Goal: Task Accomplishment & Management: Complete application form

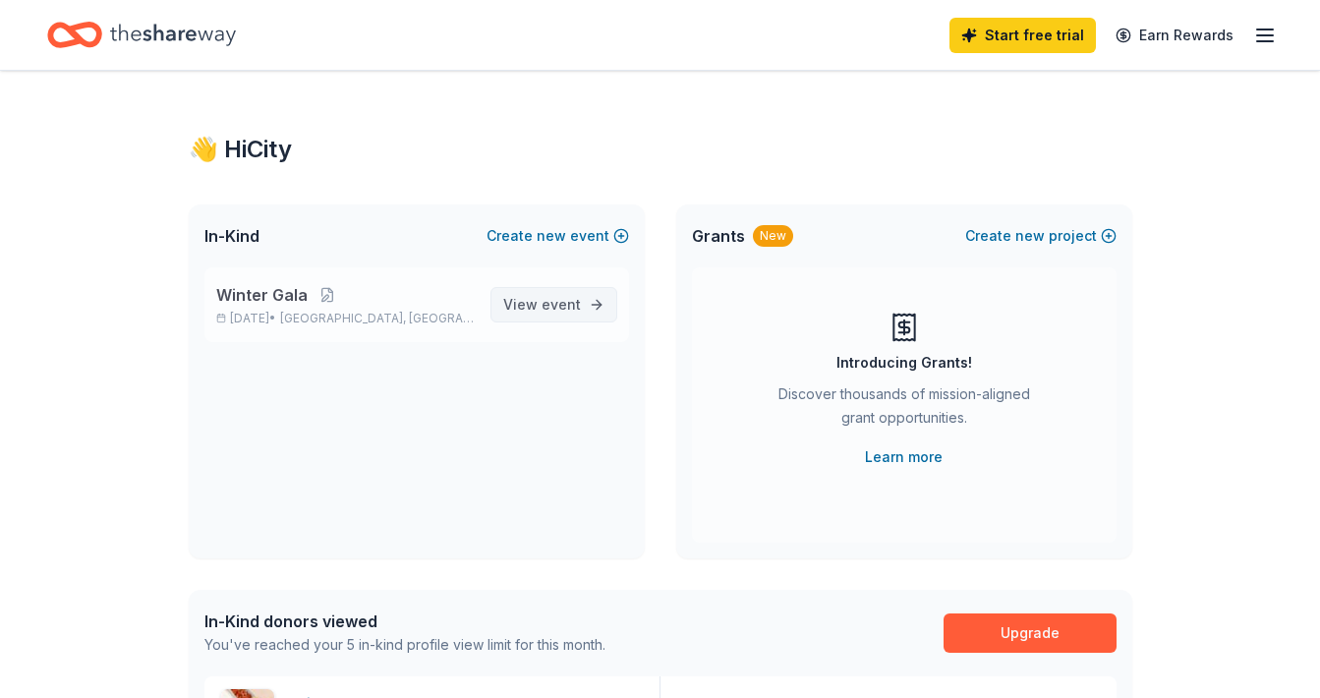
click at [531, 309] on span "View event" at bounding box center [542, 305] width 78 height 24
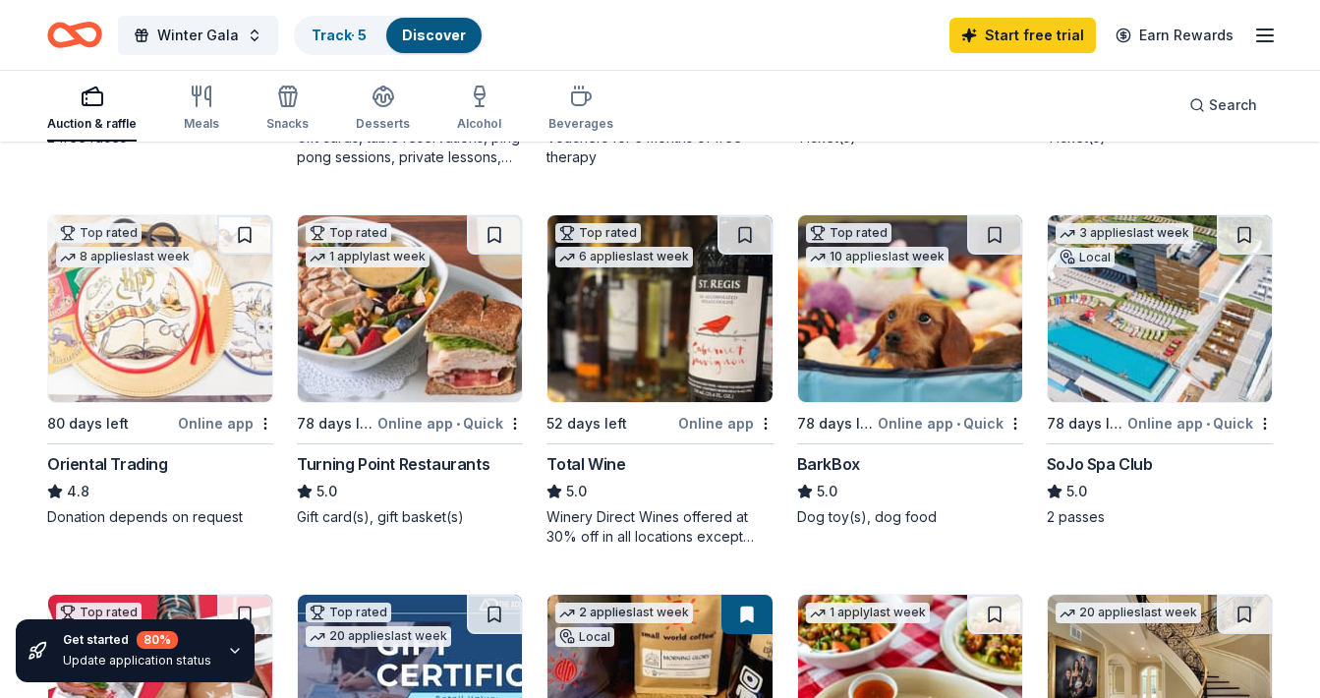
scroll to position [525, 0]
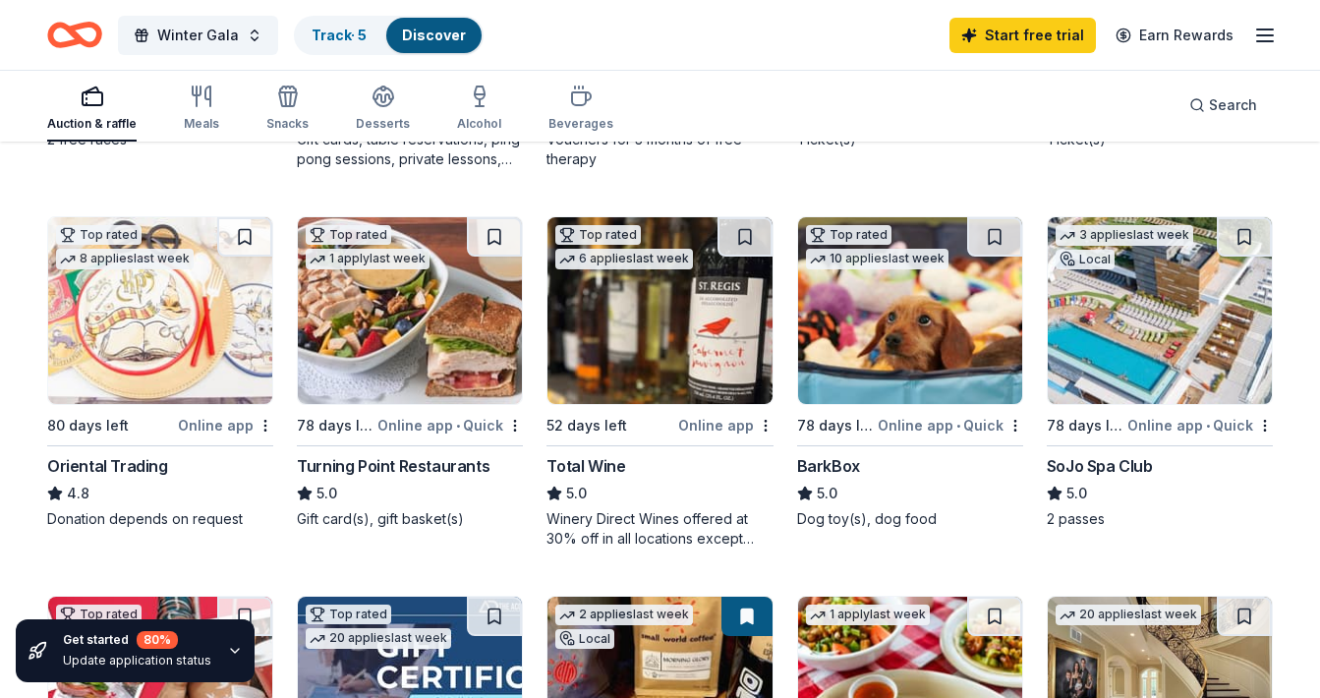
click at [956, 387] on img at bounding box center [910, 310] width 224 height 187
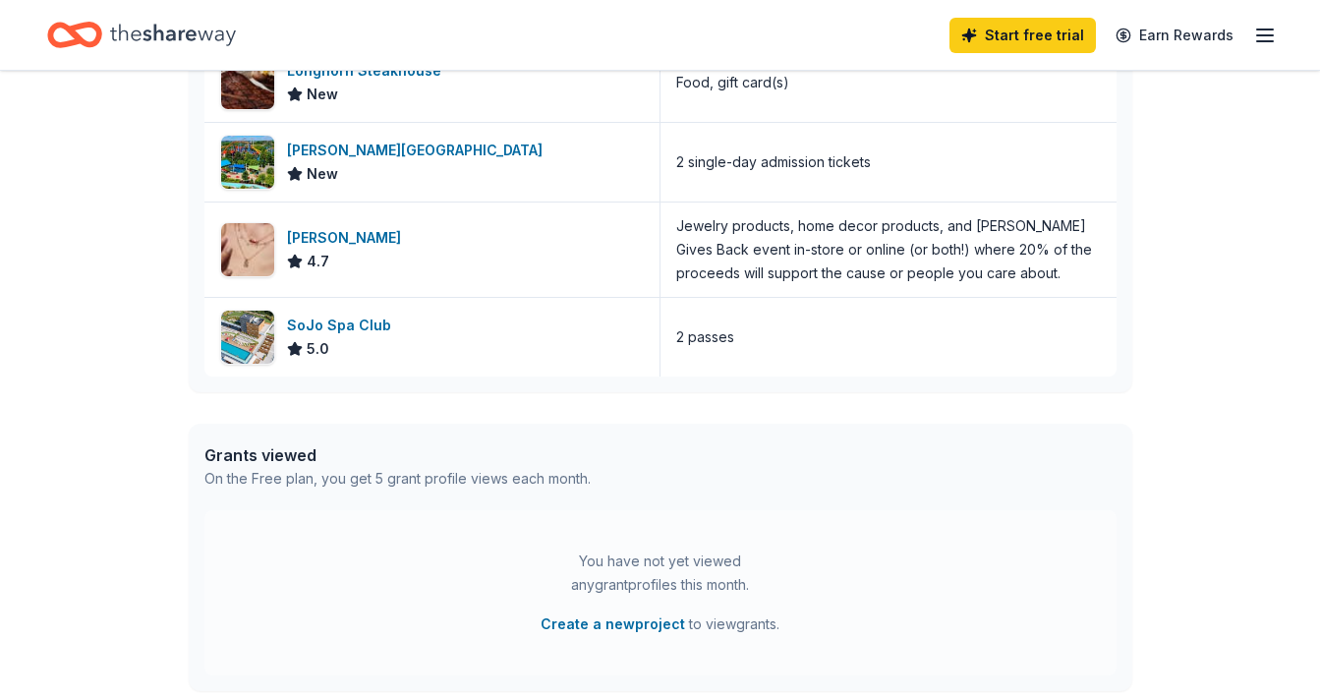
scroll to position [714, 0]
click at [305, 327] on div "SoJo Spa Club" at bounding box center [343, 325] width 112 height 24
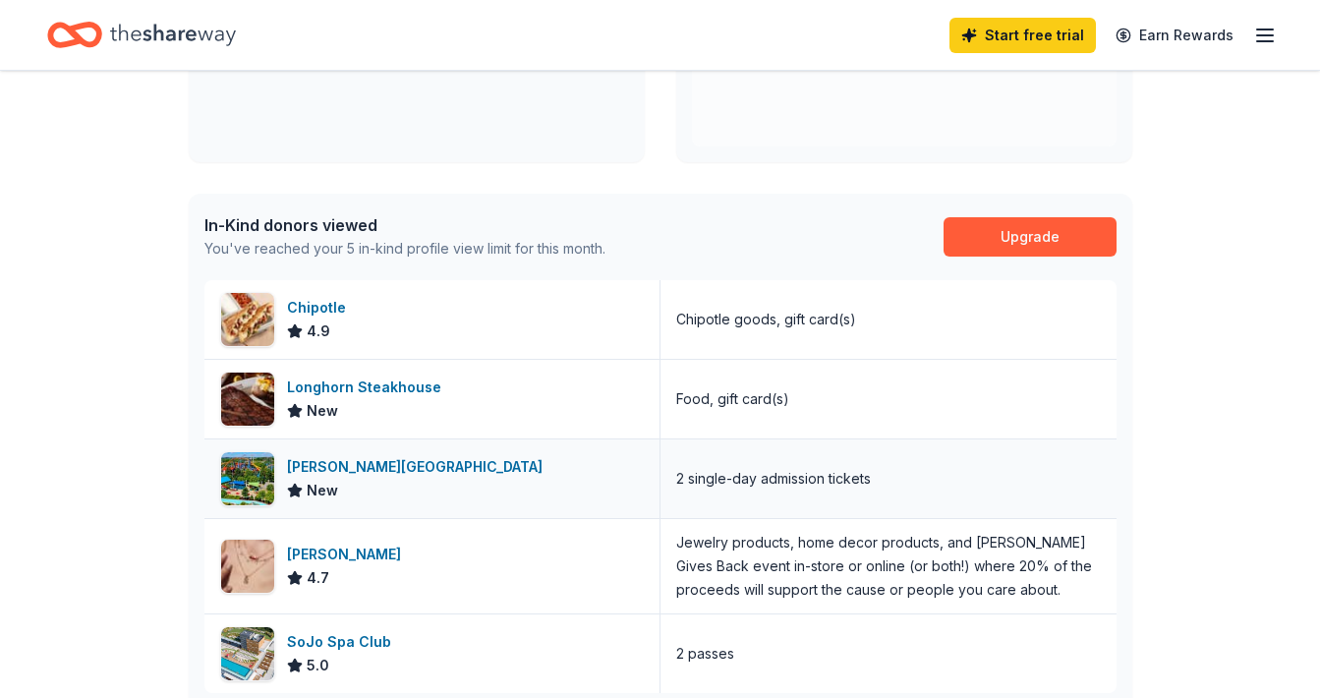
scroll to position [0, 0]
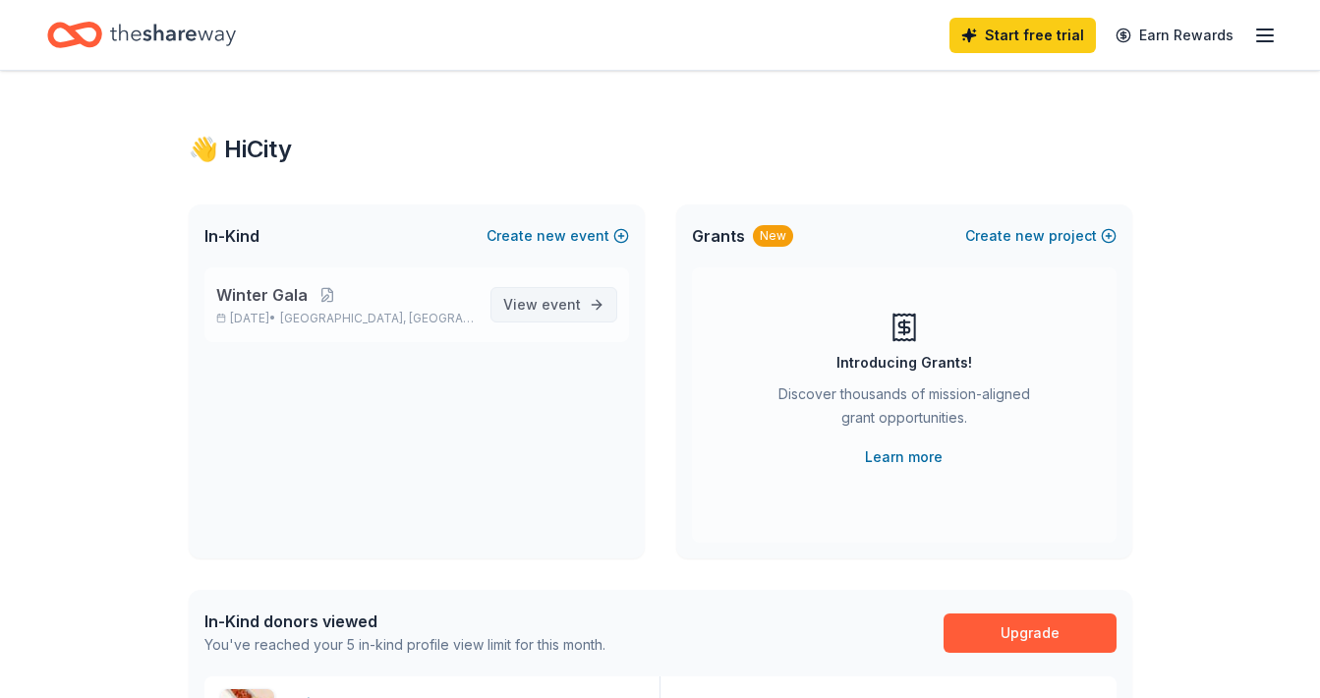
click at [559, 300] on span "event" at bounding box center [561, 304] width 39 height 17
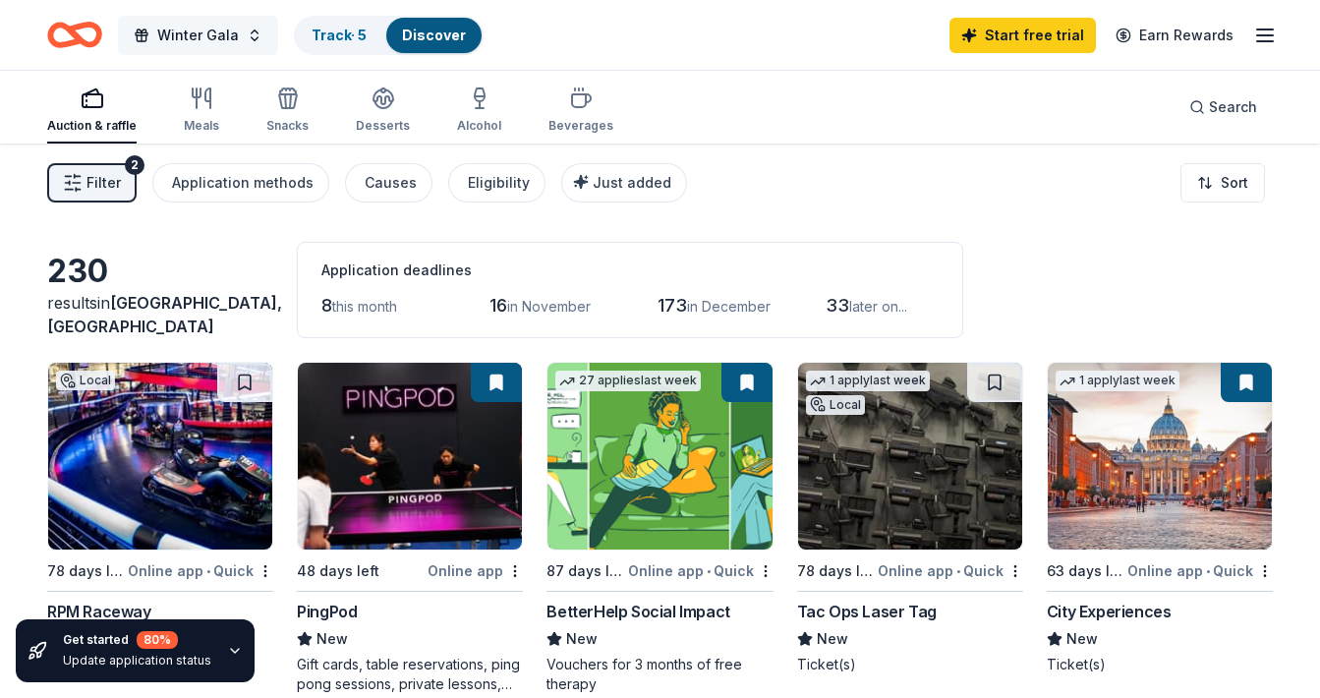
click at [200, 45] on span "Winter Gala" at bounding box center [198, 36] width 82 height 24
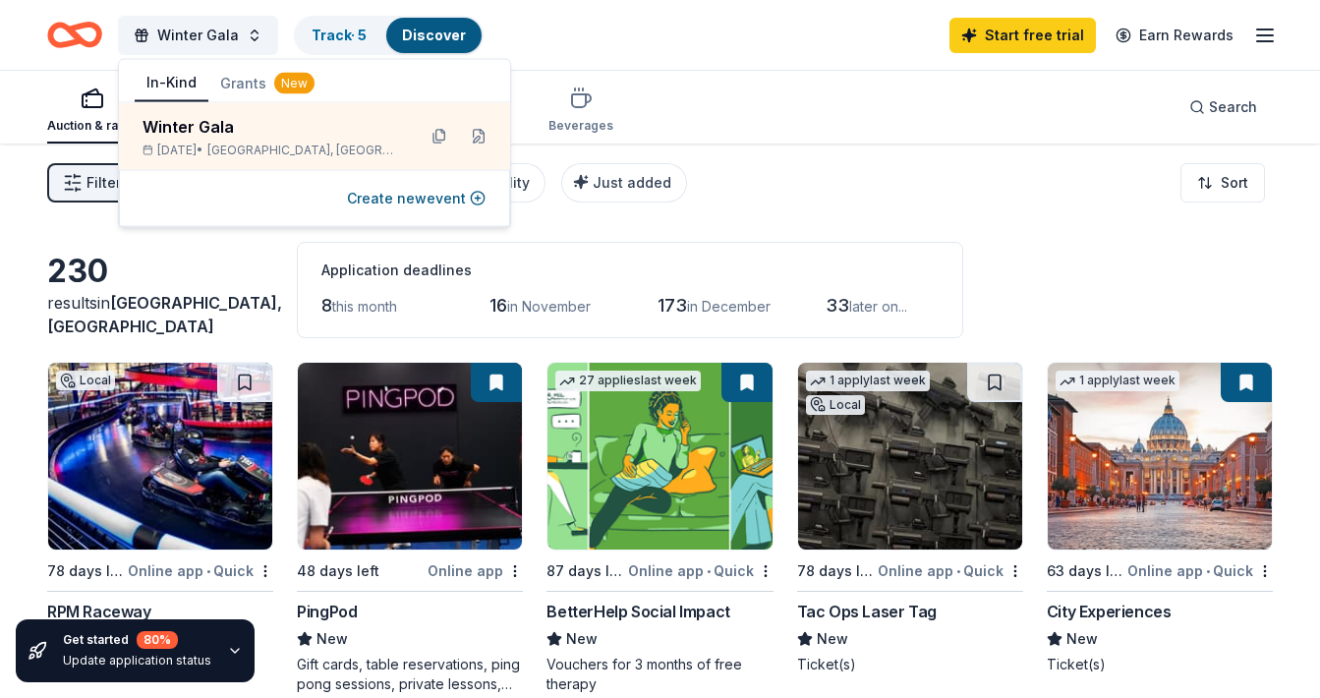
click at [728, 113] on div "Auction & raffle Meals Snacks Desserts Alcohol Beverages Search" at bounding box center [660, 107] width 1226 height 73
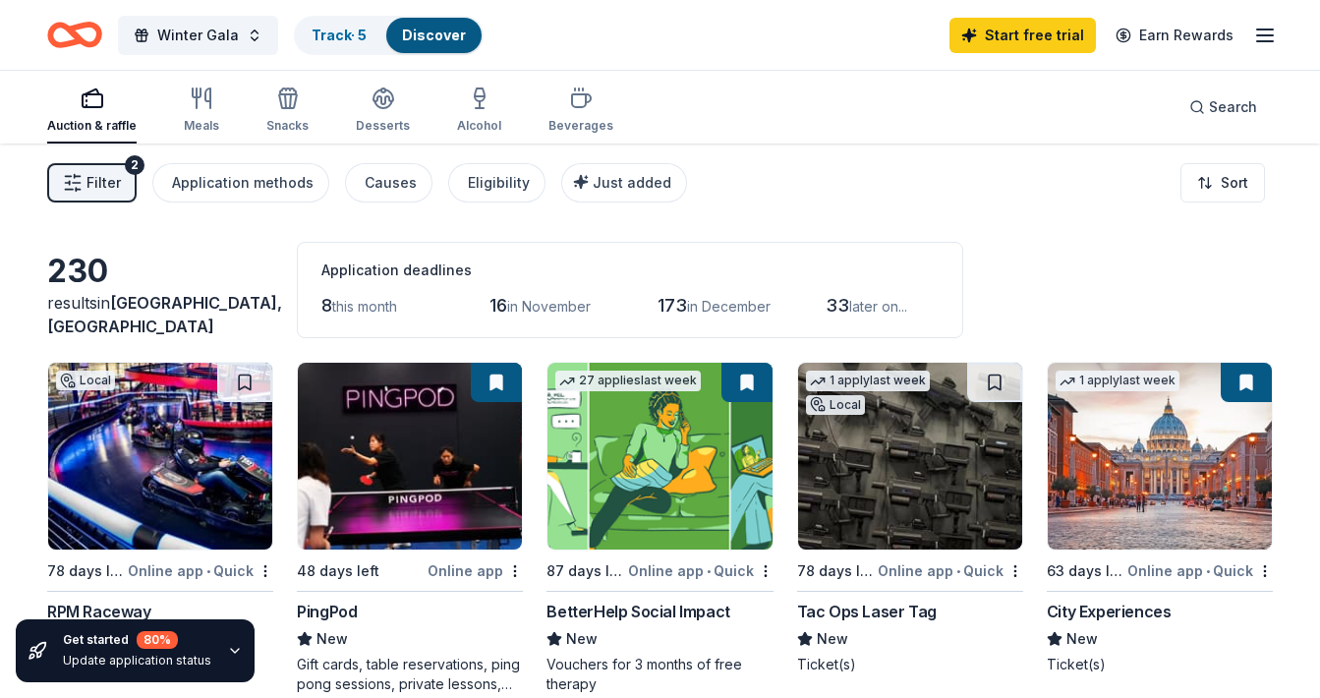
click at [1267, 41] on line "button" at bounding box center [1265, 41] width 16 height 0
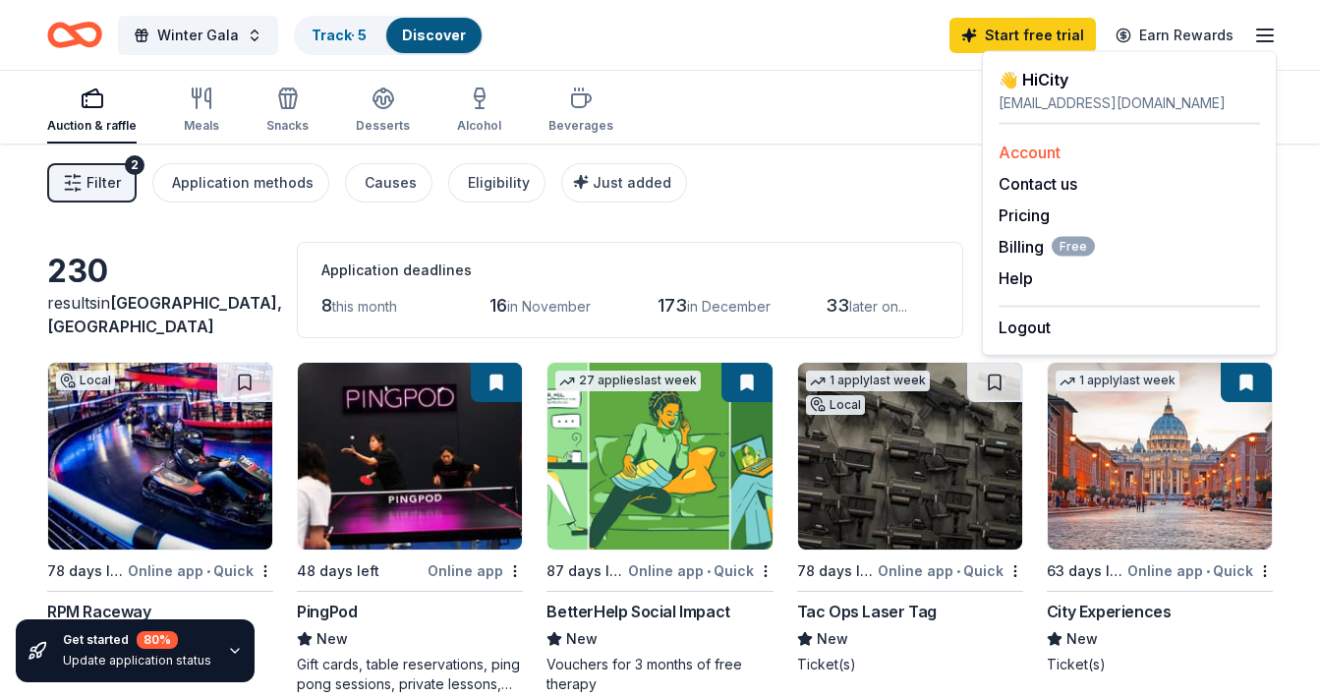
click at [1027, 154] on link "Account" at bounding box center [1030, 153] width 62 height 20
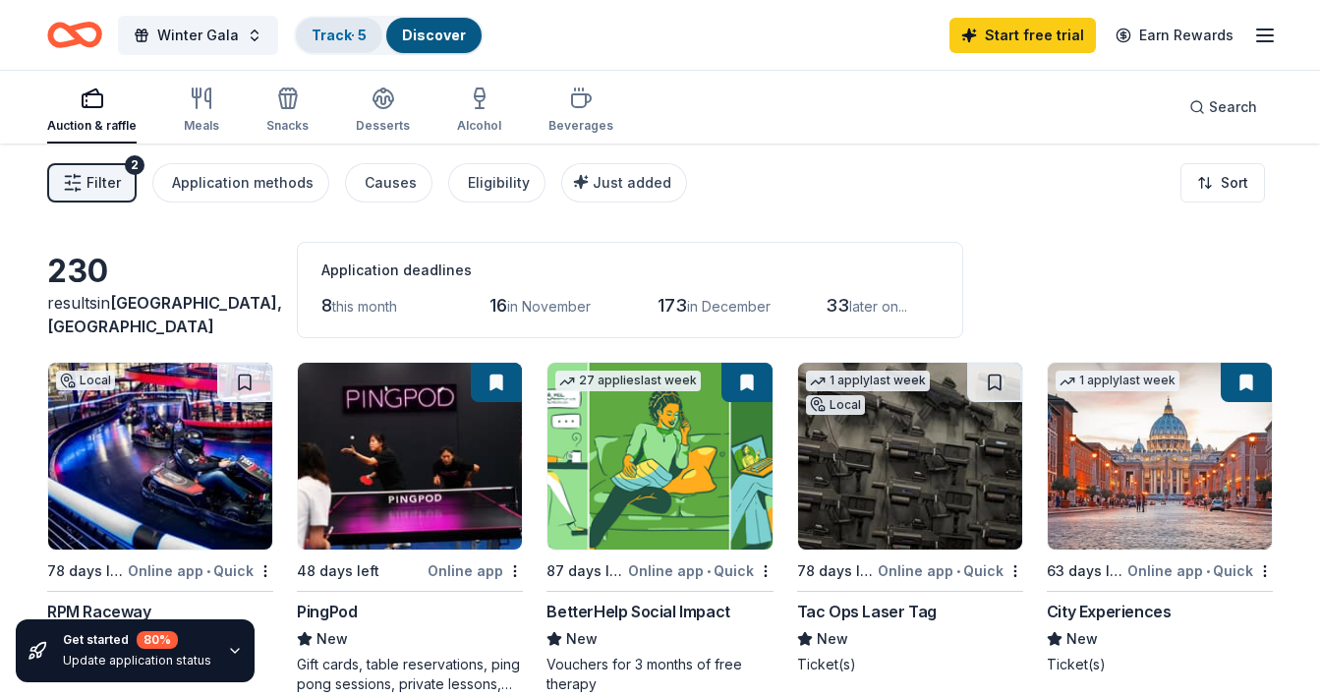
click at [346, 39] on link "Track · 5" at bounding box center [339, 35] width 55 height 17
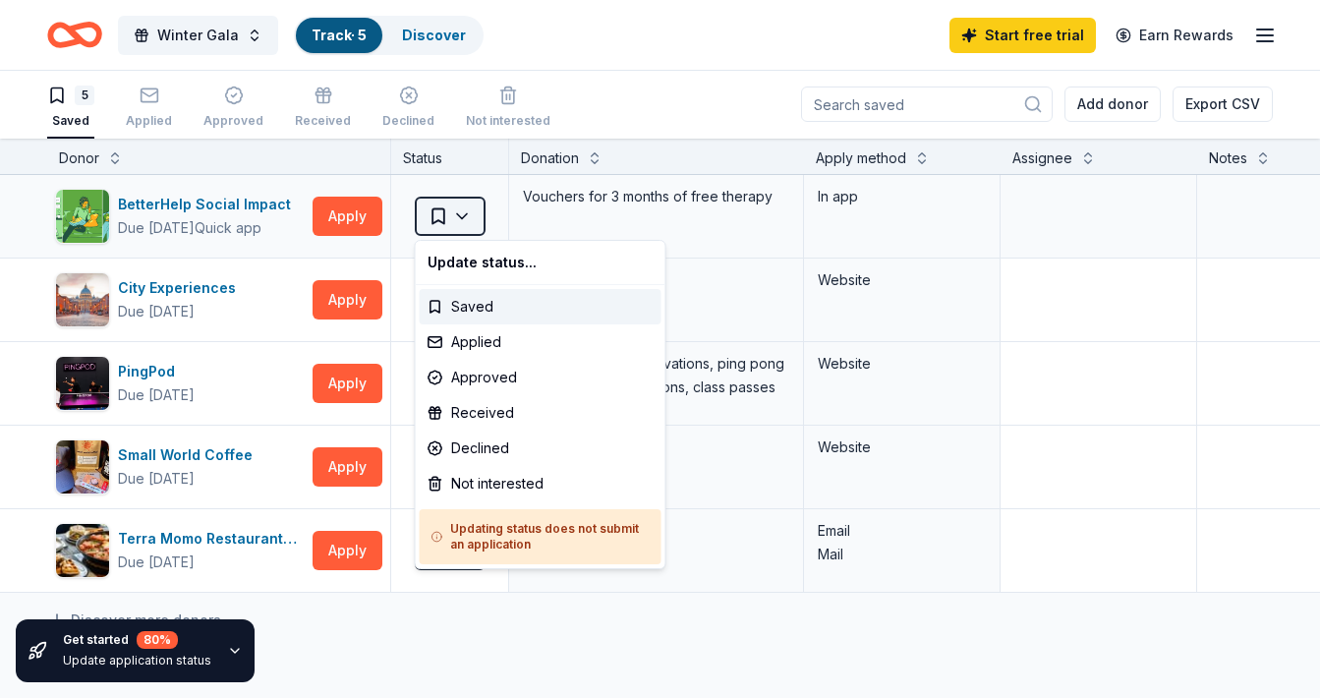
click at [467, 222] on html "Winter Gala Track · 5 Discover Start free trial Earn Rewards 5 Saved Applied Ap…" at bounding box center [660, 348] width 1320 height 698
click at [463, 215] on html "Winter Gala Track · 5 Discover Start free trial Earn Rewards 5 Saved Applied Ap…" at bounding box center [660, 348] width 1320 height 698
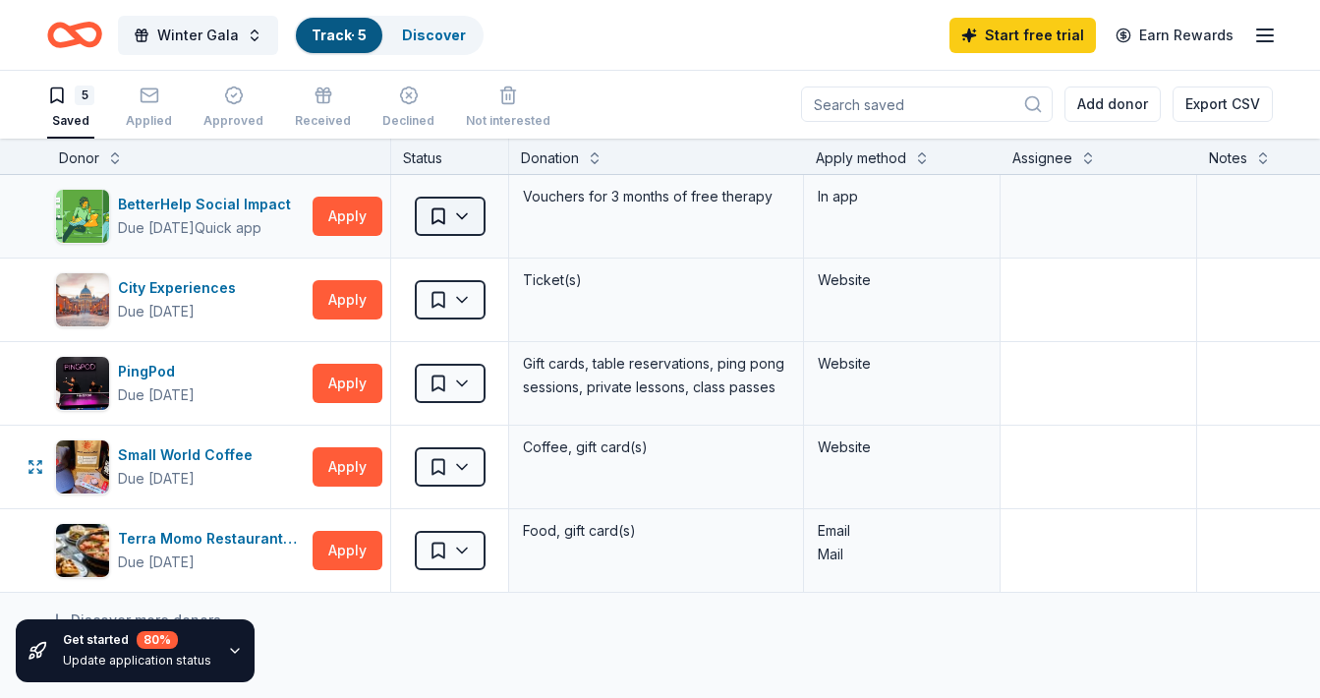
scroll to position [0, 0]
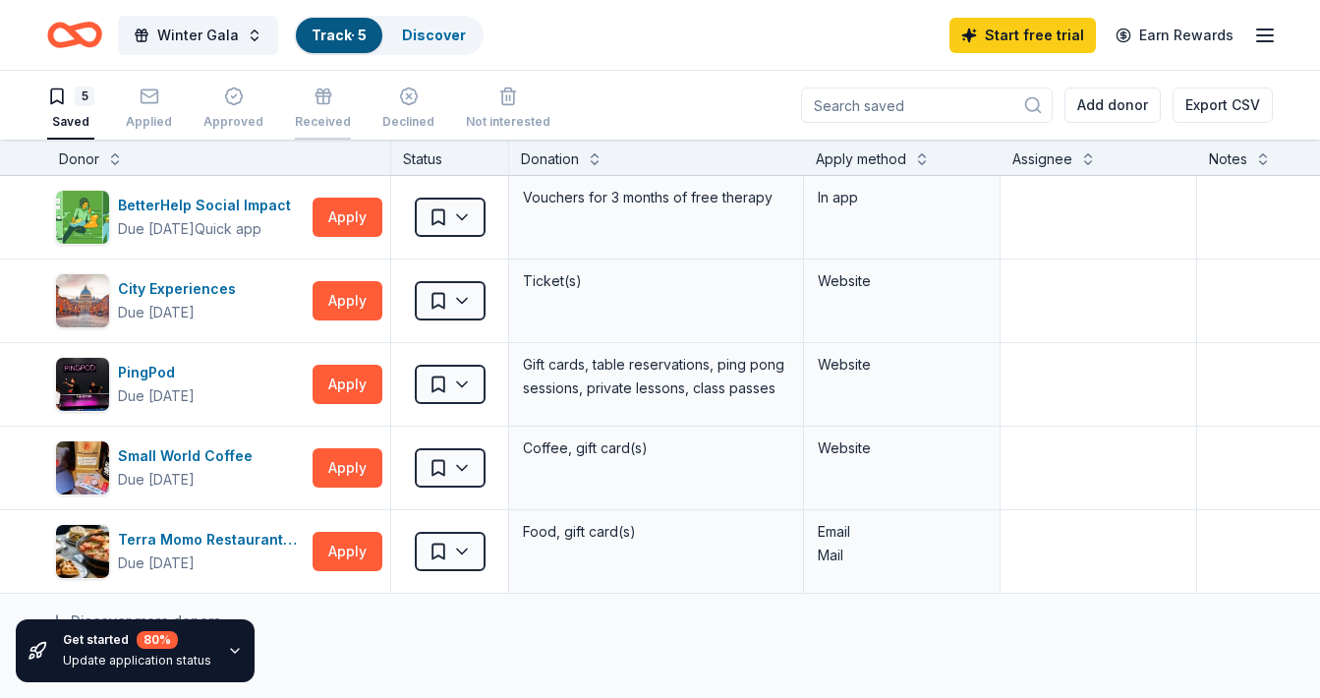
click at [314, 98] on icon "button" at bounding box center [324, 97] width 20 height 20
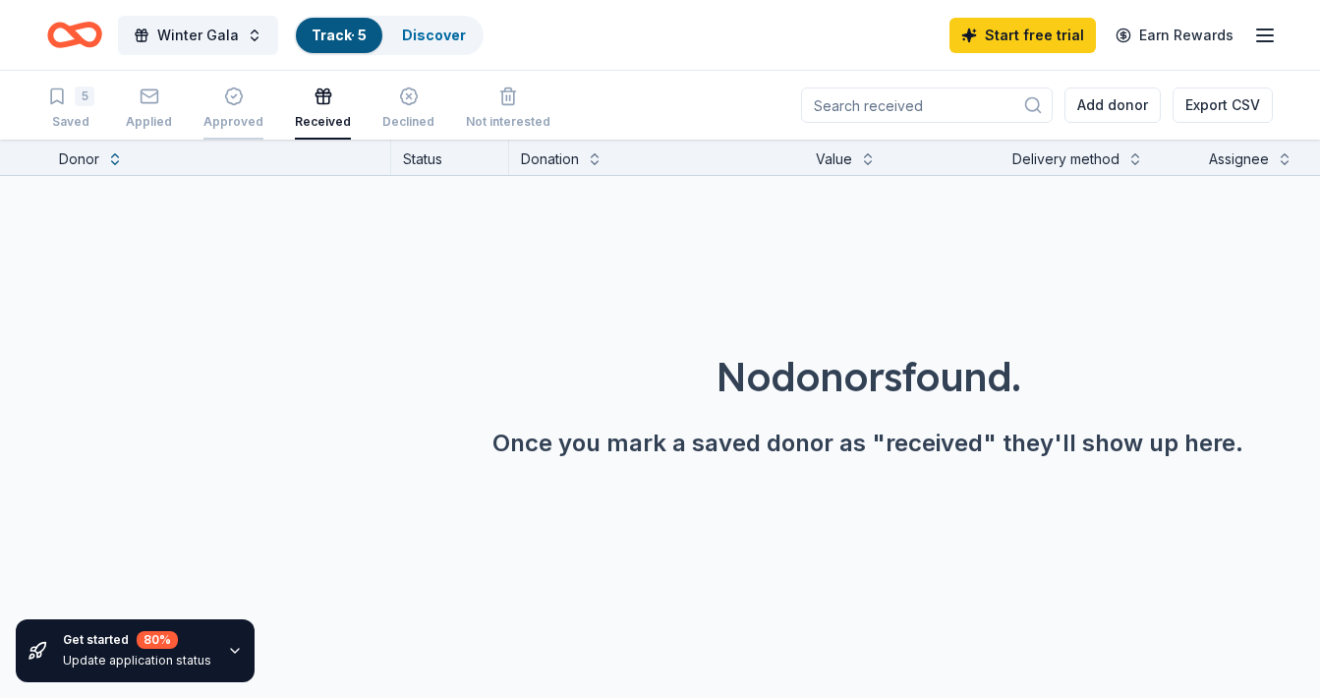
click at [230, 103] on icon "button" at bounding box center [233, 96] width 17 height 17
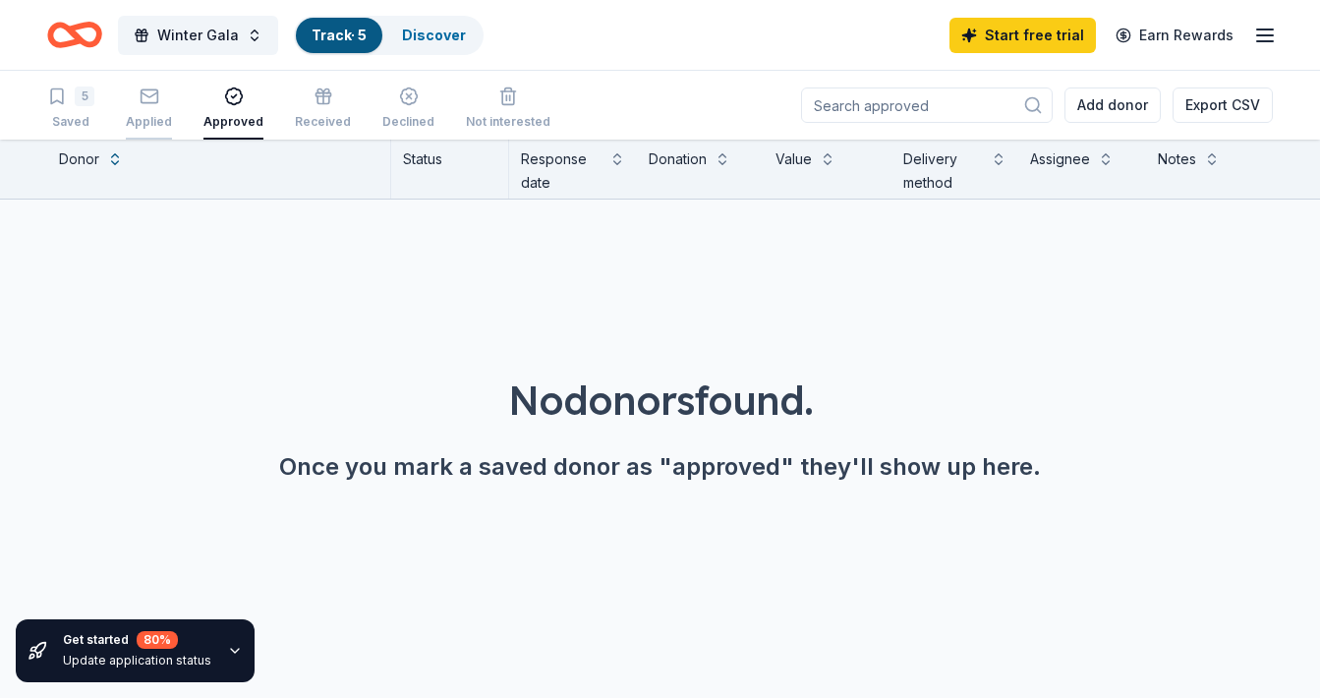
click at [141, 102] on rect "button" at bounding box center [149, 95] width 17 height 13
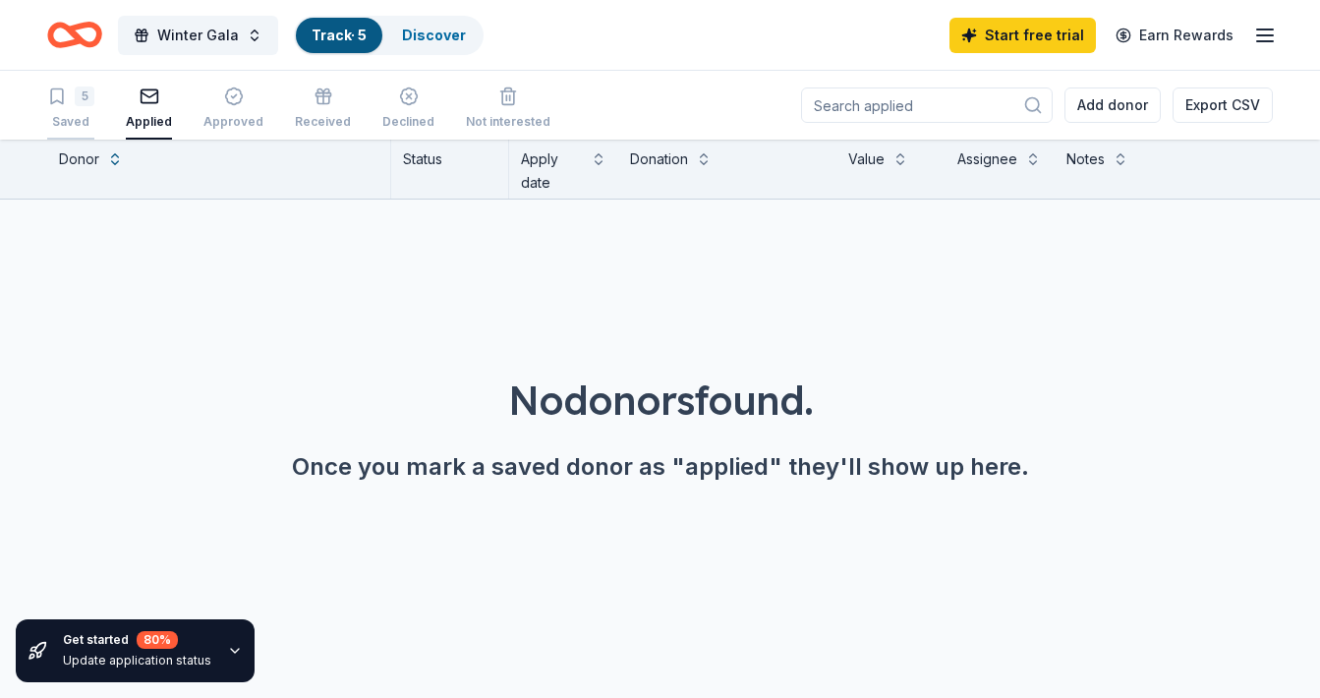
click at [62, 109] on div "5 Saved" at bounding box center [70, 108] width 47 height 43
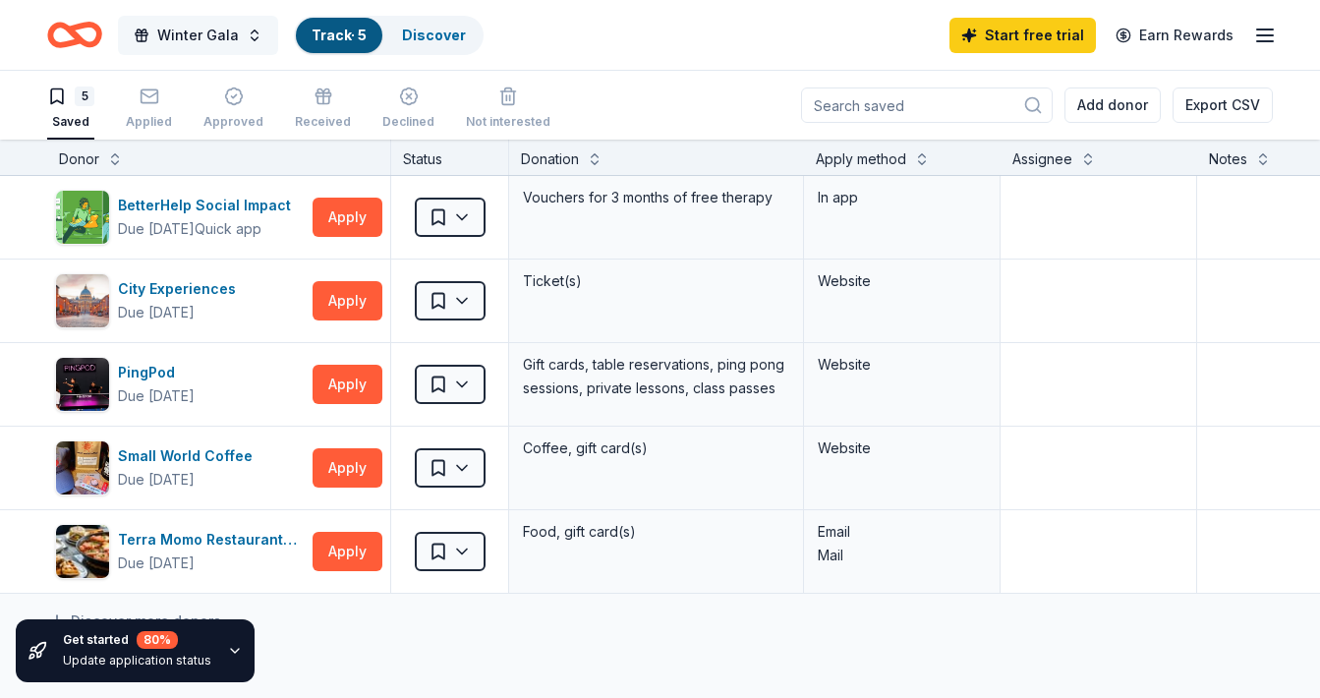
click at [198, 29] on span "Winter Gala" at bounding box center [198, 36] width 82 height 24
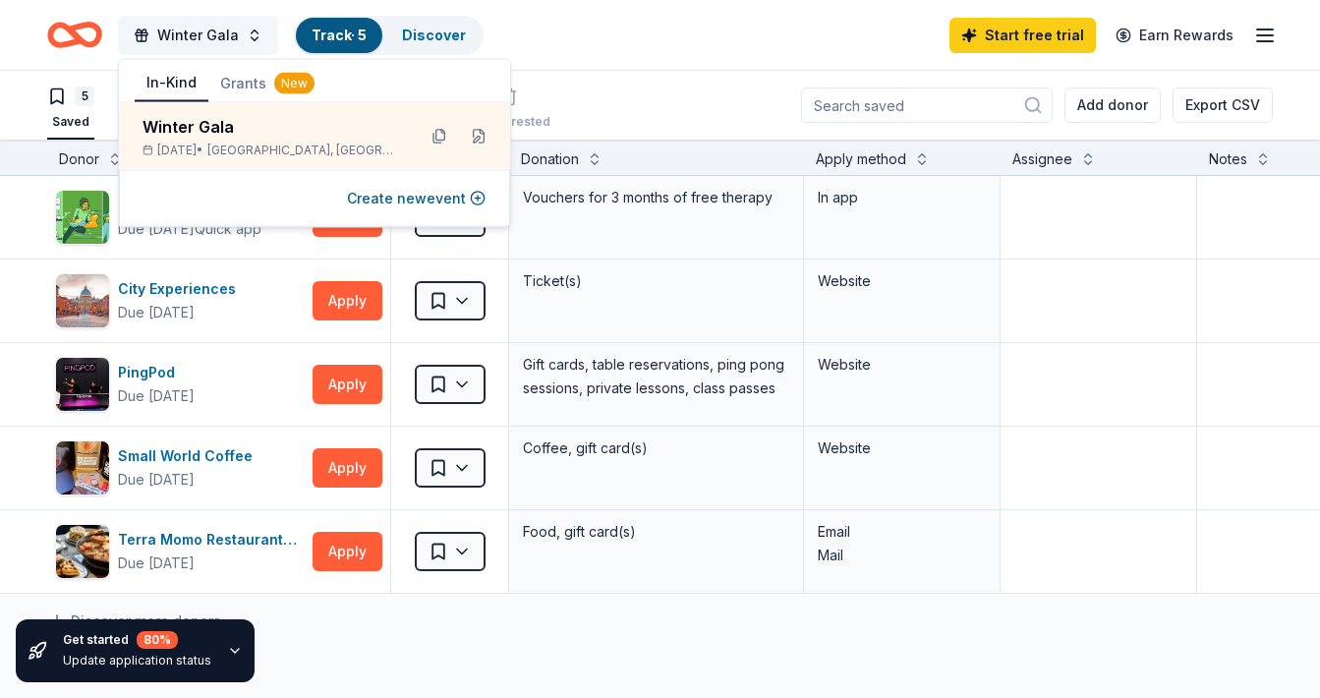
click at [197, 28] on span "Winter Gala" at bounding box center [198, 36] width 82 height 24
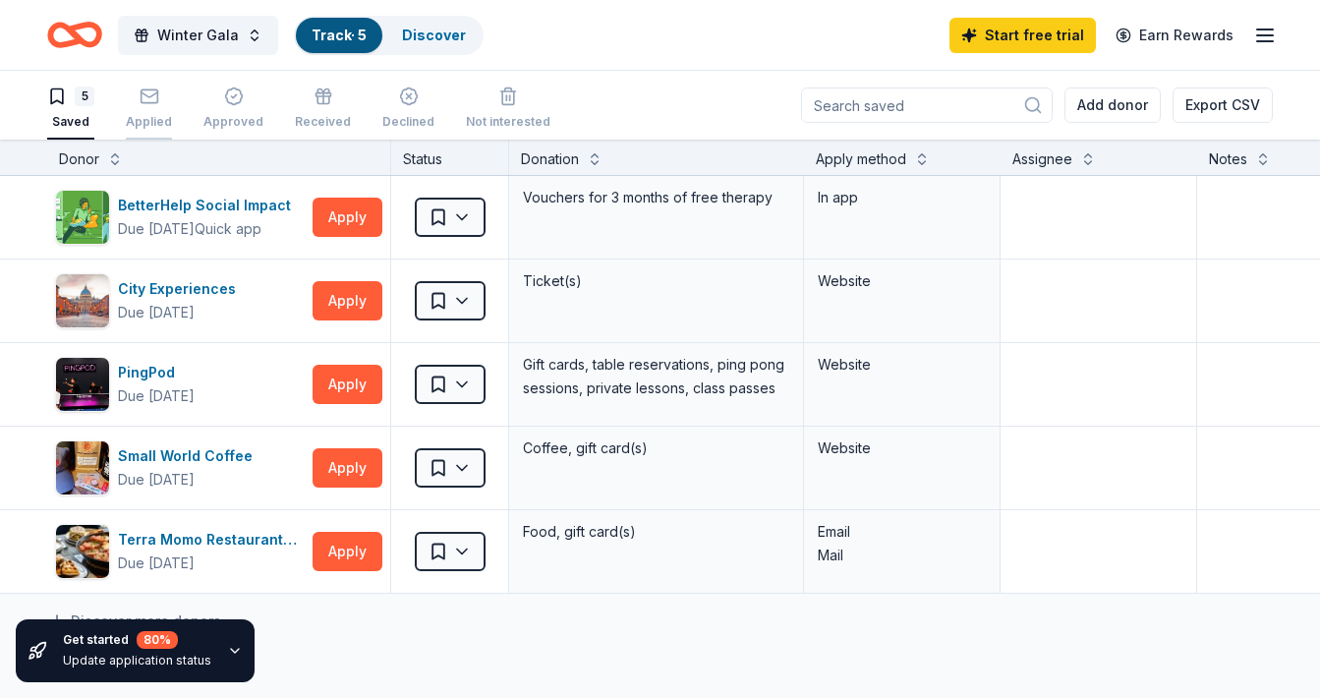
click at [151, 94] on icon "button" at bounding box center [149, 94] width 17 height 5
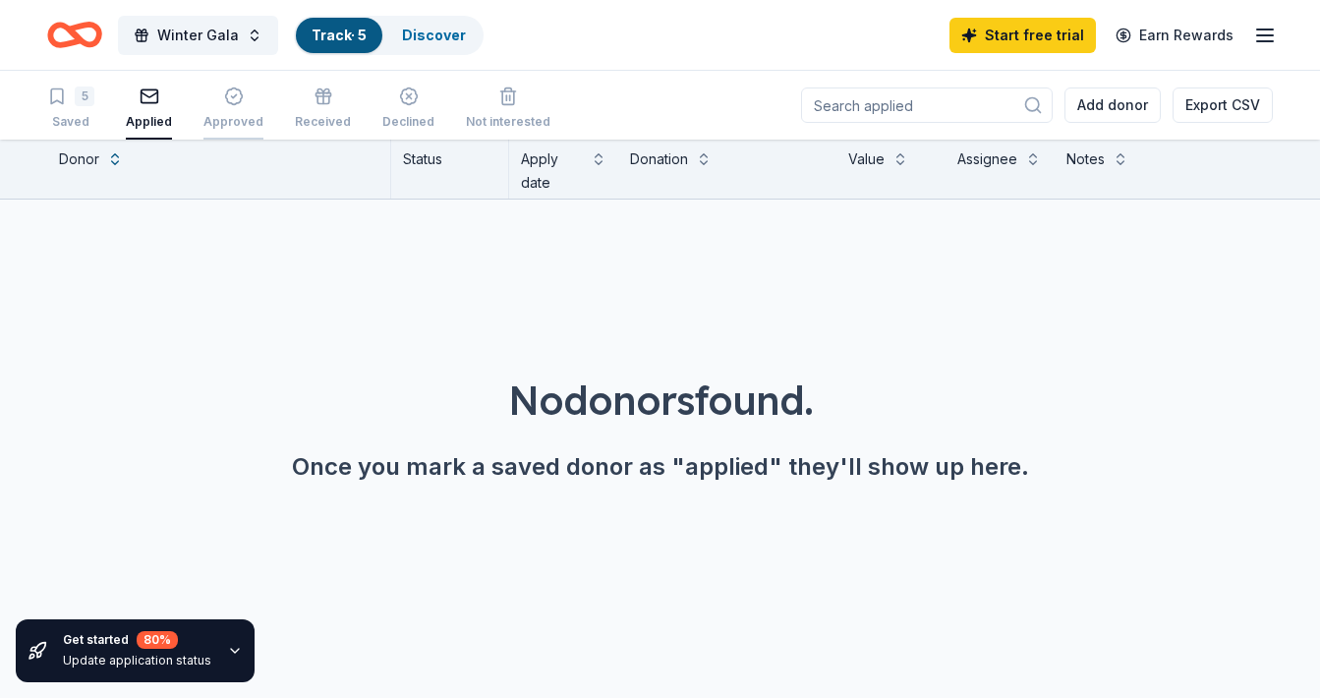
click at [251, 98] on div "button" at bounding box center [234, 97] width 60 height 20
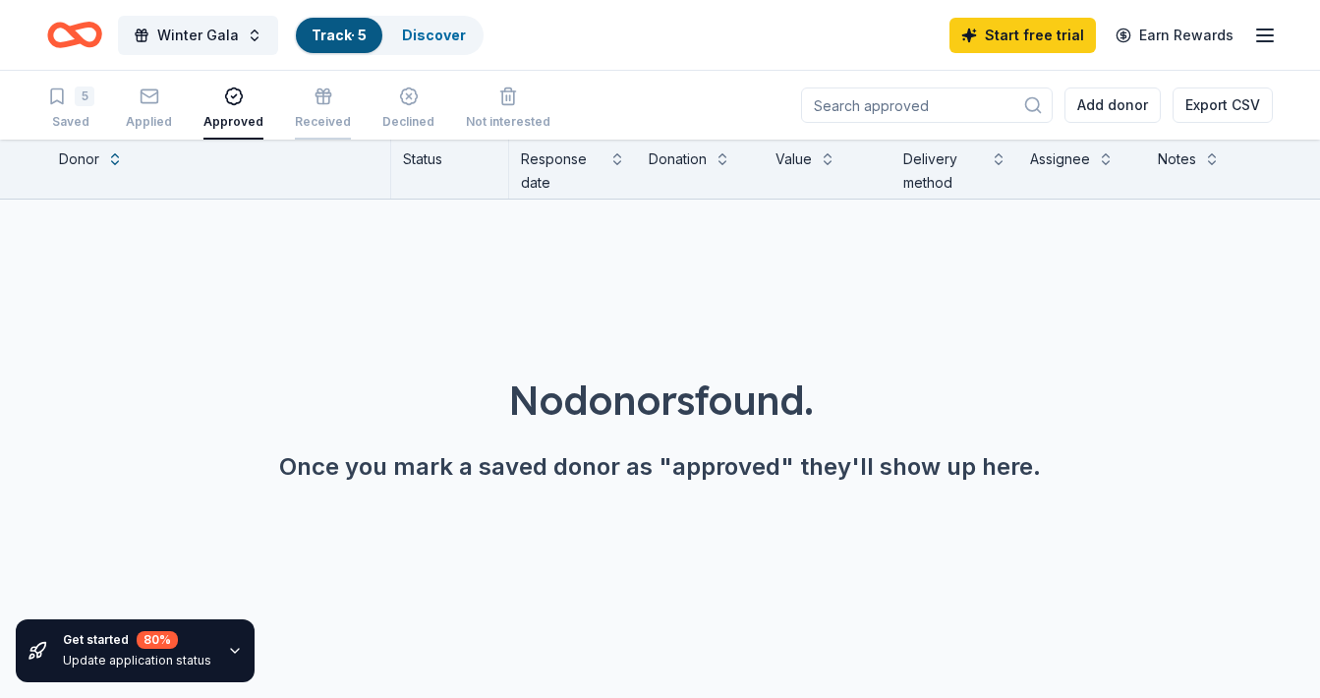
click at [314, 99] on icon "button" at bounding box center [324, 97] width 20 height 20
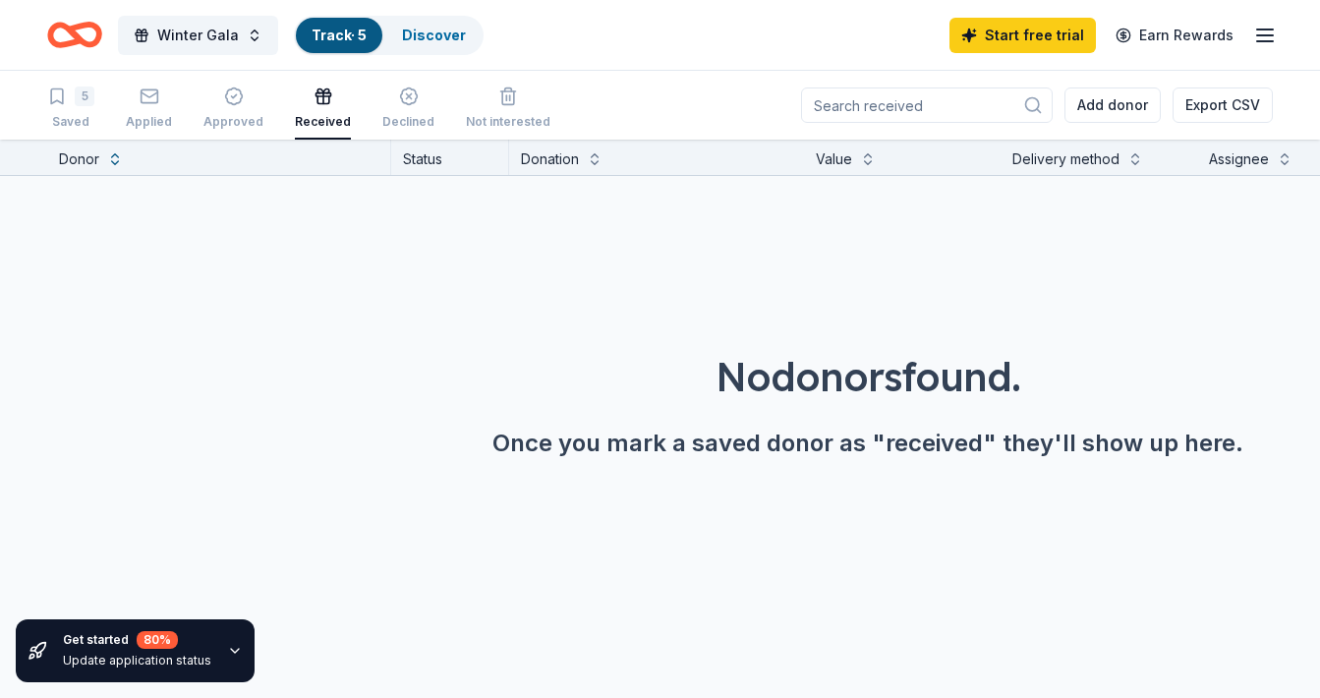
click at [777, 87] on div "5 Saved Applied Approved Received Declined Not interested Add donor Export CSV" at bounding box center [660, 105] width 1226 height 69
click at [107, 157] on button at bounding box center [115, 157] width 16 height 20
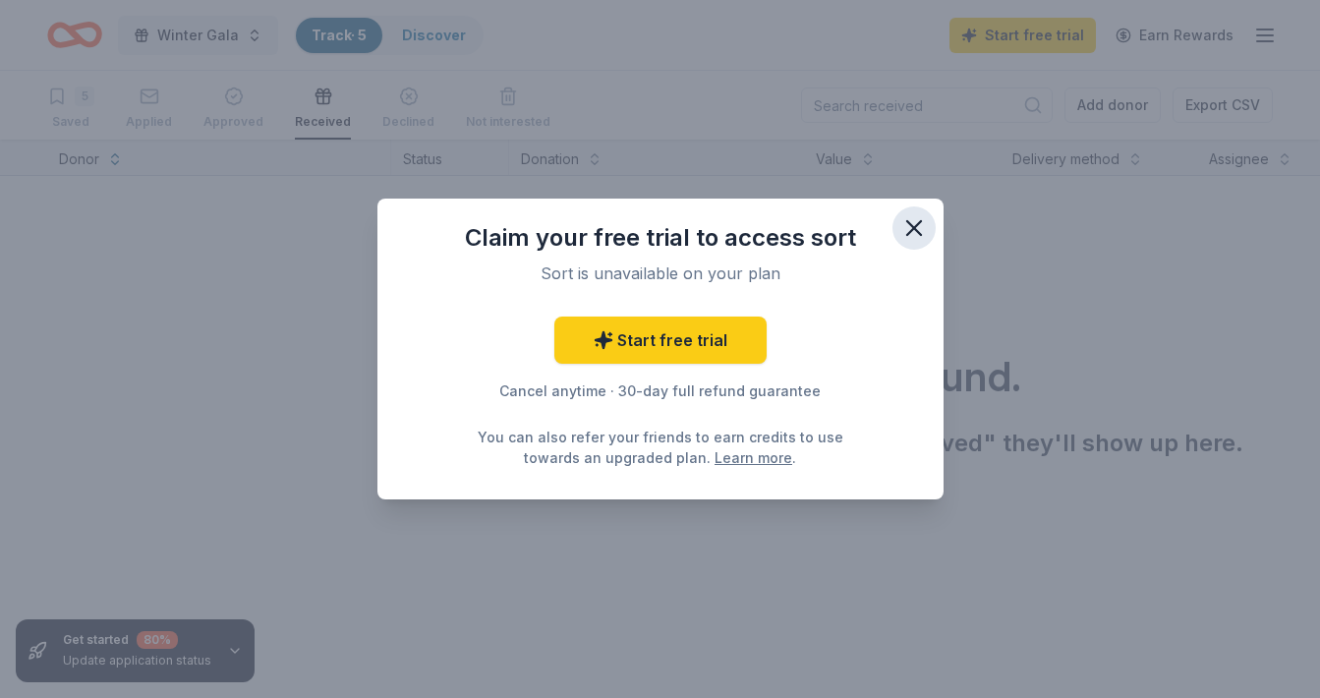
click at [909, 221] on icon "button" at bounding box center [915, 228] width 28 height 28
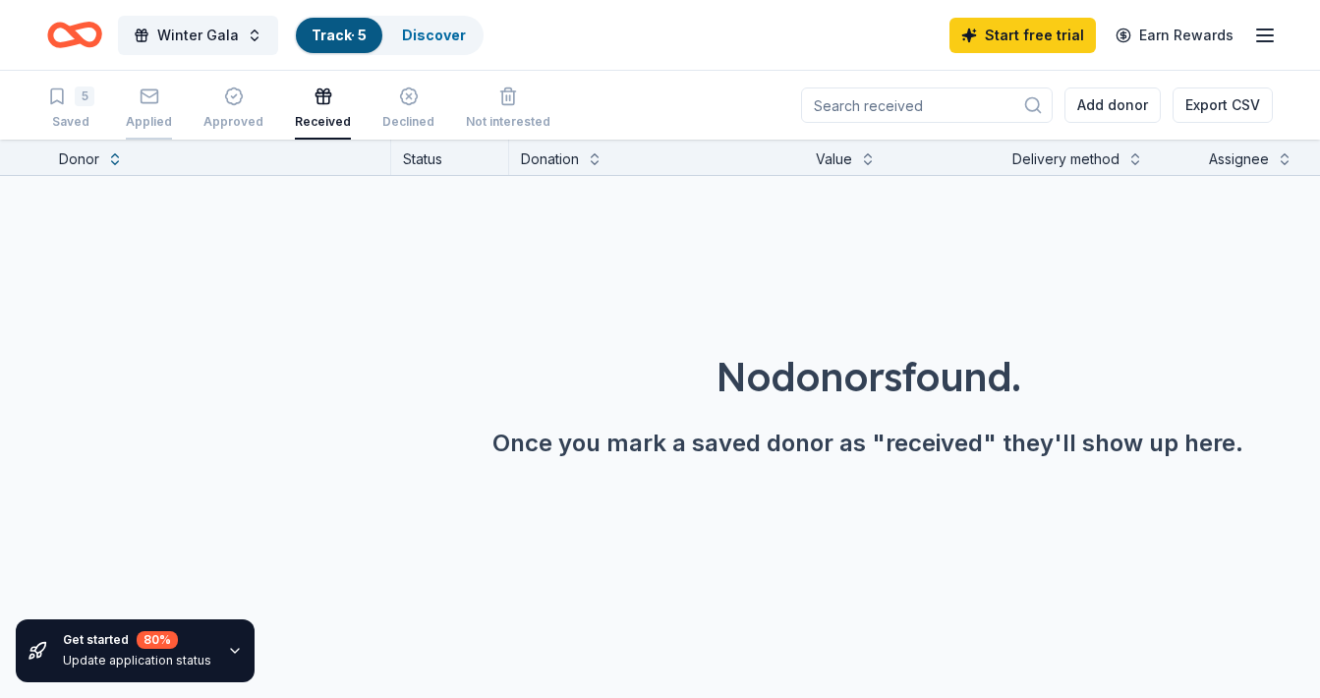
click at [144, 102] on rect "button" at bounding box center [149, 95] width 17 height 13
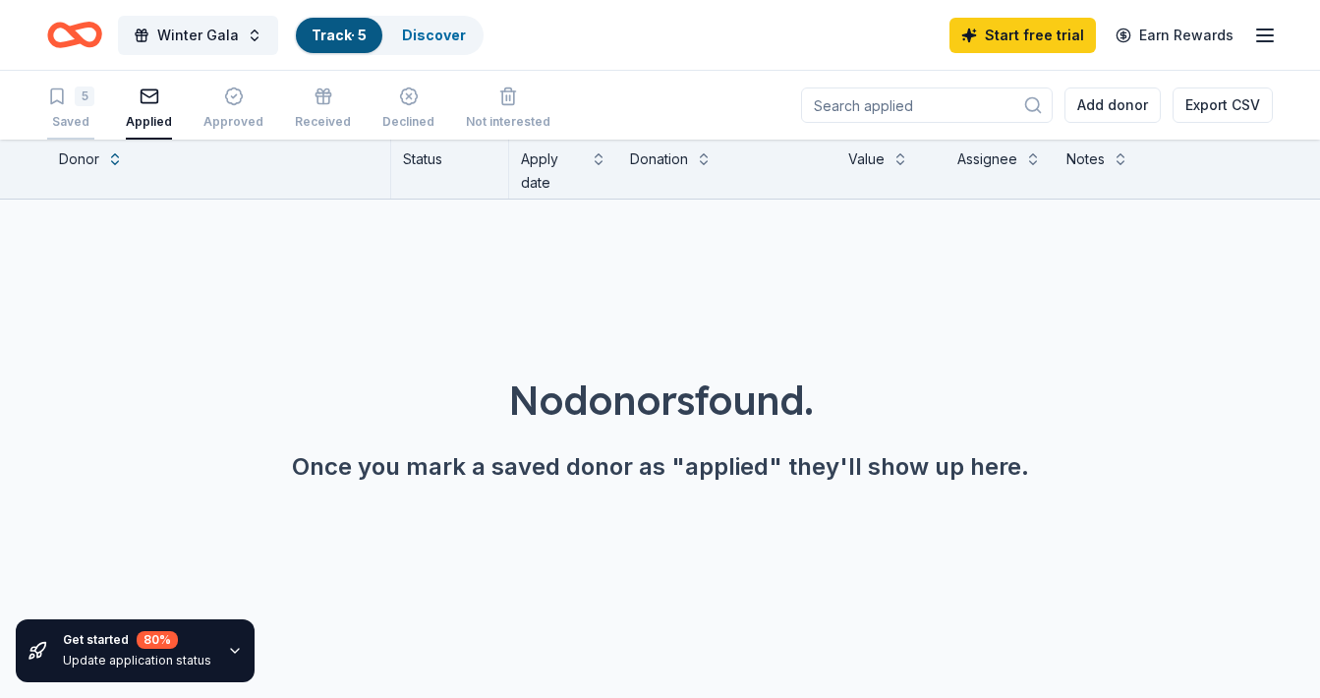
click at [59, 107] on div "5 Saved" at bounding box center [70, 108] width 47 height 43
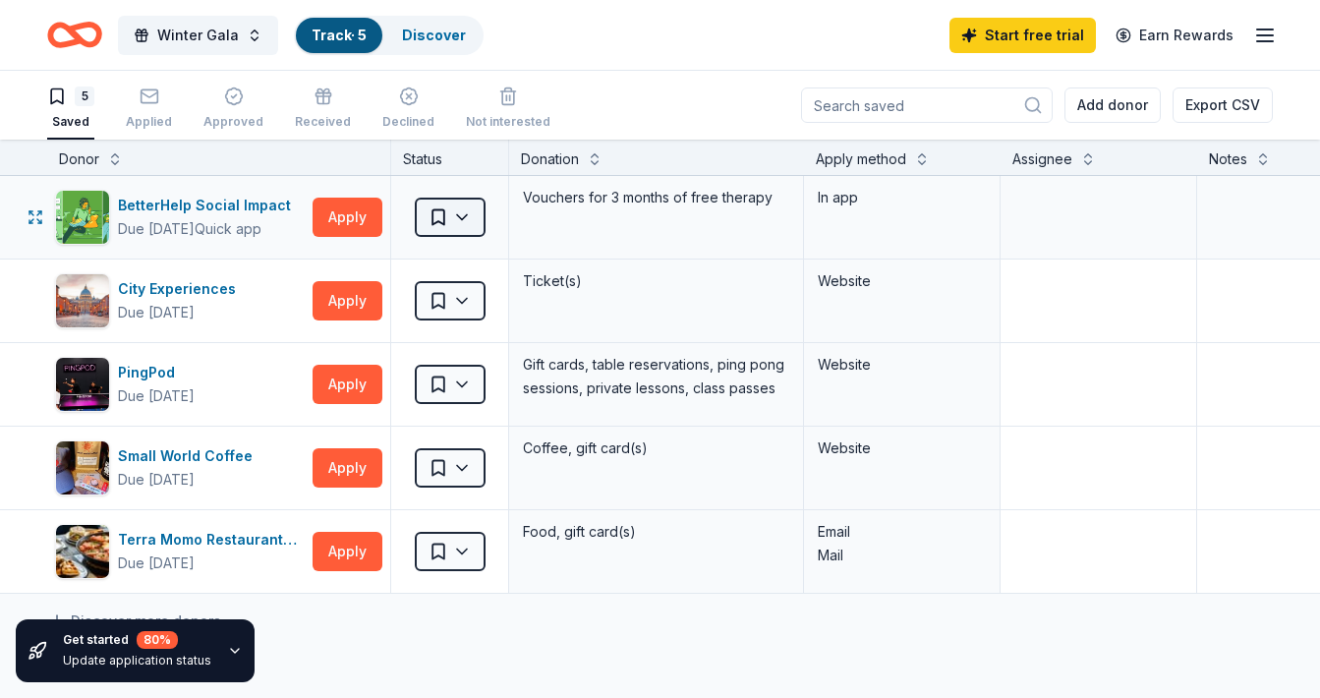
click at [470, 223] on html "Winter Gala Track · 5 Discover Start free trial Earn Rewards 5 Saved Applied Ap…" at bounding box center [660, 349] width 1320 height 698
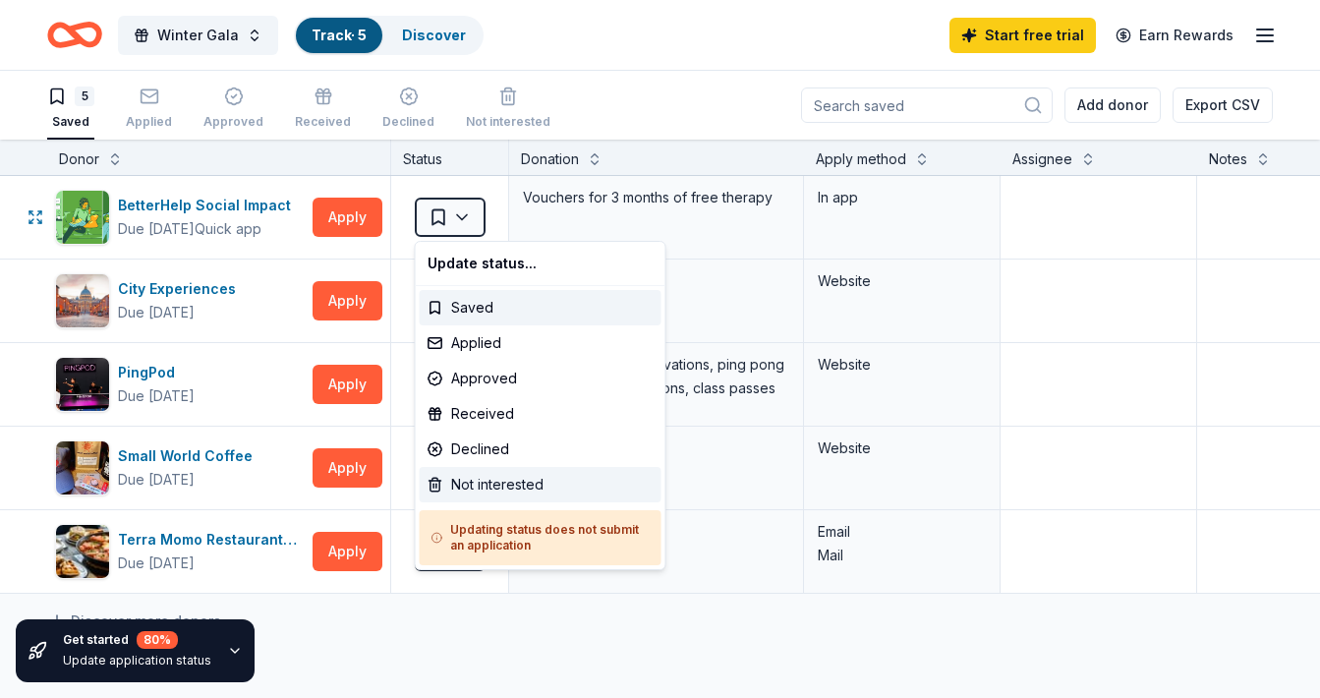
click at [529, 484] on div "Not interested" at bounding box center [541, 484] width 242 height 35
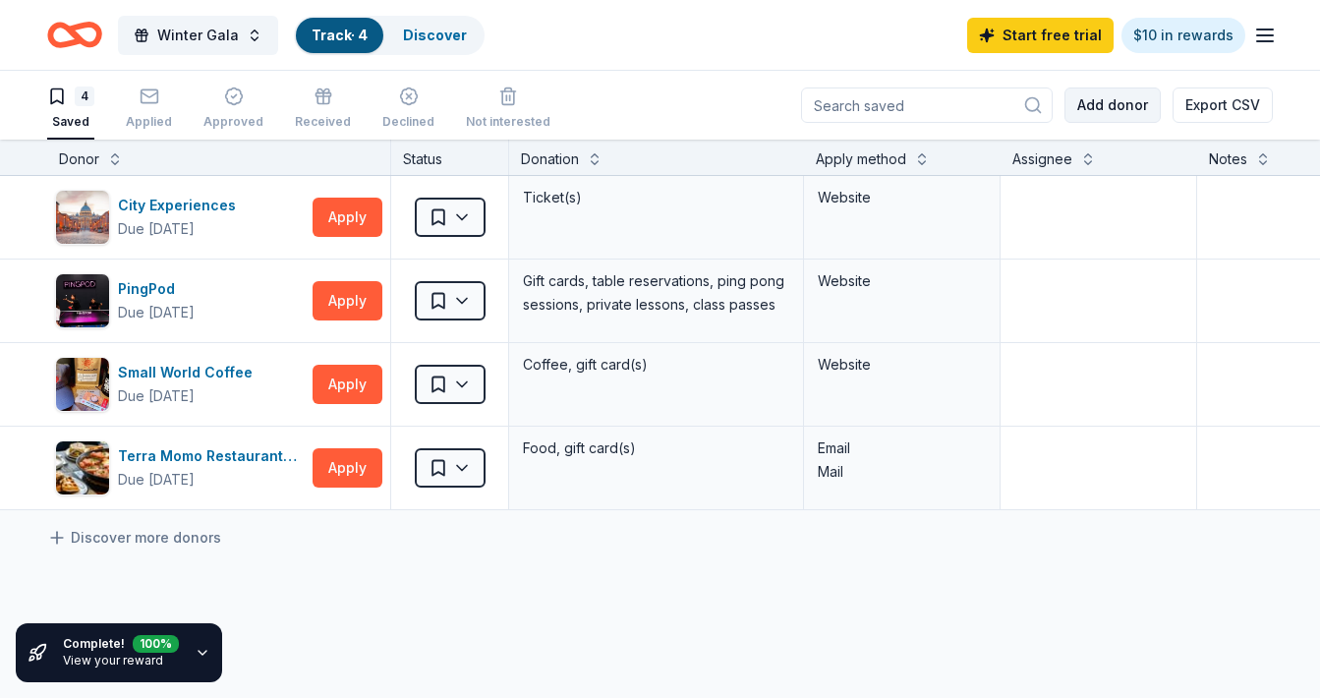
click at [1087, 111] on button "Add donor" at bounding box center [1113, 105] width 96 height 35
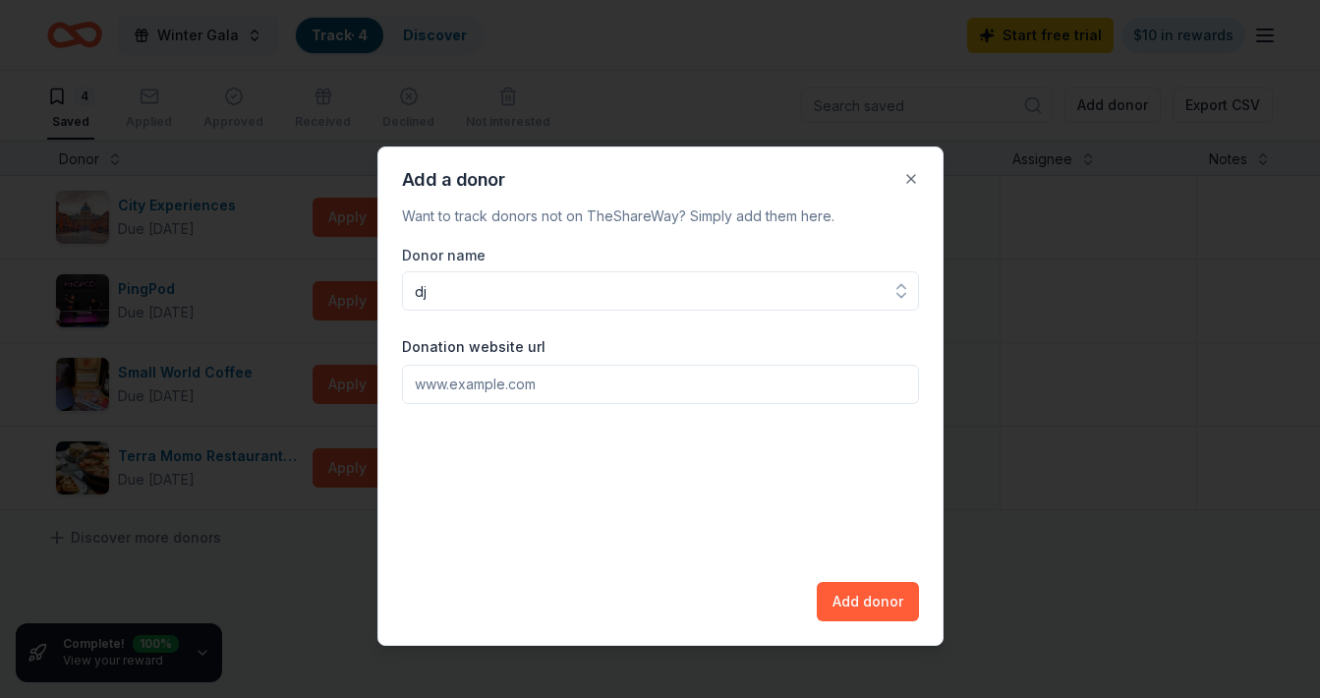
type input "d"
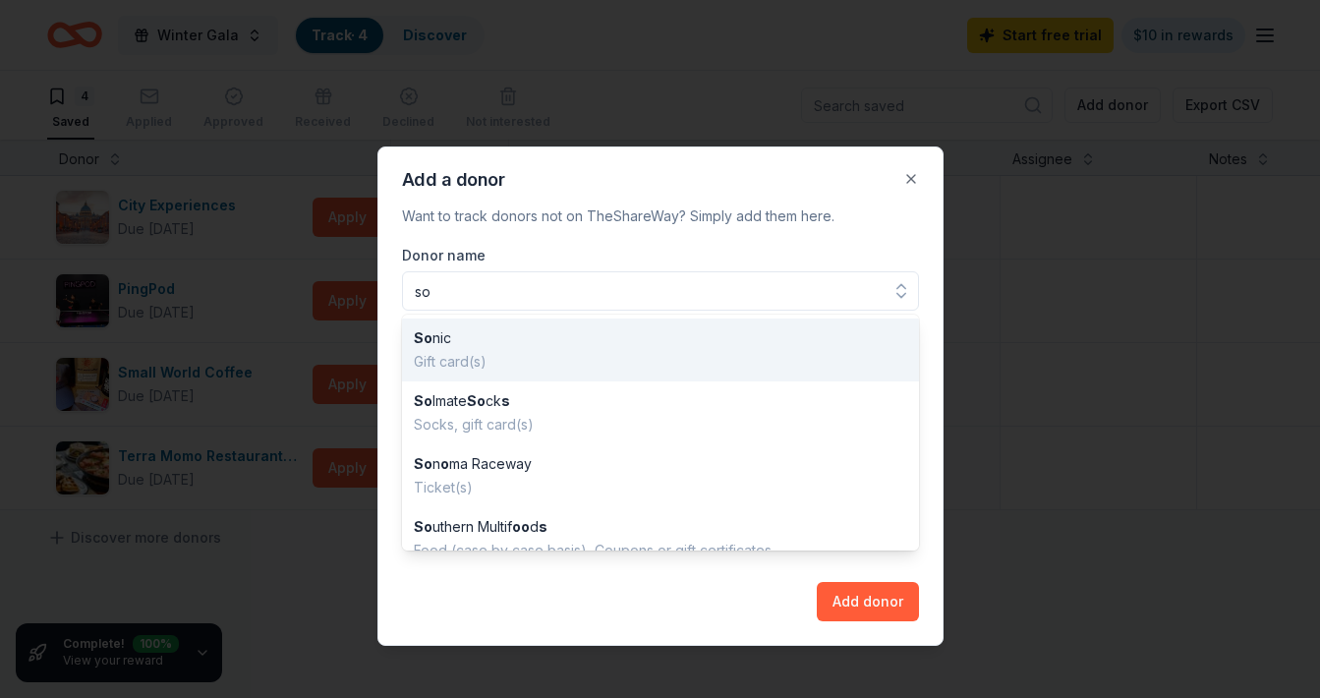
type input "s"
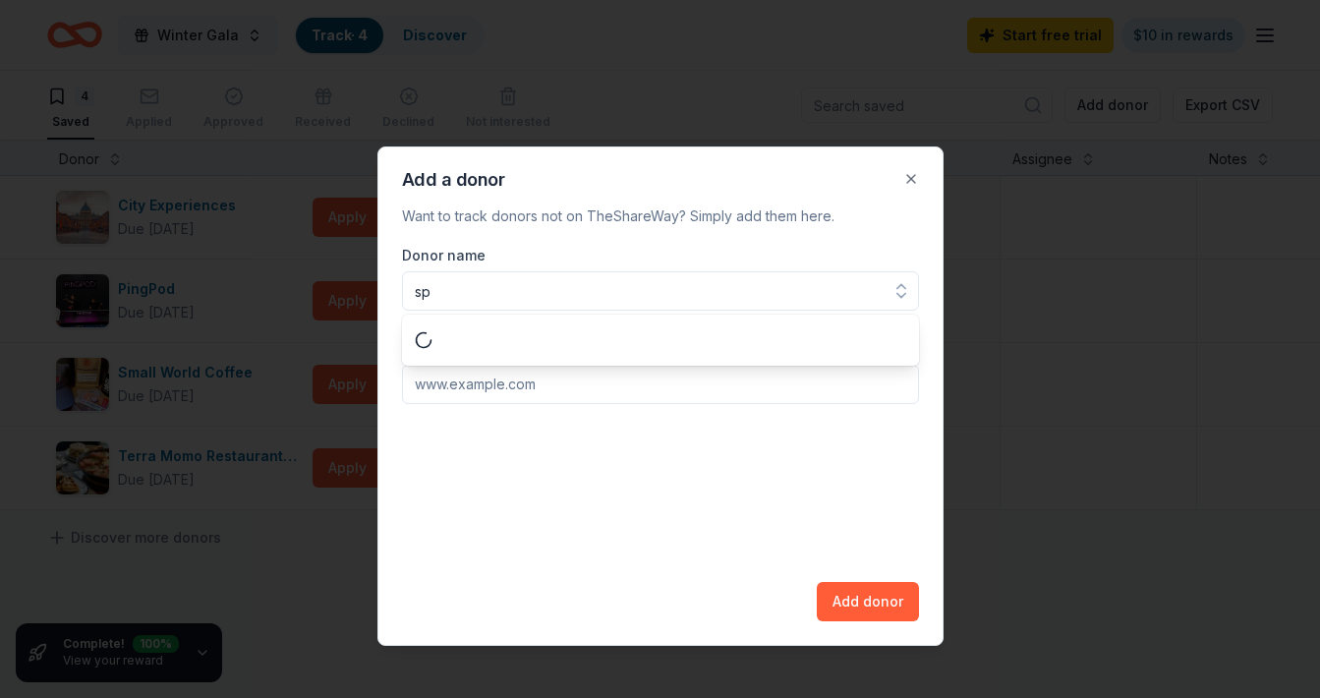
type input "spa"
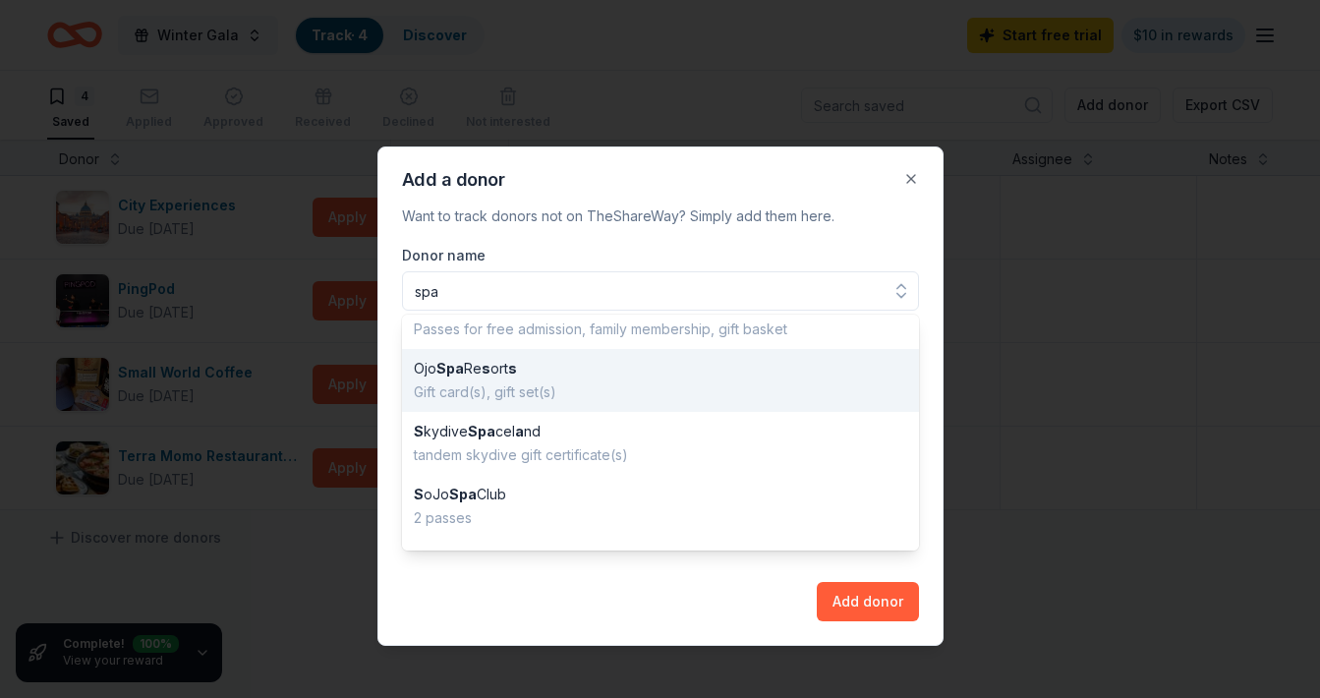
scroll to position [96, 0]
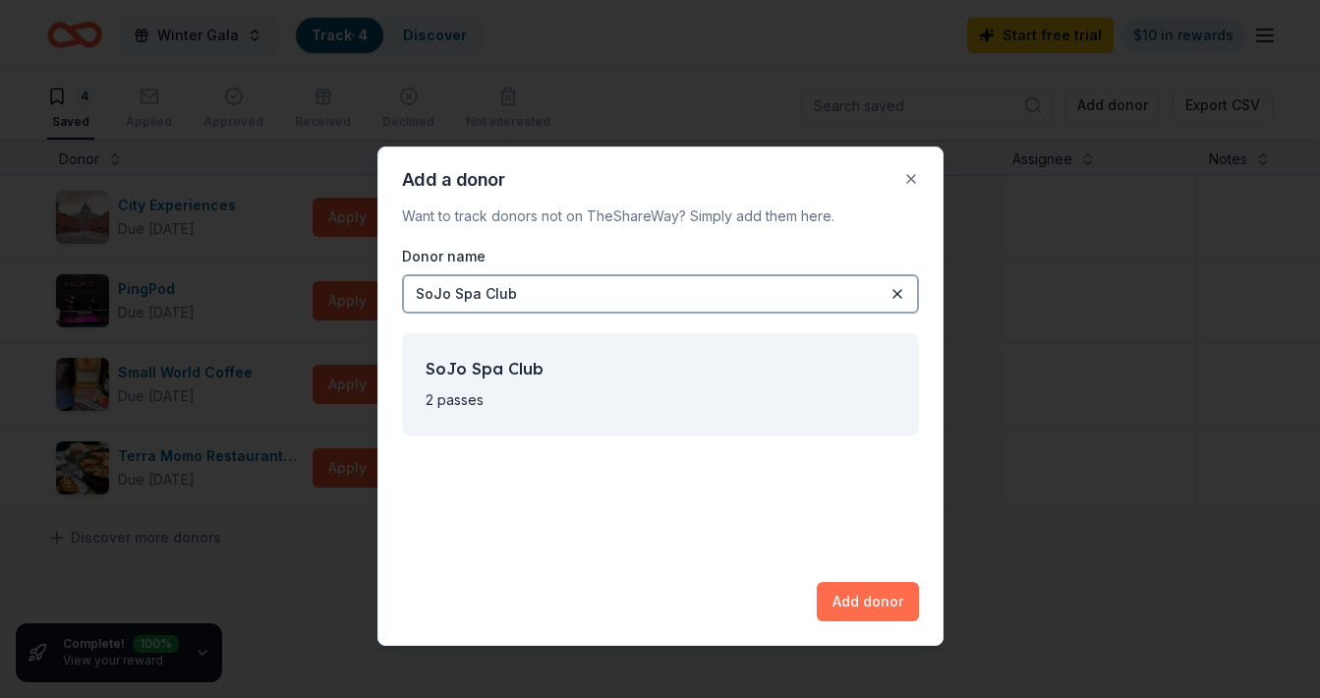
click at [856, 596] on button "Add donor" at bounding box center [868, 601] width 102 height 39
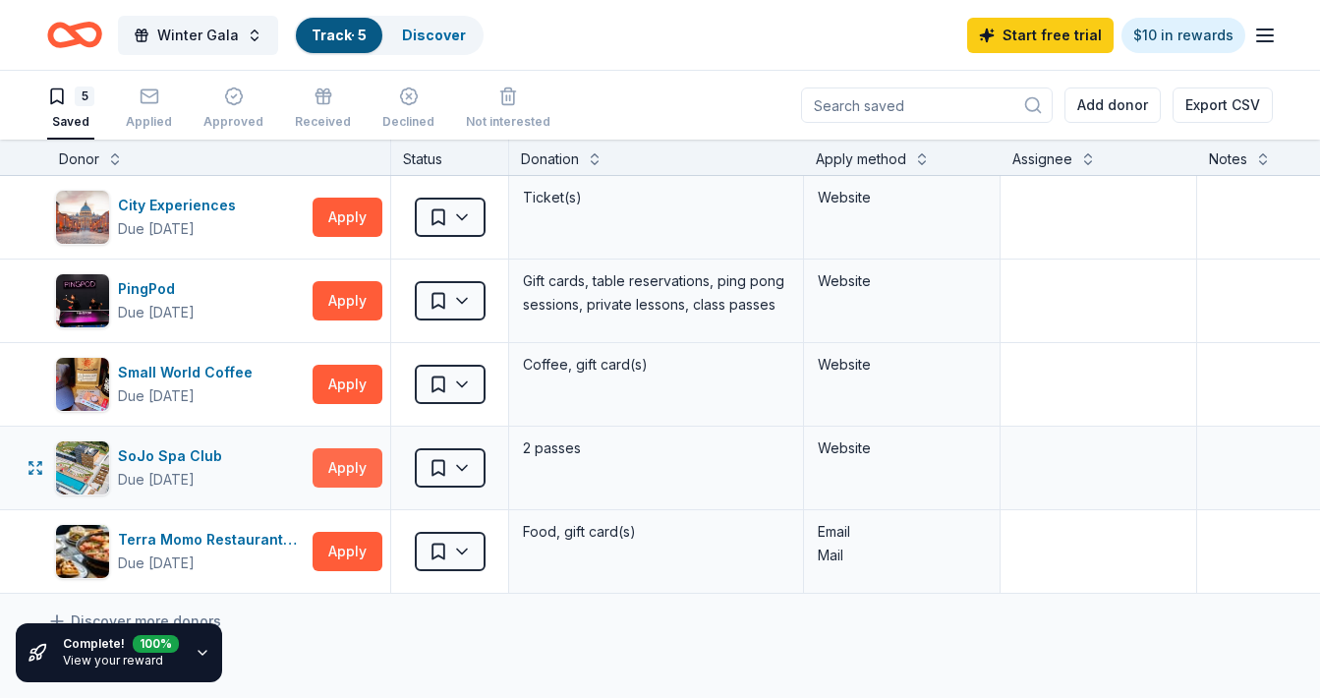
click at [348, 466] on button "Apply" at bounding box center [348, 467] width 70 height 39
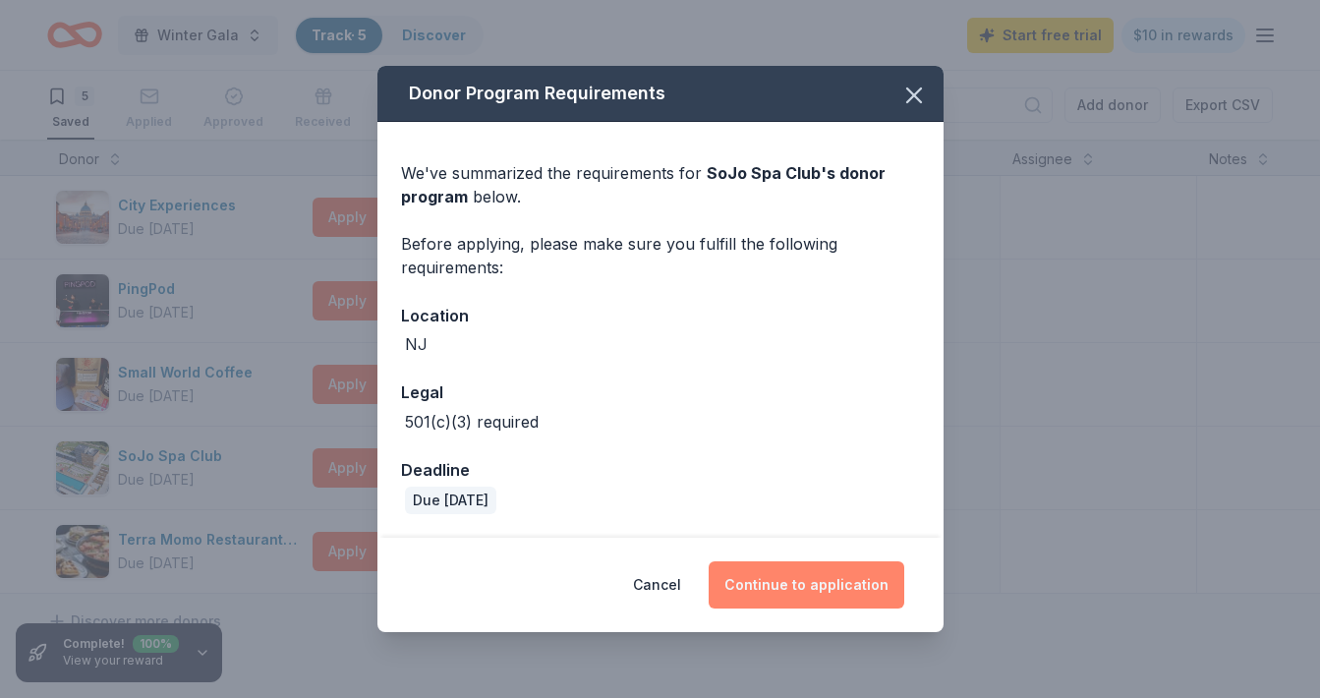
click at [837, 582] on button "Continue to application" at bounding box center [807, 584] width 196 height 47
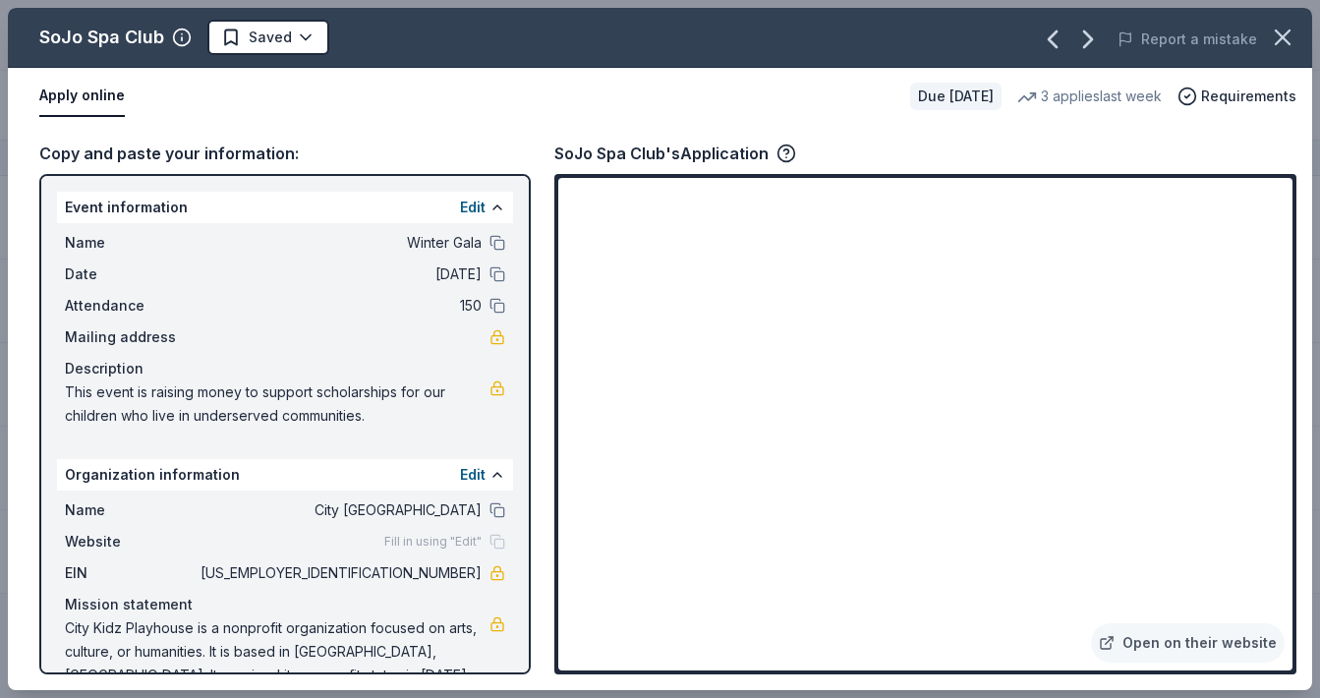
scroll to position [38, 0]
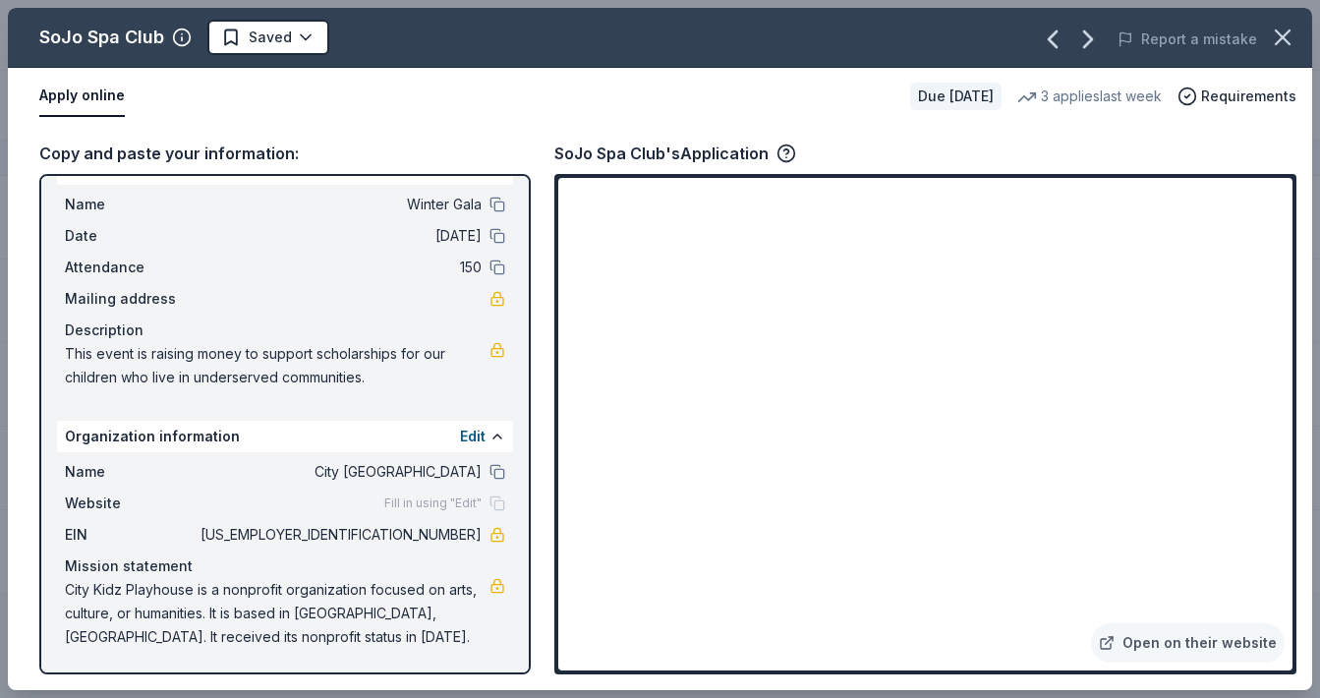
click at [56, 101] on button "Apply online" at bounding box center [82, 96] width 86 height 41
click at [281, 31] on html "Winter Gala Track · 5 Discover Start free trial $10 in rewards 5 Saved Applied …" at bounding box center [660, 349] width 1320 height 698
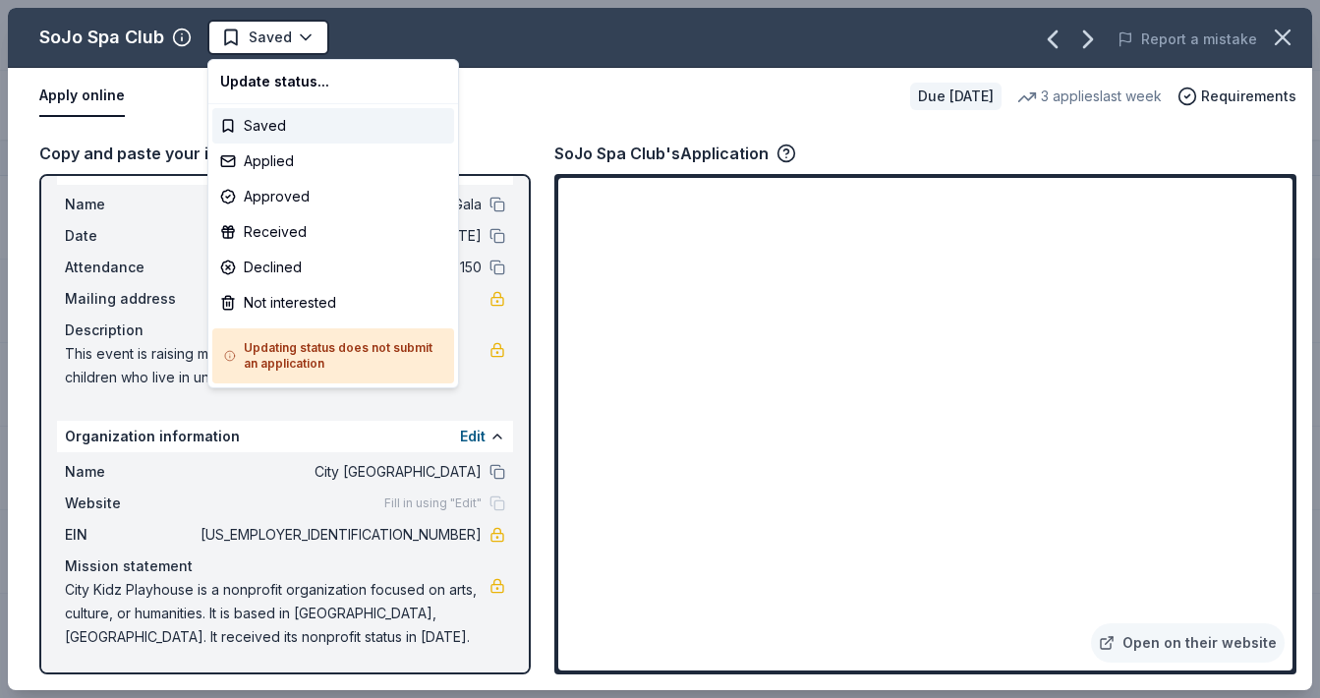
click at [542, 94] on html "Winter Gala Track · 5 Discover Start free trial $10 in rewards 5 Saved Applied …" at bounding box center [660, 349] width 1320 height 698
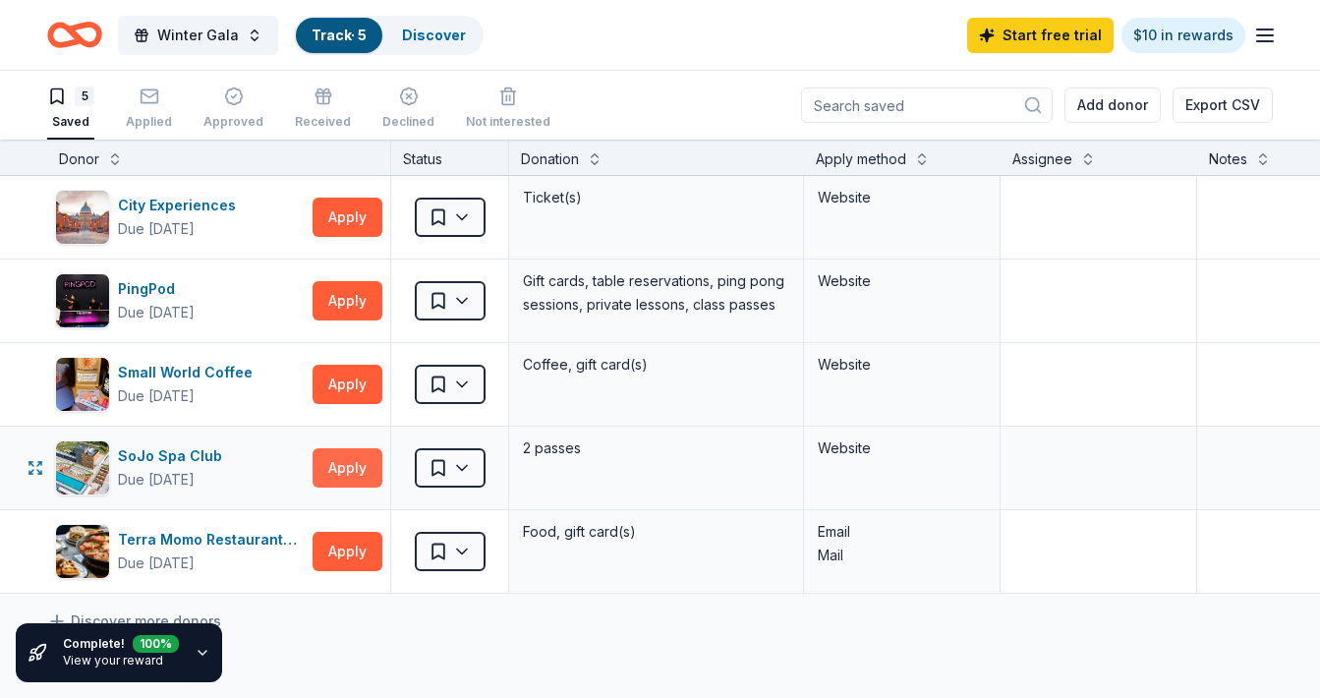
click at [343, 467] on button "Apply" at bounding box center [348, 467] width 70 height 39
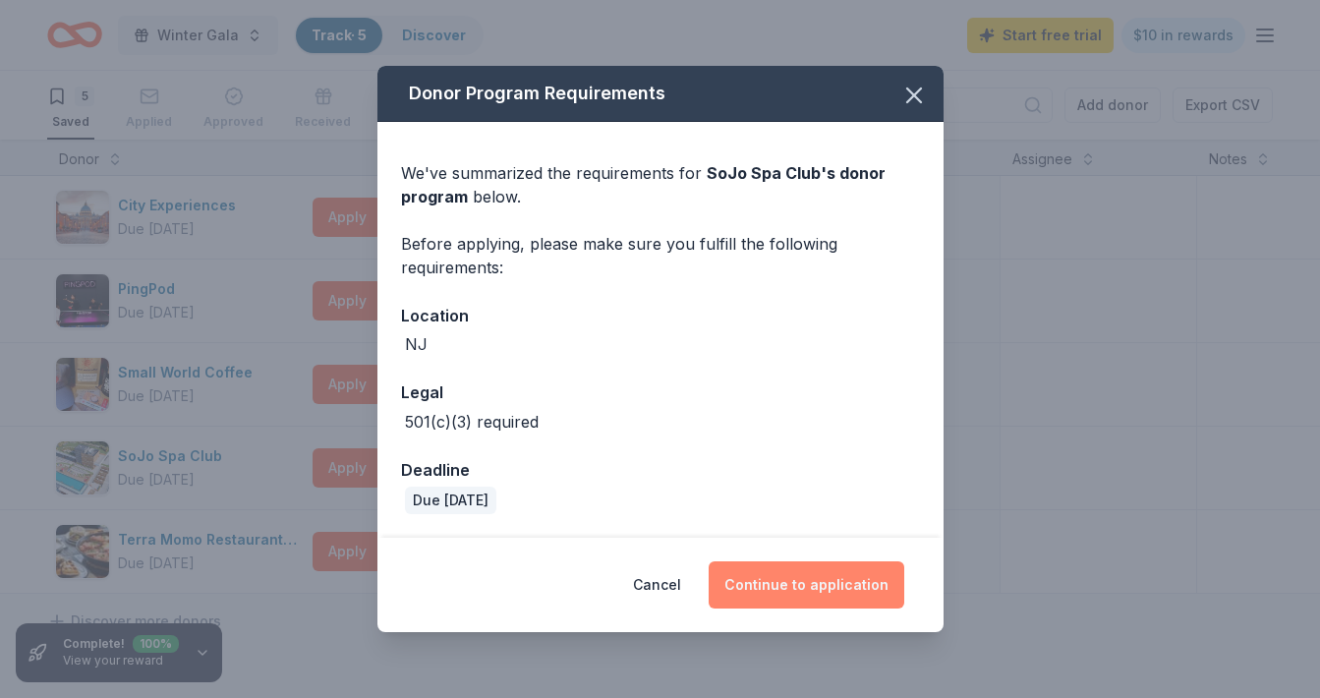
click at [757, 596] on button "Continue to application" at bounding box center [807, 584] width 196 height 47
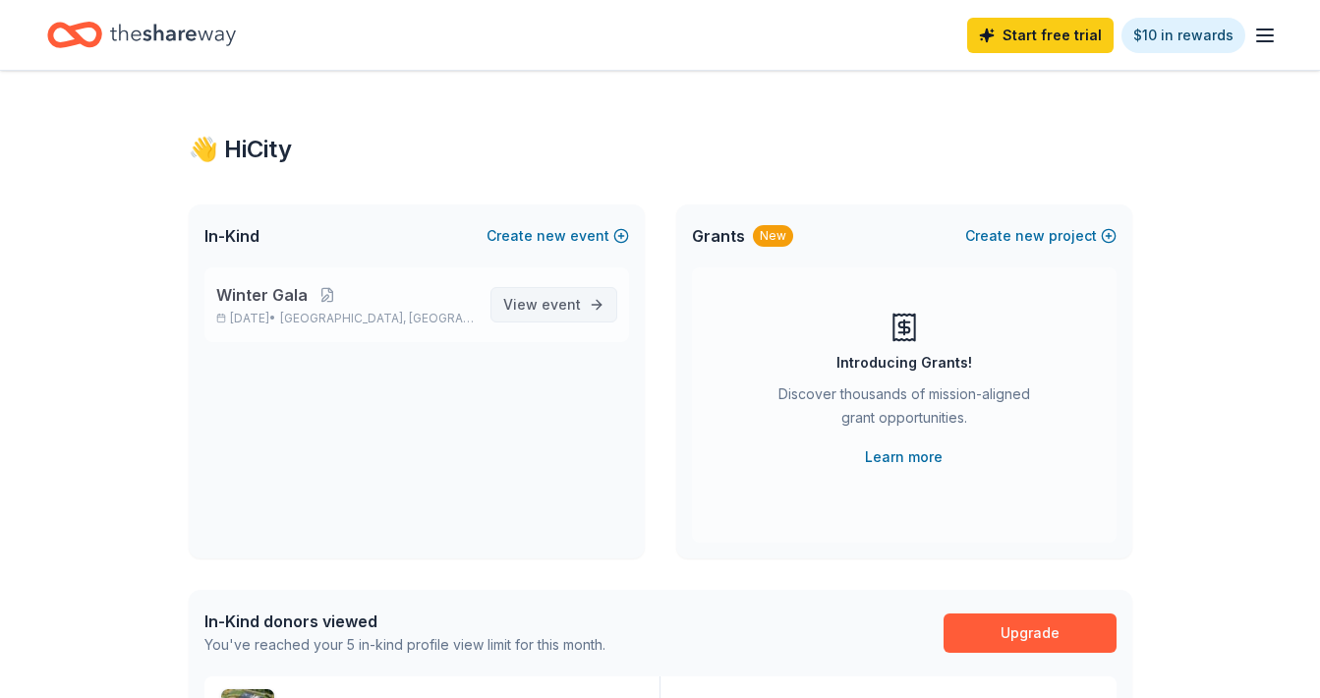
click at [564, 310] on span "event" at bounding box center [561, 304] width 39 height 17
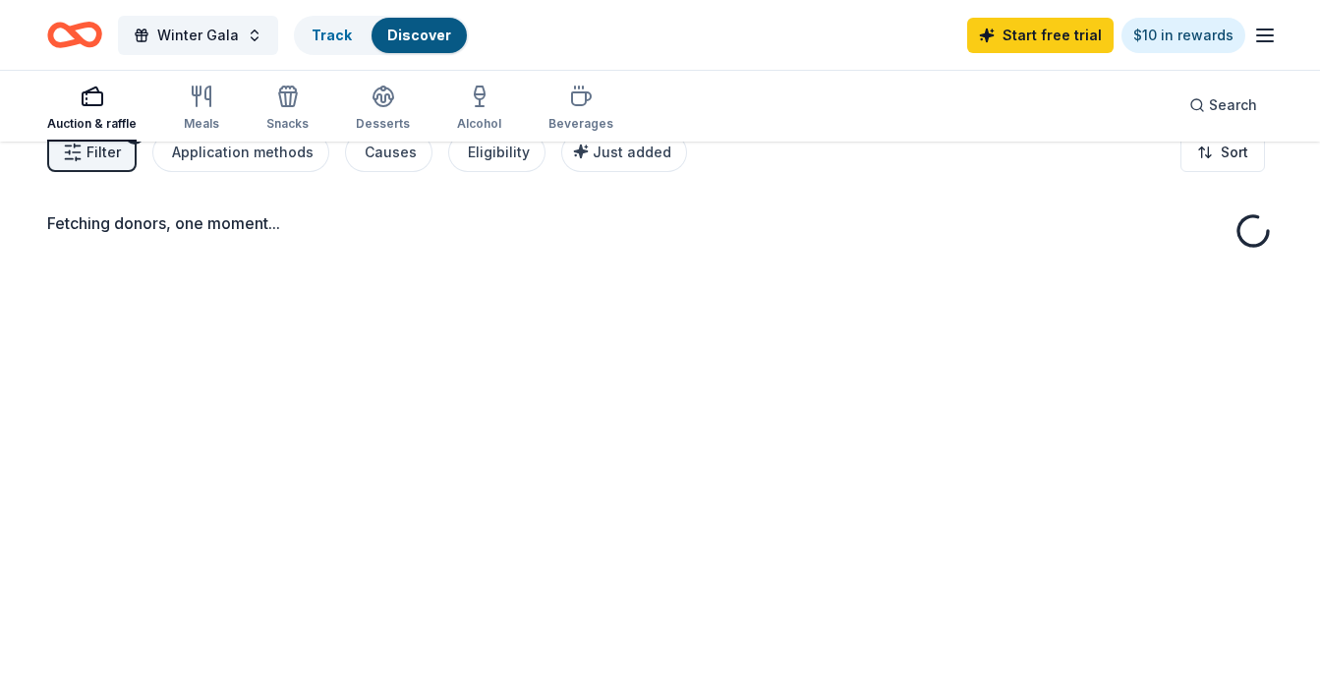
scroll to position [35, 0]
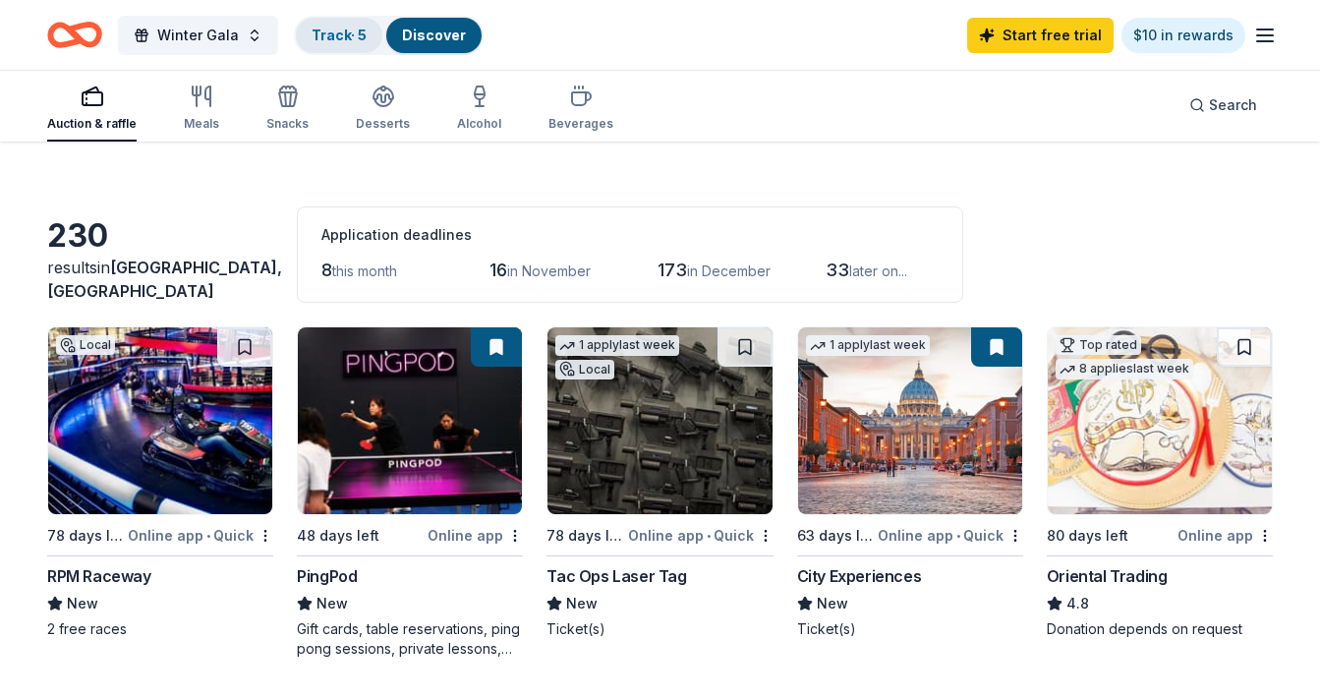
click at [338, 38] on link "Track · 5" at bounding box center [339, 35] width 55 height 17
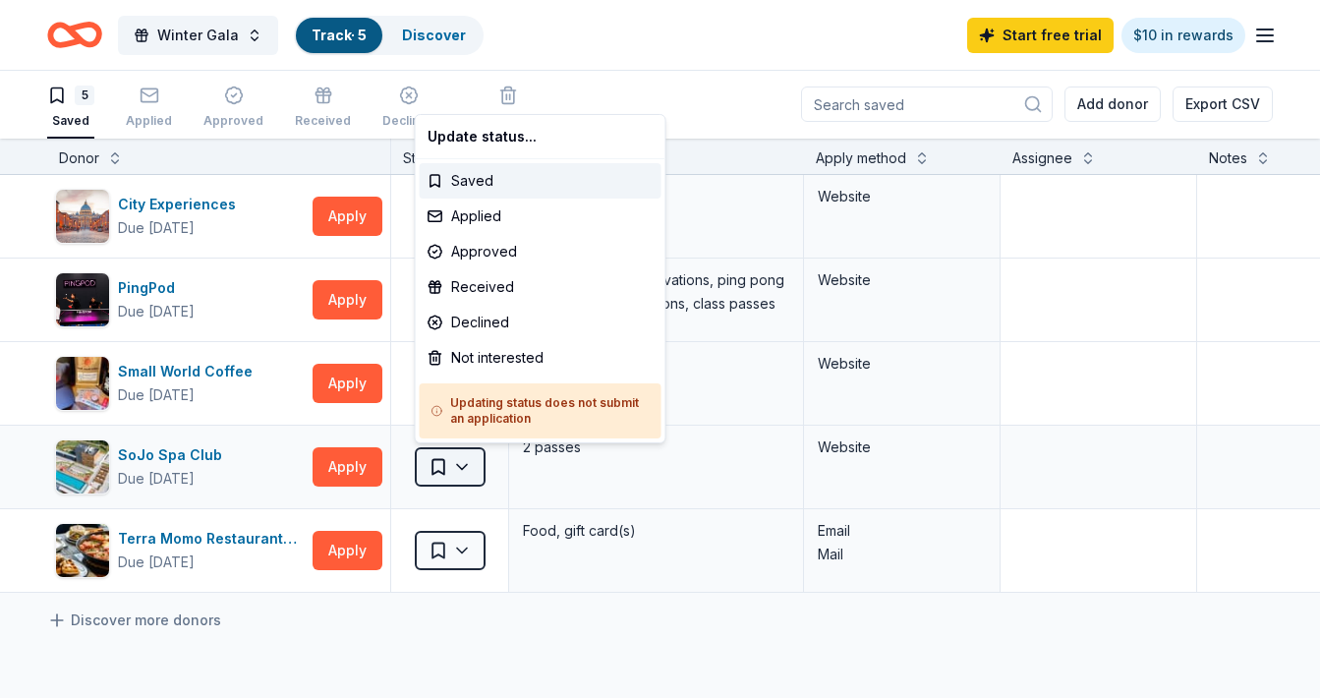
click at [448, 472] on html "Winter Gala Track · 5 Discover Start free trial $10 in rewards 5 Saved Applied …" at bounding box center [660, 348] width 1320 height 698
click at [494, 225] on div "Applied" at bounding box center [541, 216] width 242 height 35
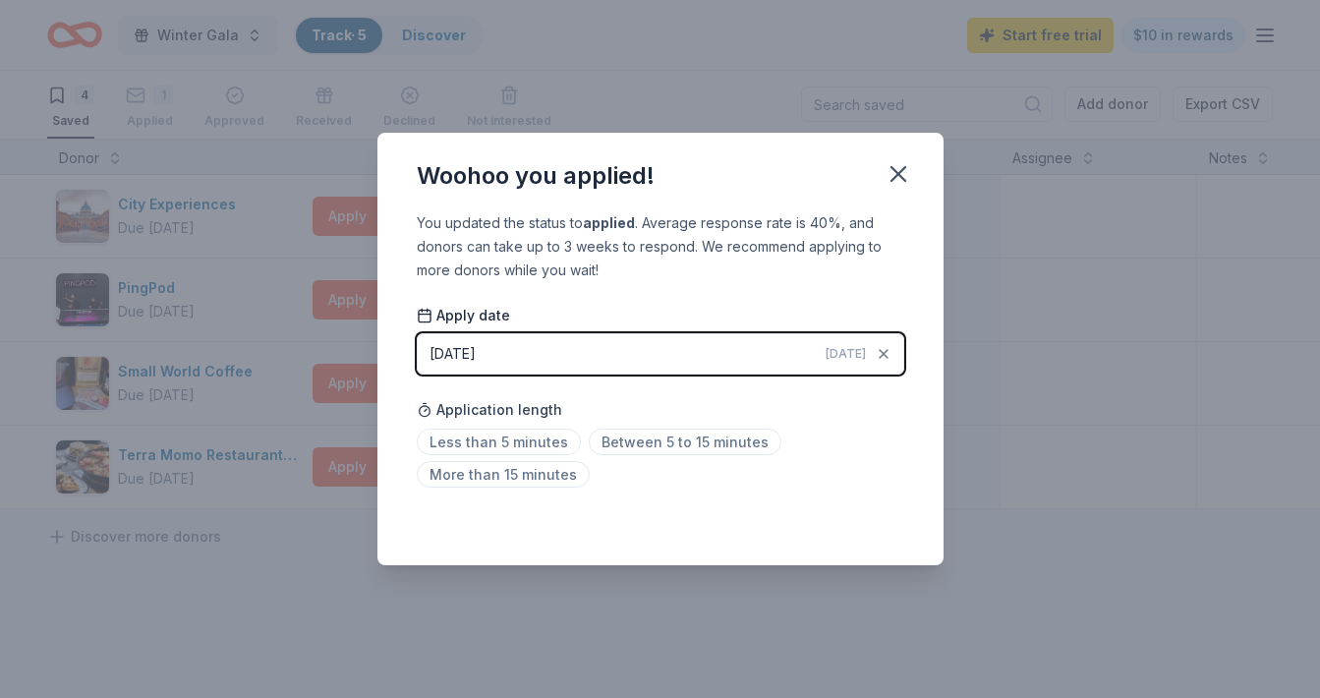
click at [521, 345] on button "10/13/2025 Today" at bounding box center [661, 353] width 488 height 41
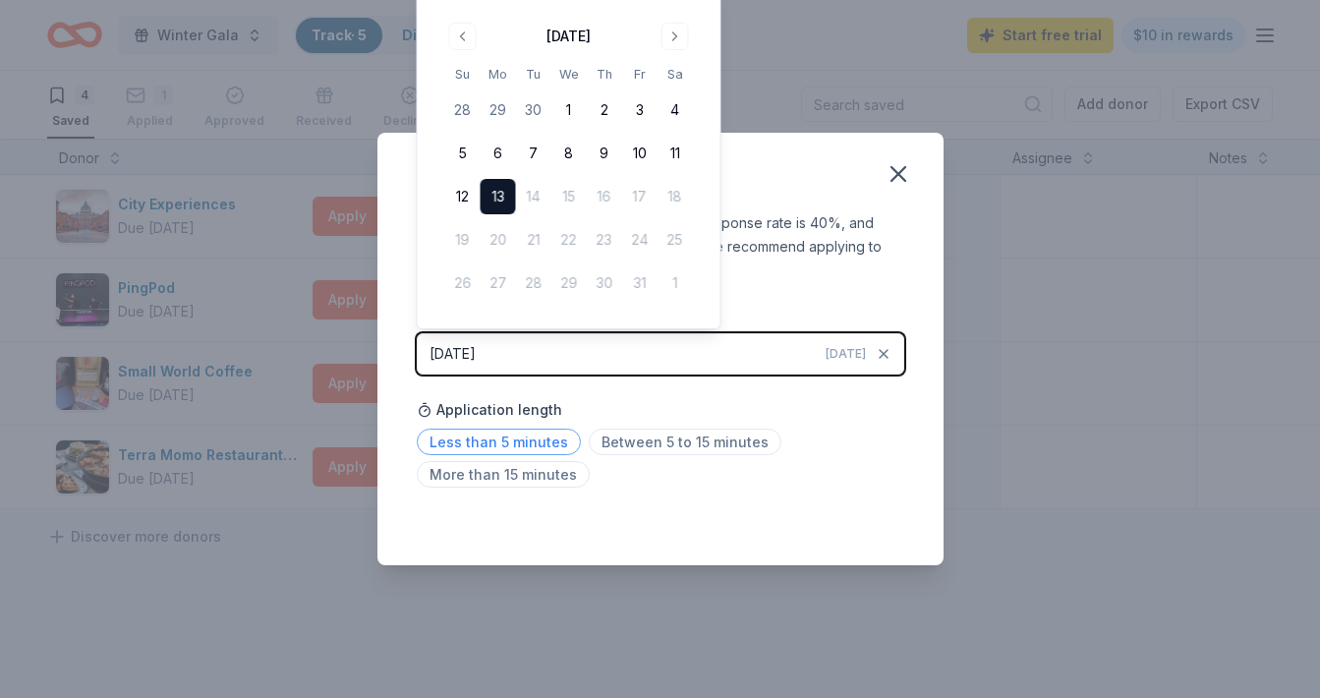
click at [517, 445] on span "Less than 5 minutes" at bounding box center [499, 442] width 164 height 27
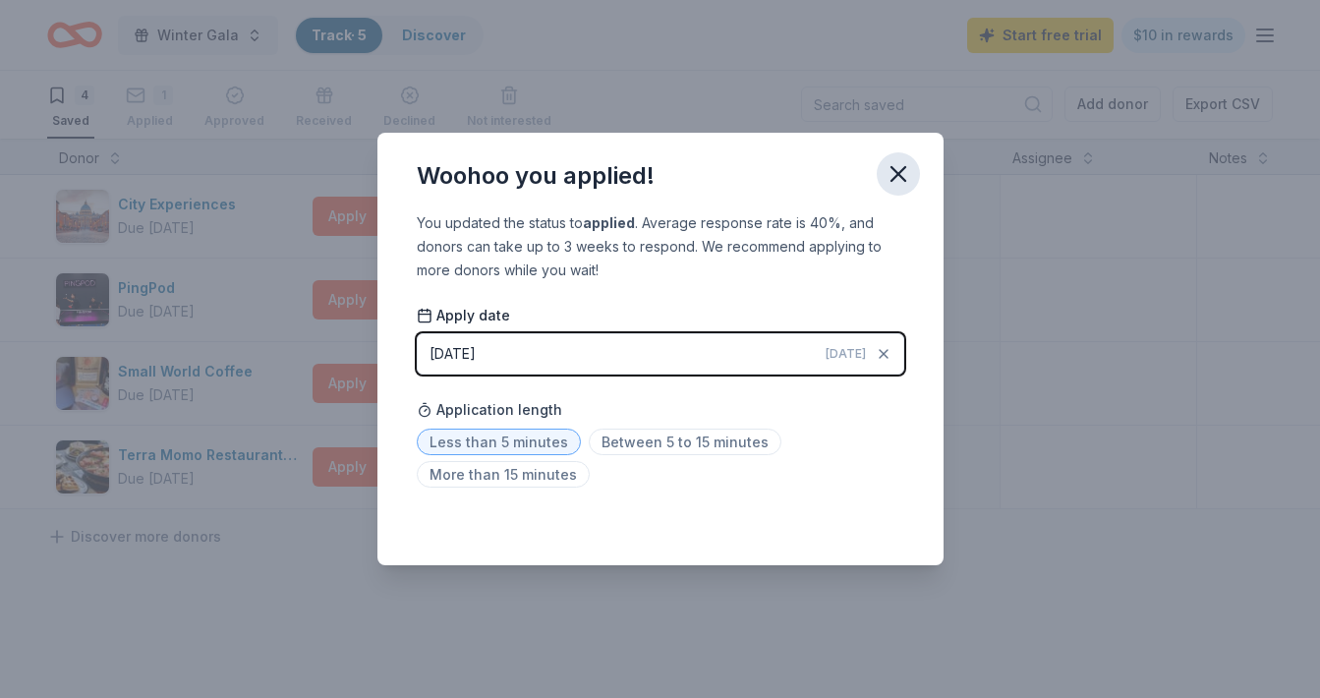
click at [899, 177] on icon "button" at bounding box center [899, 174] width 28 height 28
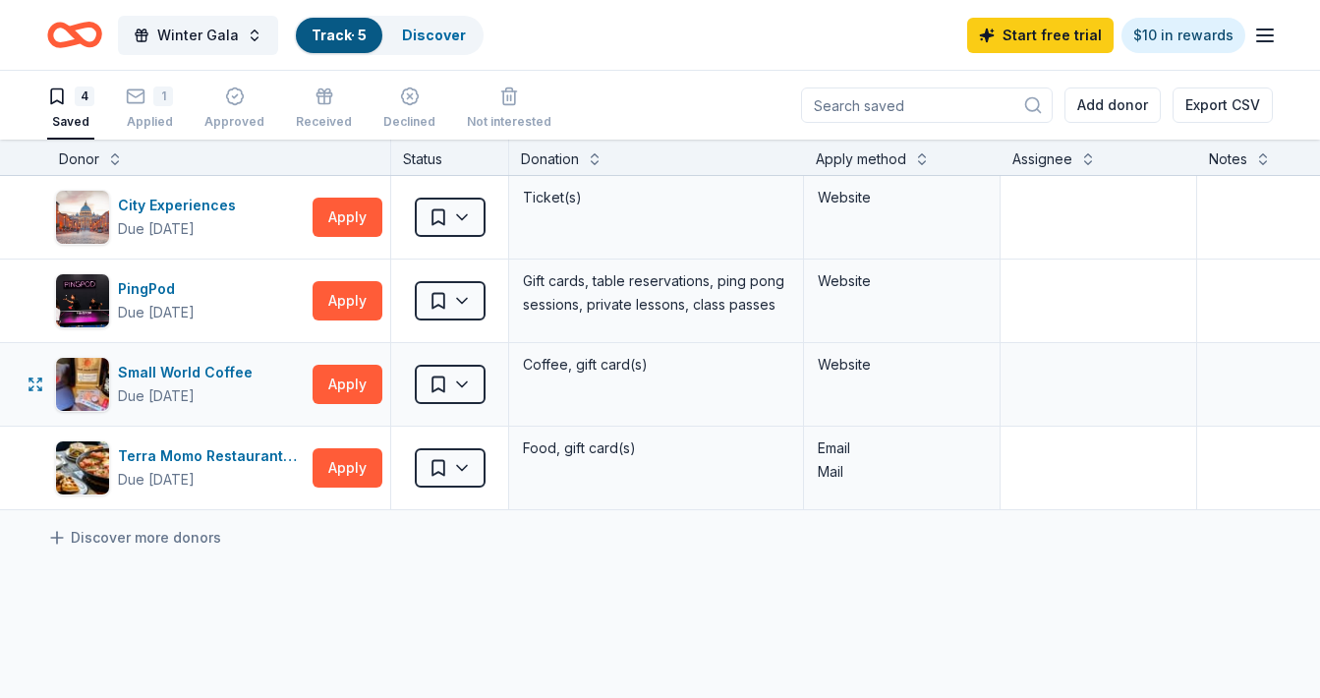
scroll to position [0, 0]
click at [132, 92] on icon "button" at bounding box center [136, 86] width 20 height 20
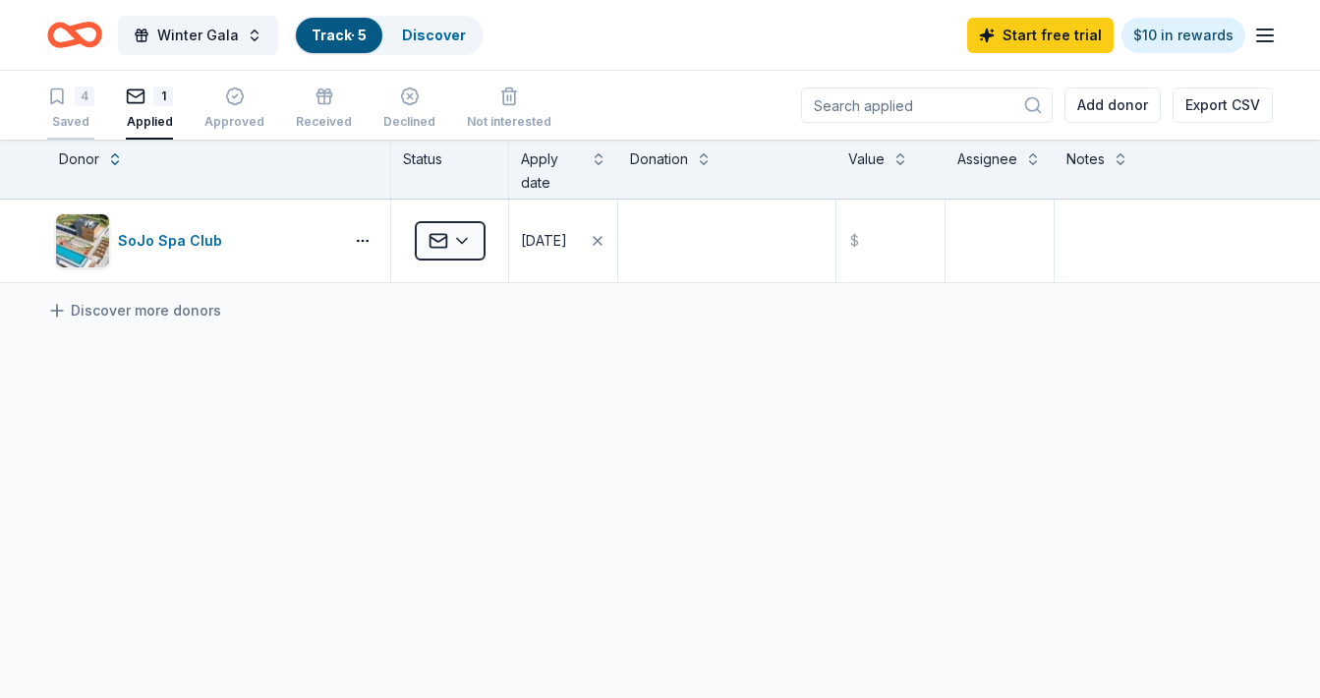
click at [56, 106] on div "4 Saved" at bounding box center [70, 108] width 47 height 43
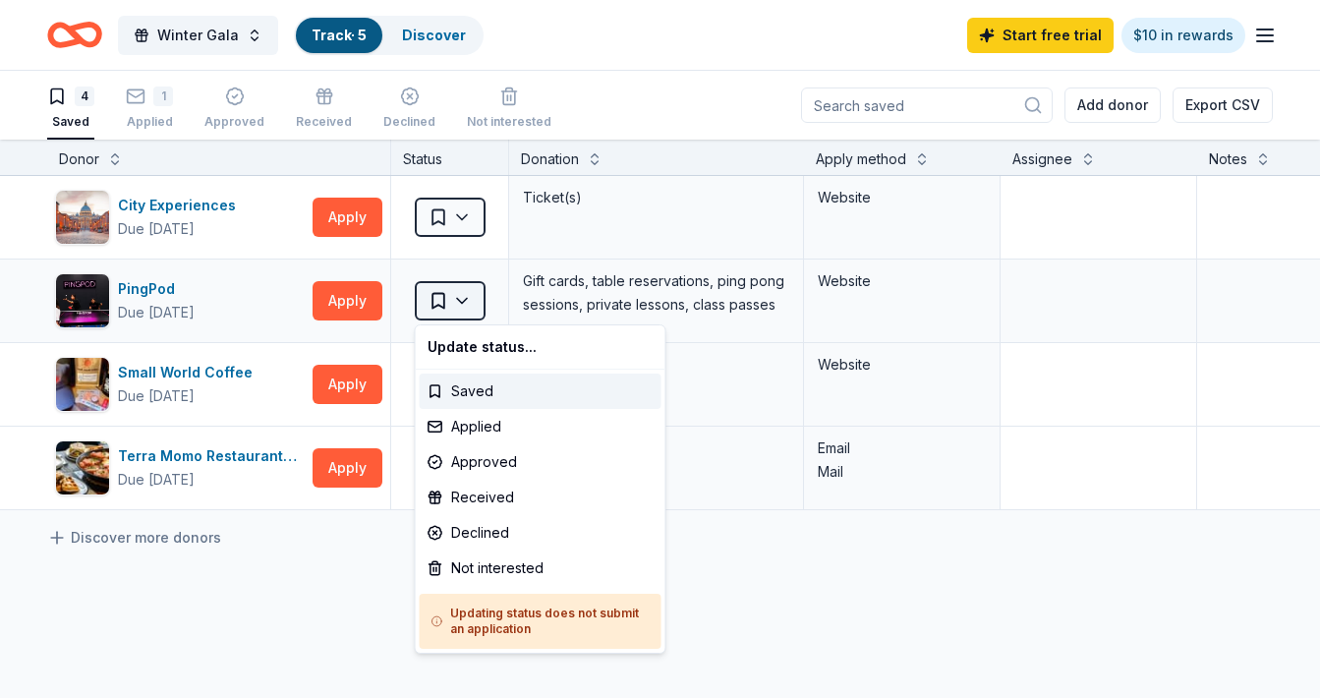
click at [472, 307] on html "Winter Gala Track · 5 Discover Start free trial $10 in rewards 4 Saved 1 Applie…" at bounding box center [660, 349] width 1320 height 698
click at [477, 568] on div "Not interested" at bounding box center [541, 568] width 242 height 35
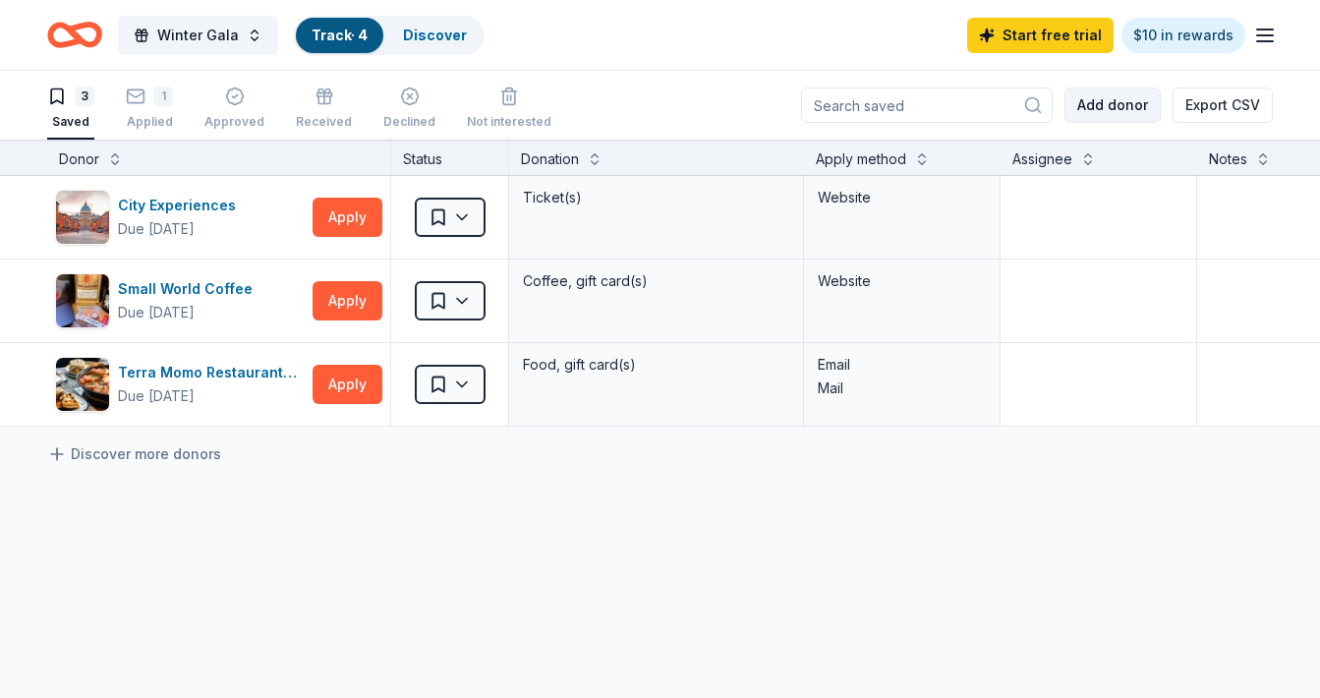
click at [1122, 100] on button "Add donor" at bounding box center [1113, 105] width 96 height 35
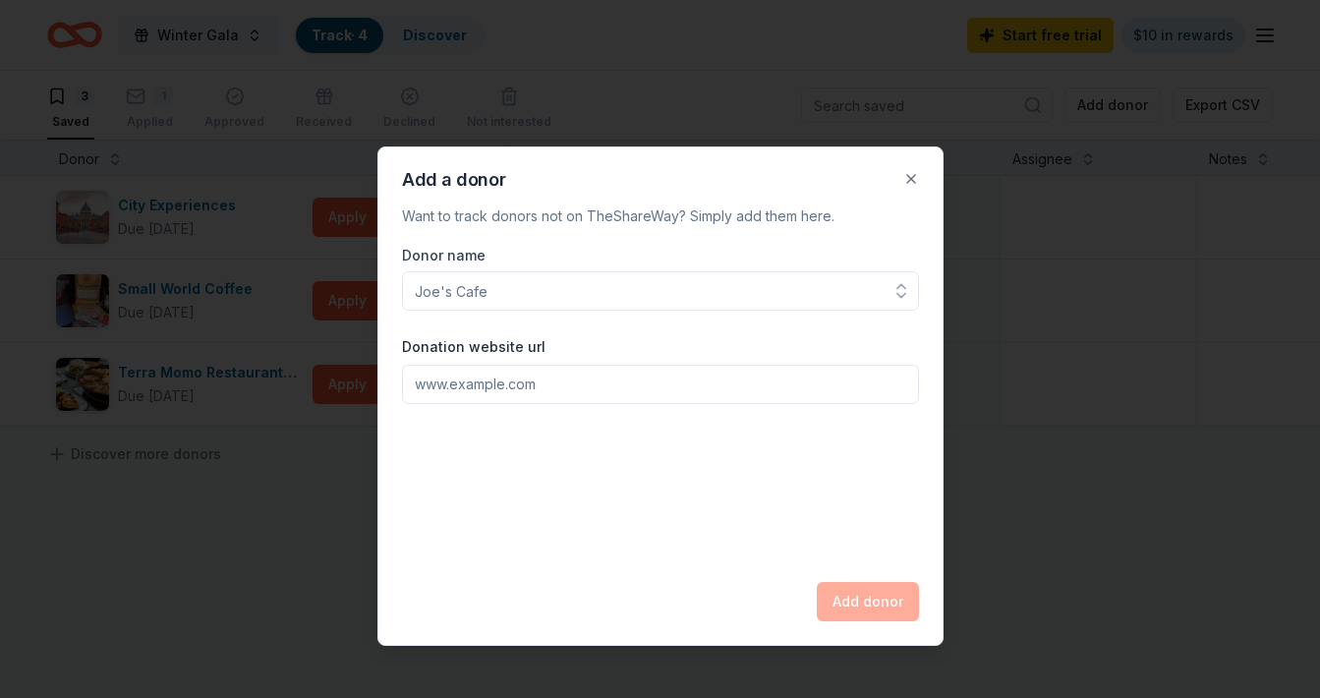
click at [894, 295] on icon "button" at bounding box center [902, 291] width 20 height 20
click at [907, 181] on button "Close" at bounding box center [911, 178] width 39 height 39
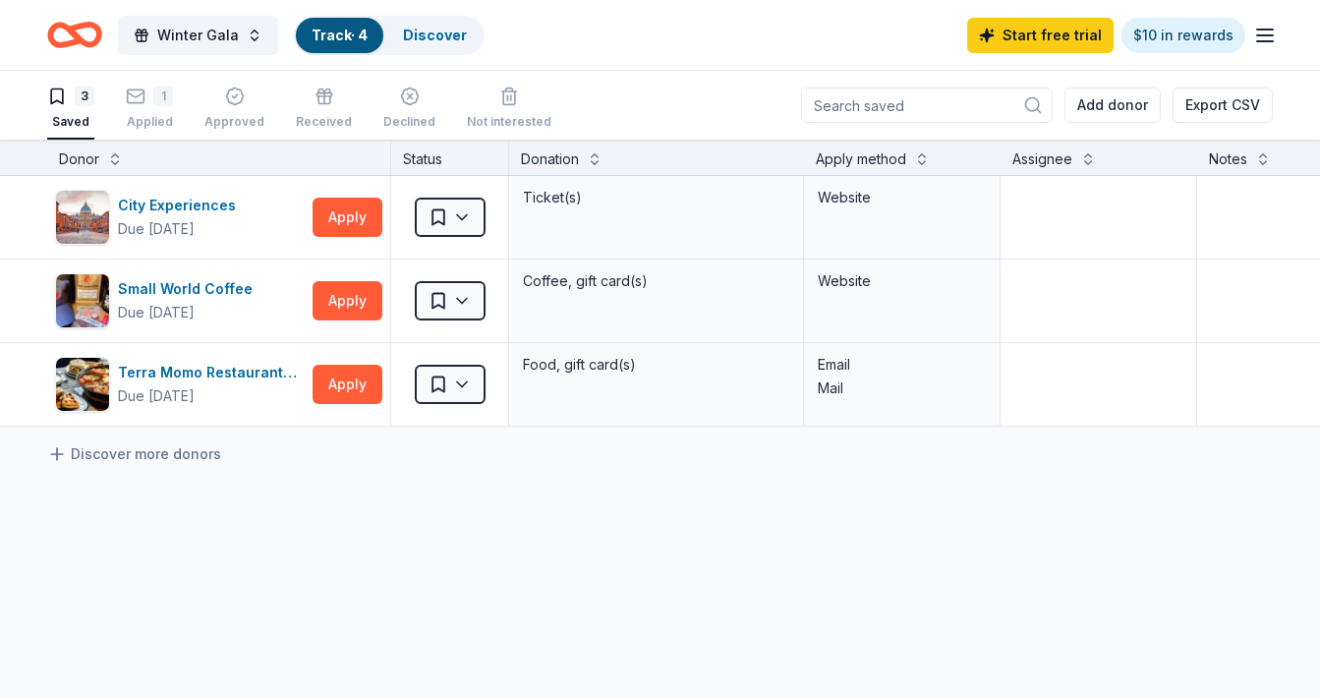
click at [90, 25] on icon "Home" at bounding box center [84, 35] width 30 height 20
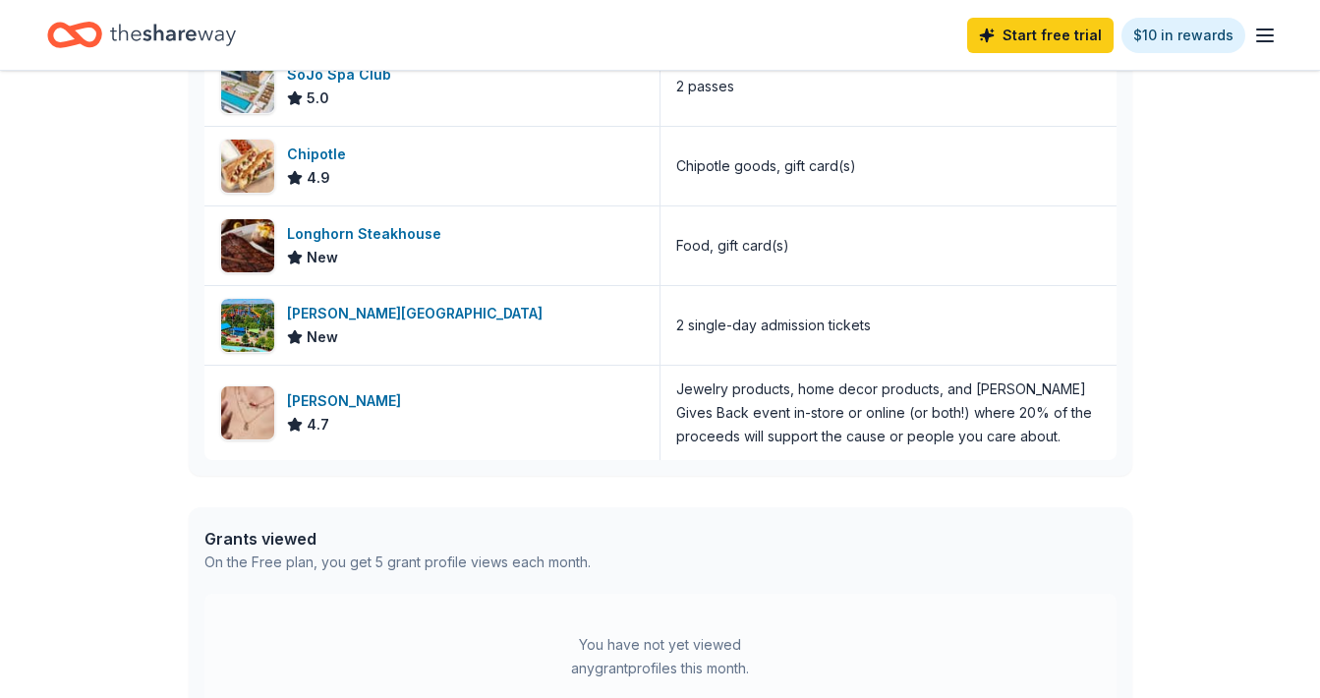
scroll to position [639, 0]
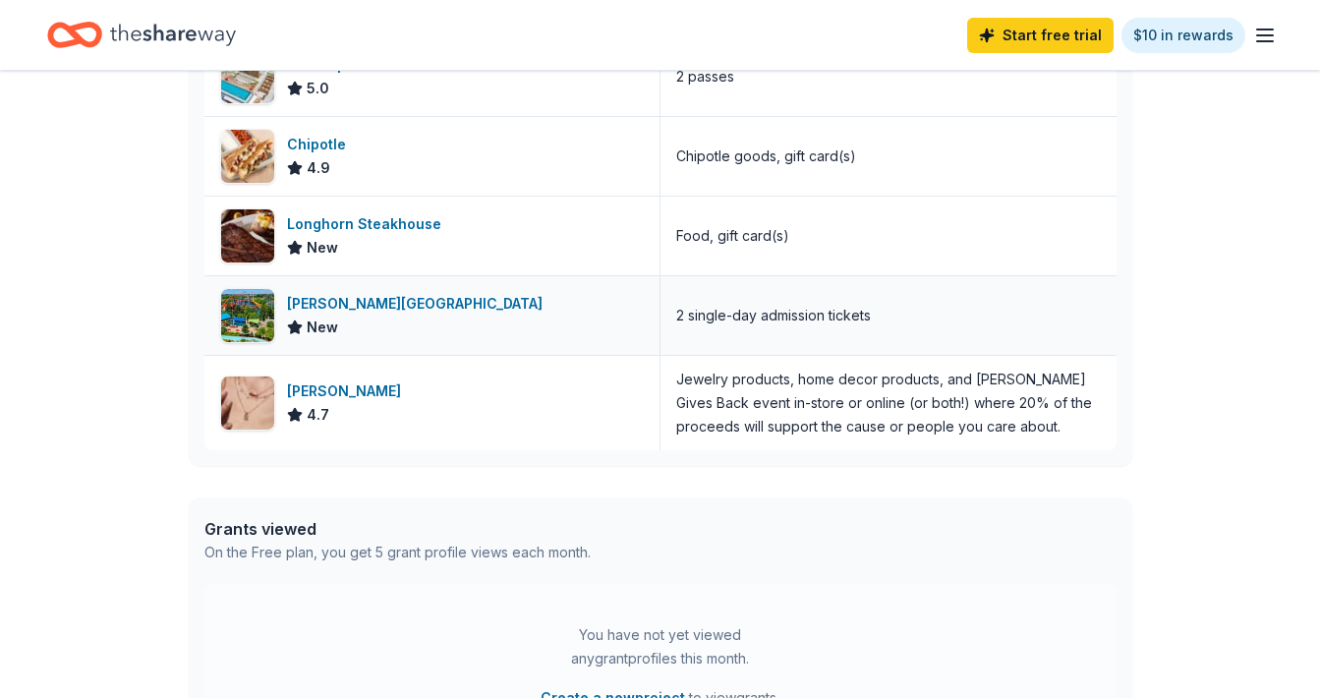
click at [338, 302] on div "Dorney Park & Wildwater Kingdom" at bounding box center [418, 304] width 263 height 24
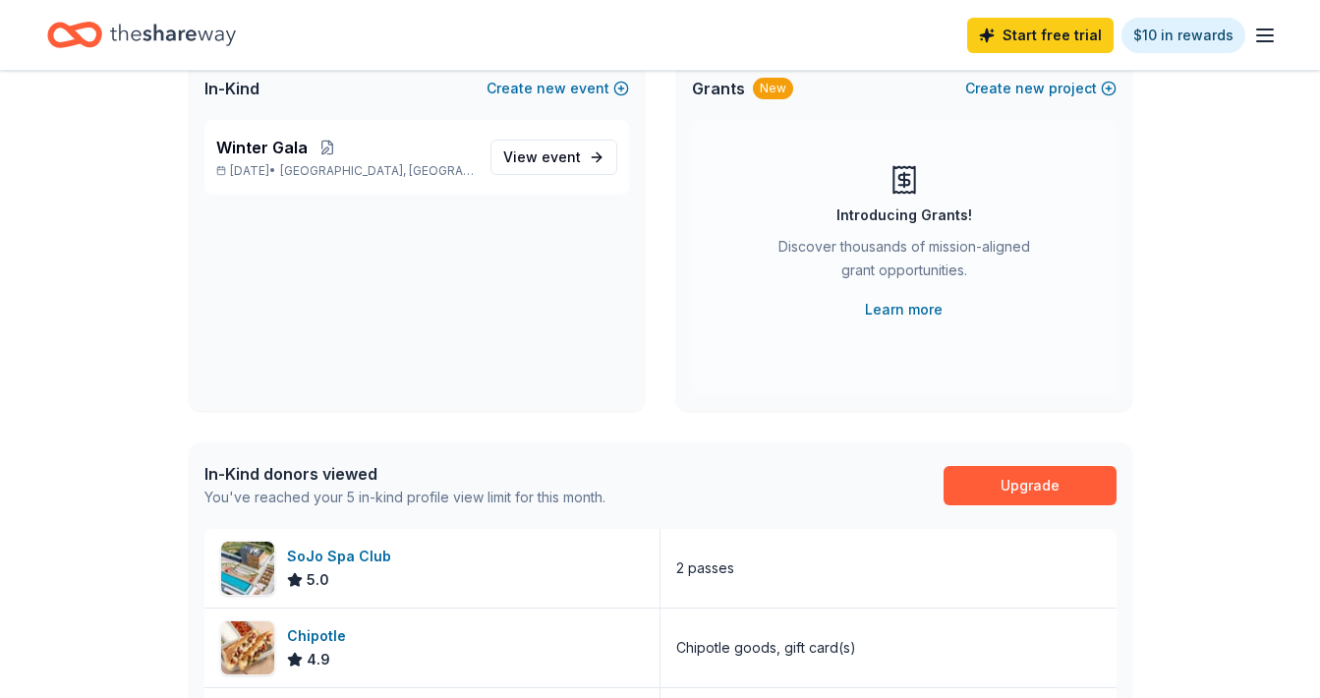
scroll to position [0, 0]
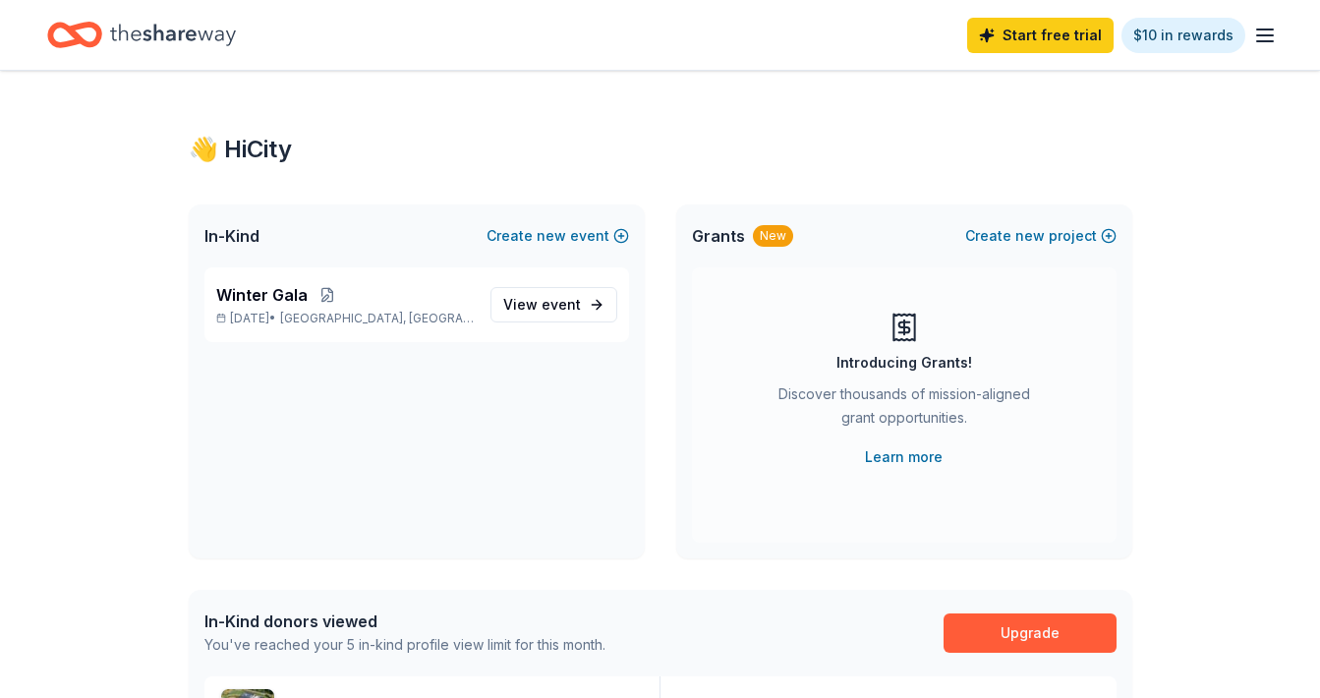
click at [98, 40] on icon "Home" at bounding box center [84, 35] width 30 height 20
click at [1257, 30] on icon "button" at bounding box center [1266, 36] width 24 height 24
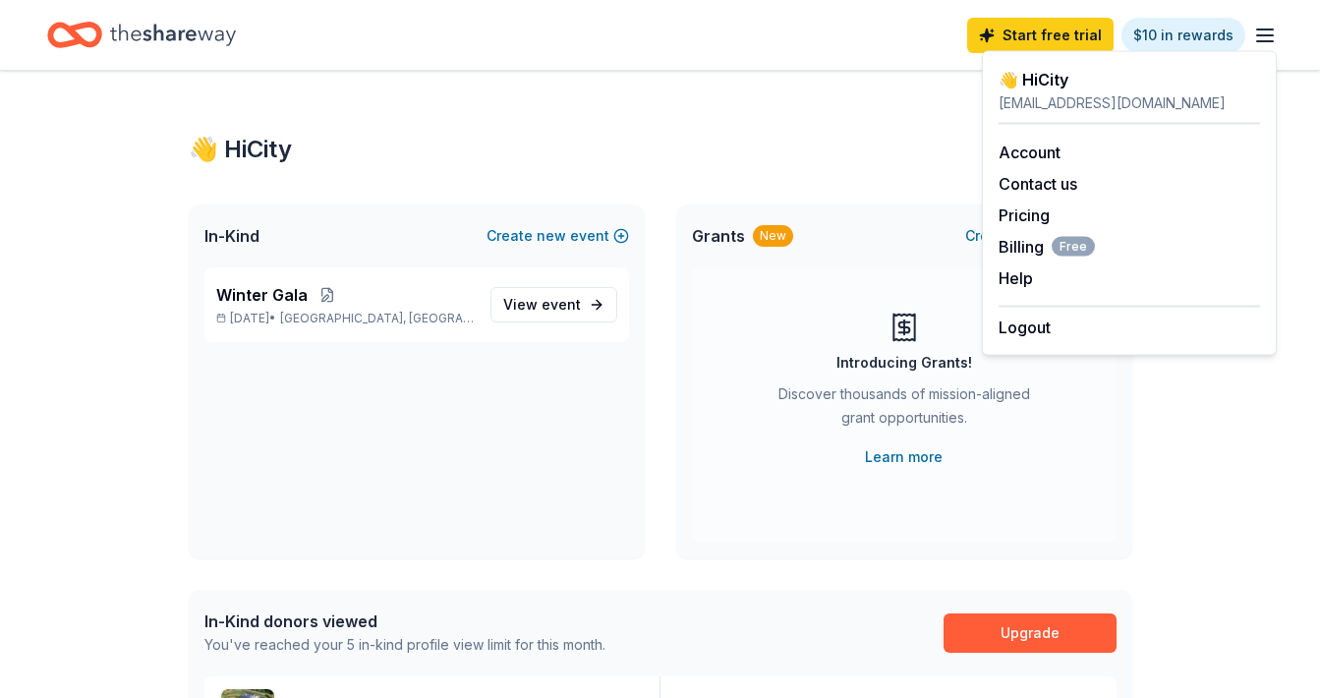
click at [191, 36] on icon "Home" at bounding box center [173, 35] width 126 height 40
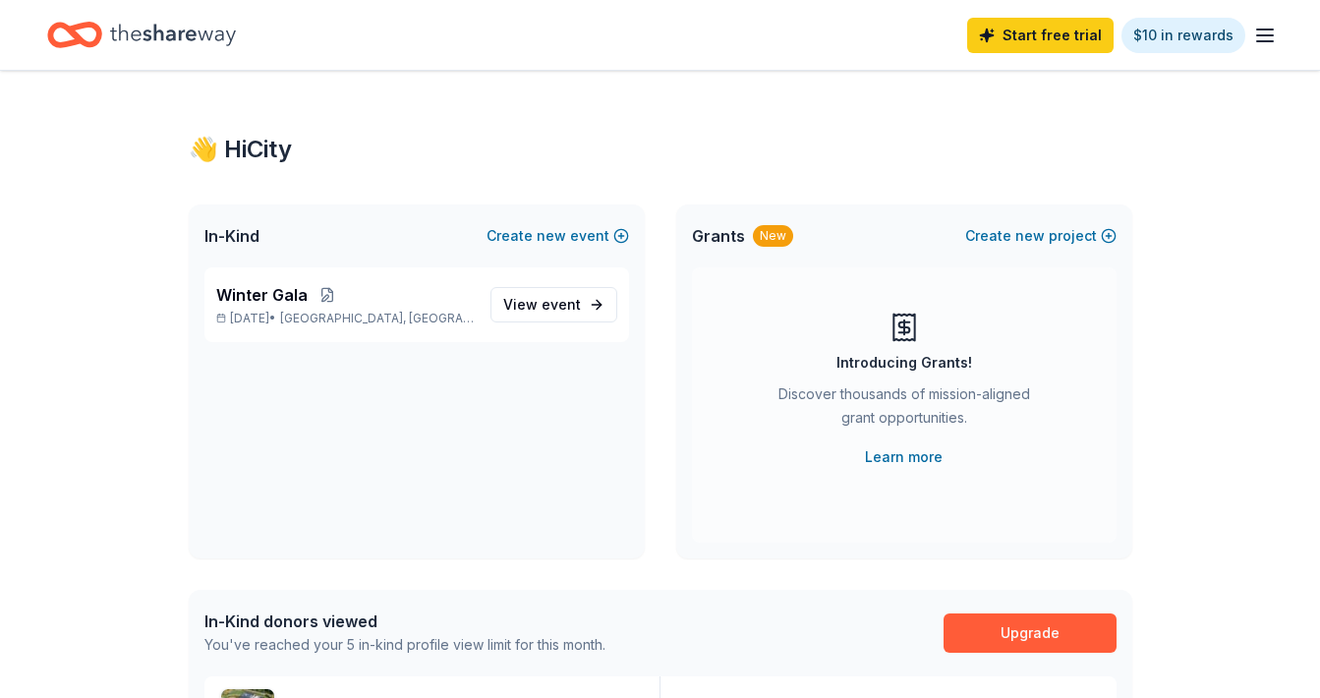
click at [191, 36] on icon "Home" at bounding box center [173, 35] width 126 height 40
click at [57, 37] on icon "Home" at bounding box center [74, 35] width 55 height 46
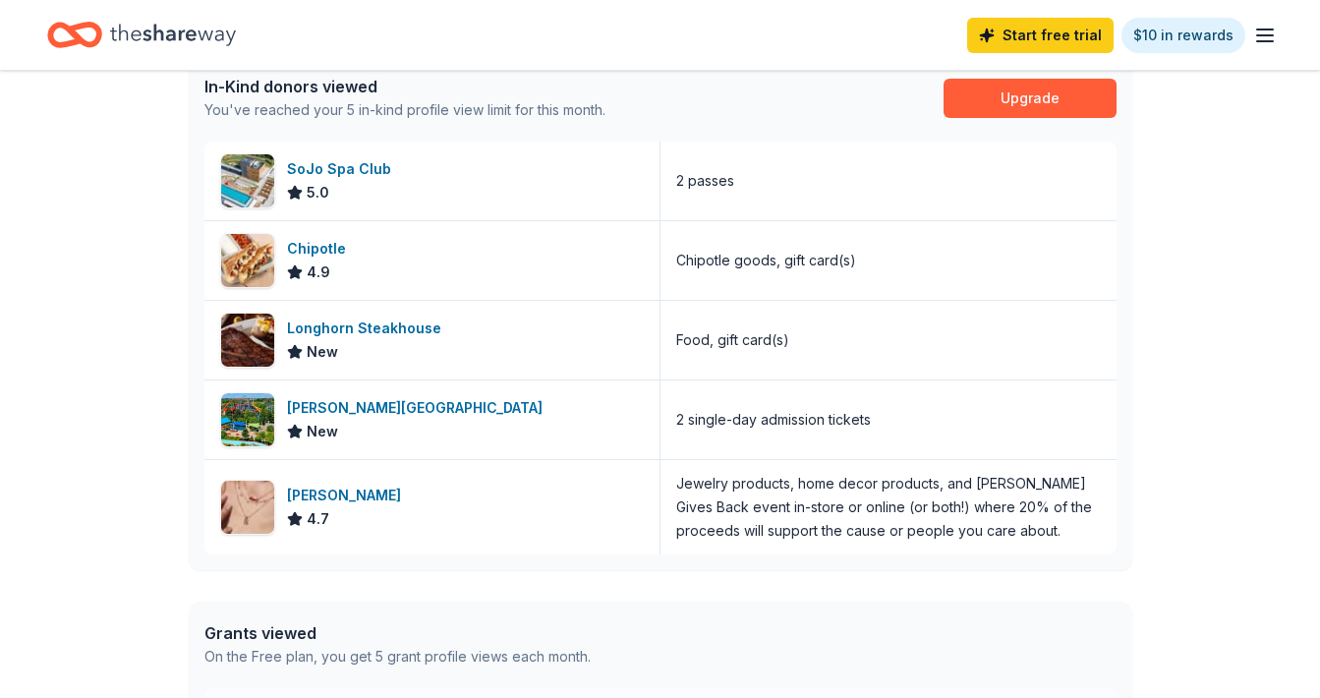
scroll to position [539, 0]
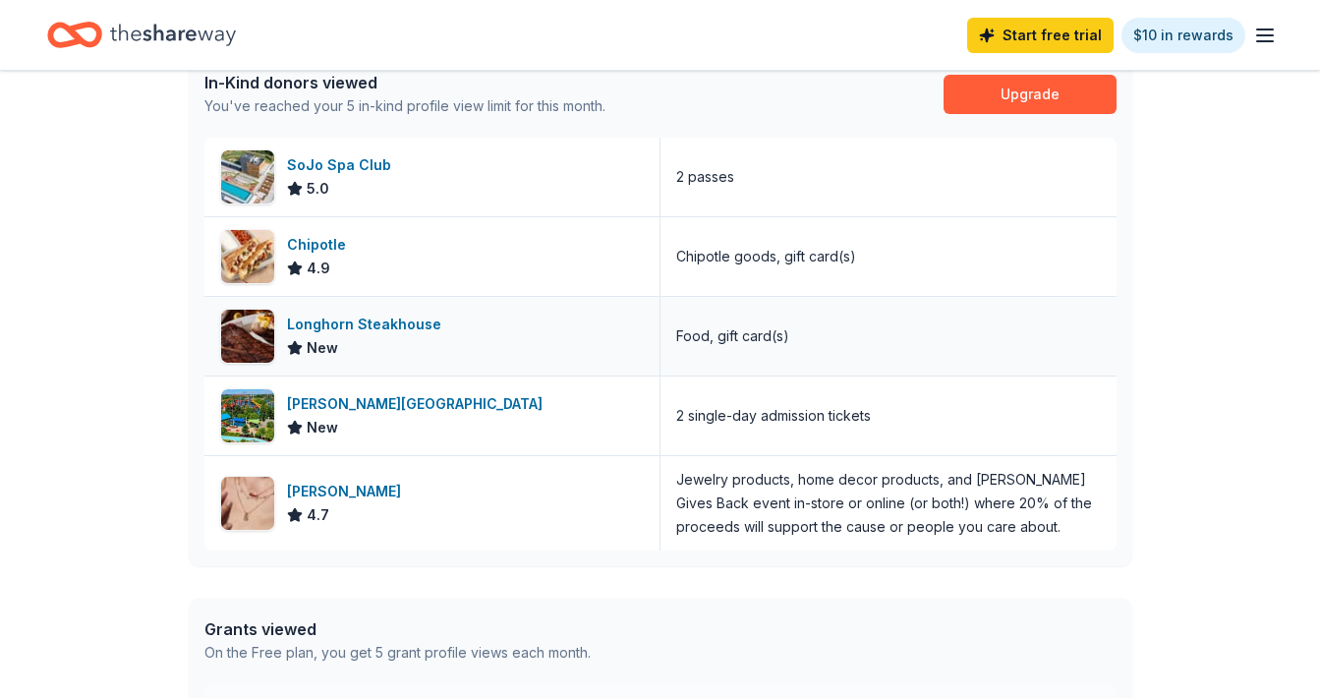
click at [349, 323] on div "Longhorn Steakhouse" at bounding box center [368, 325] width 162 height 24
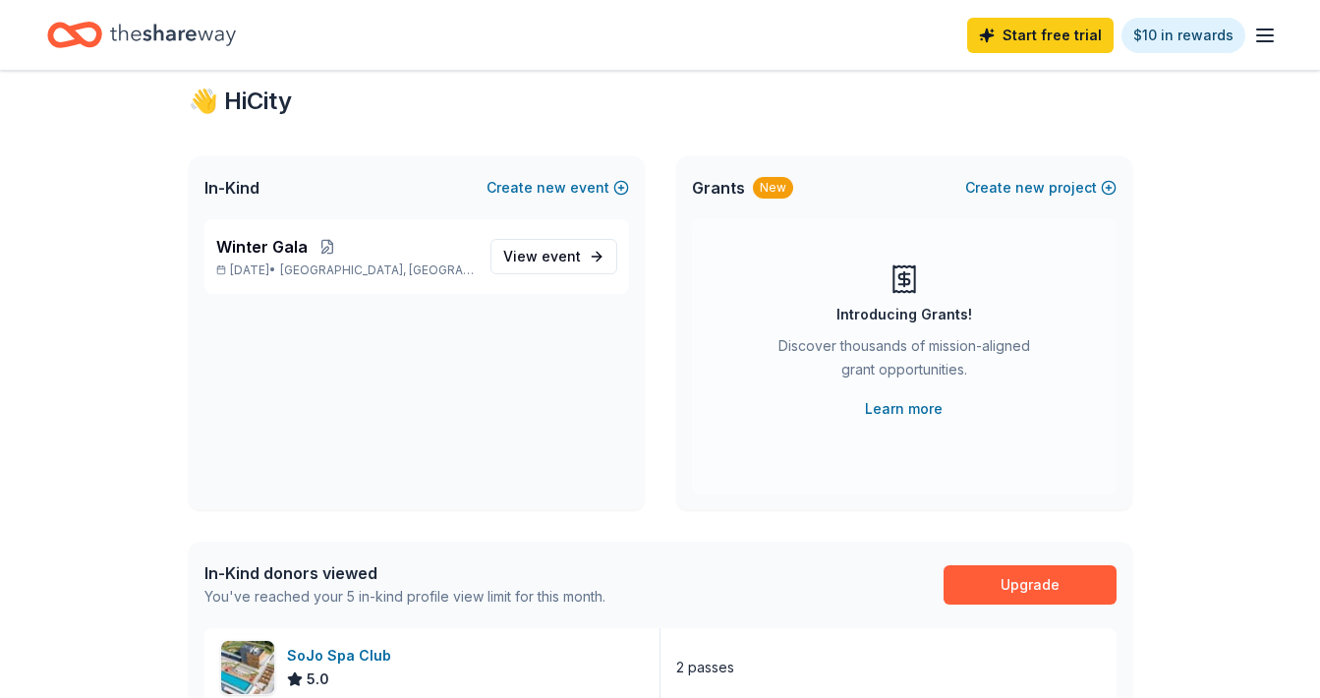
scroll to position [0, 0]
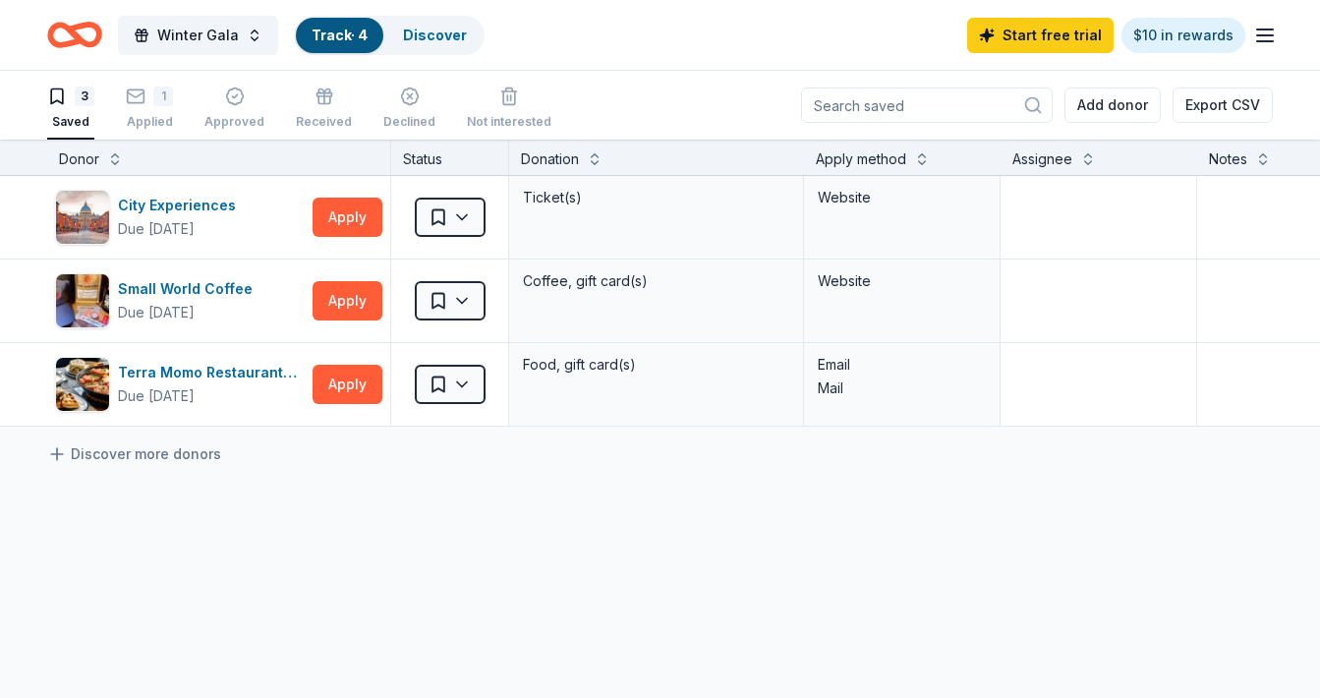
click at [924, 104] on input at bounding box center [927, 105] width 252 height 35
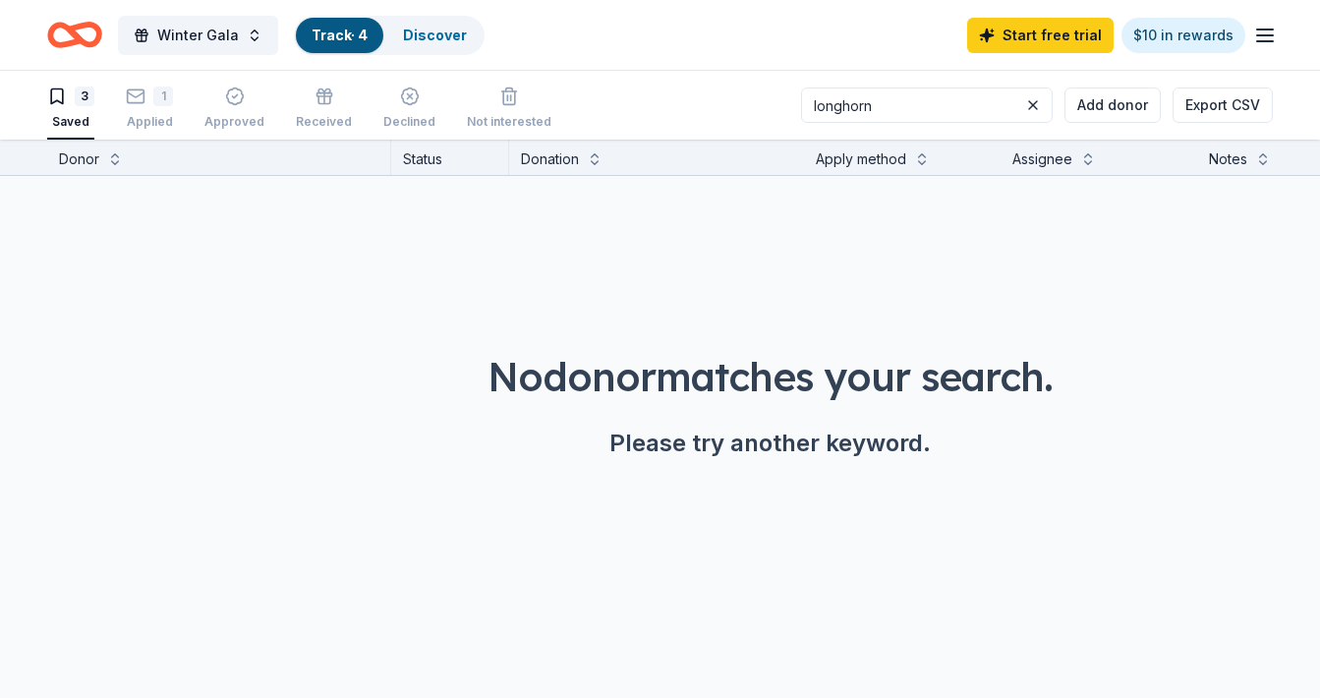
type input "longhorn"
click at [67, 52] on icon "Home" at bounding box center [74, 35] width 55 height 46
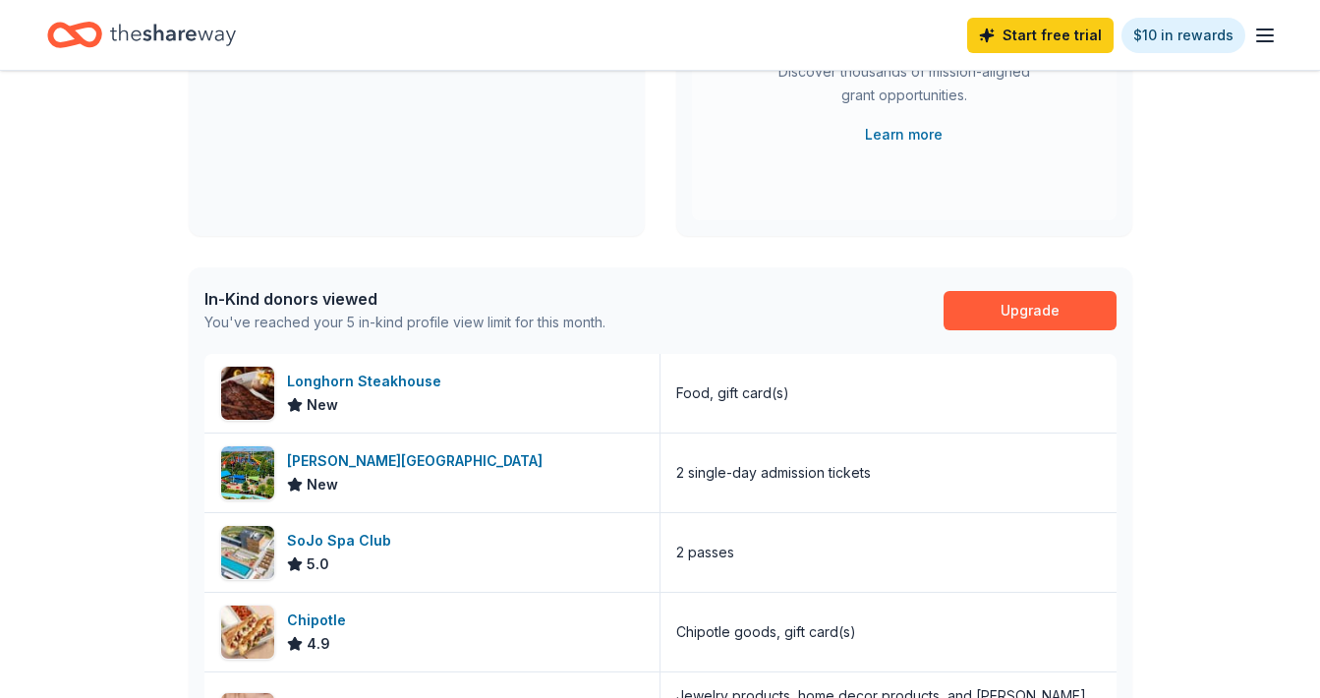
scroll to position [324, 0]
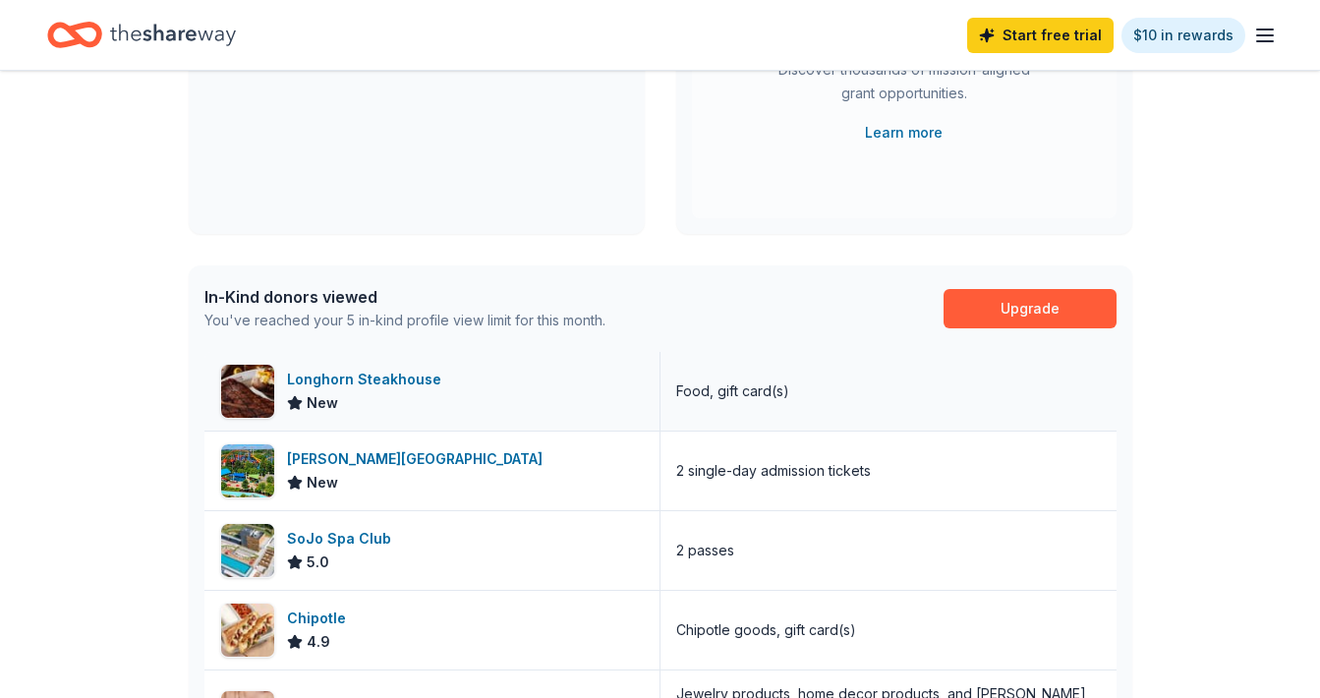
click at [375, 378] on div "Longhorn Steakhouse" at bounding box center [368, 380] width 162 height 24
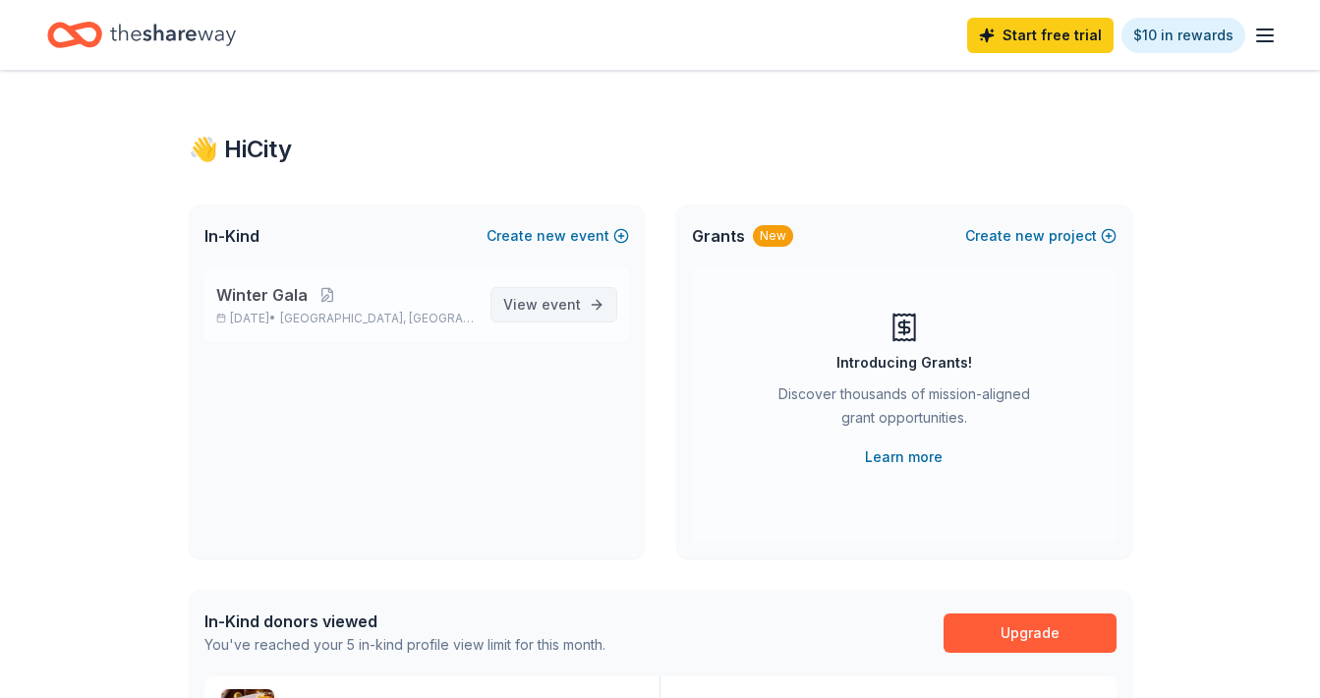
click at [550, 306] on span "event" at bounding box center [561, 304] width 39 height 17
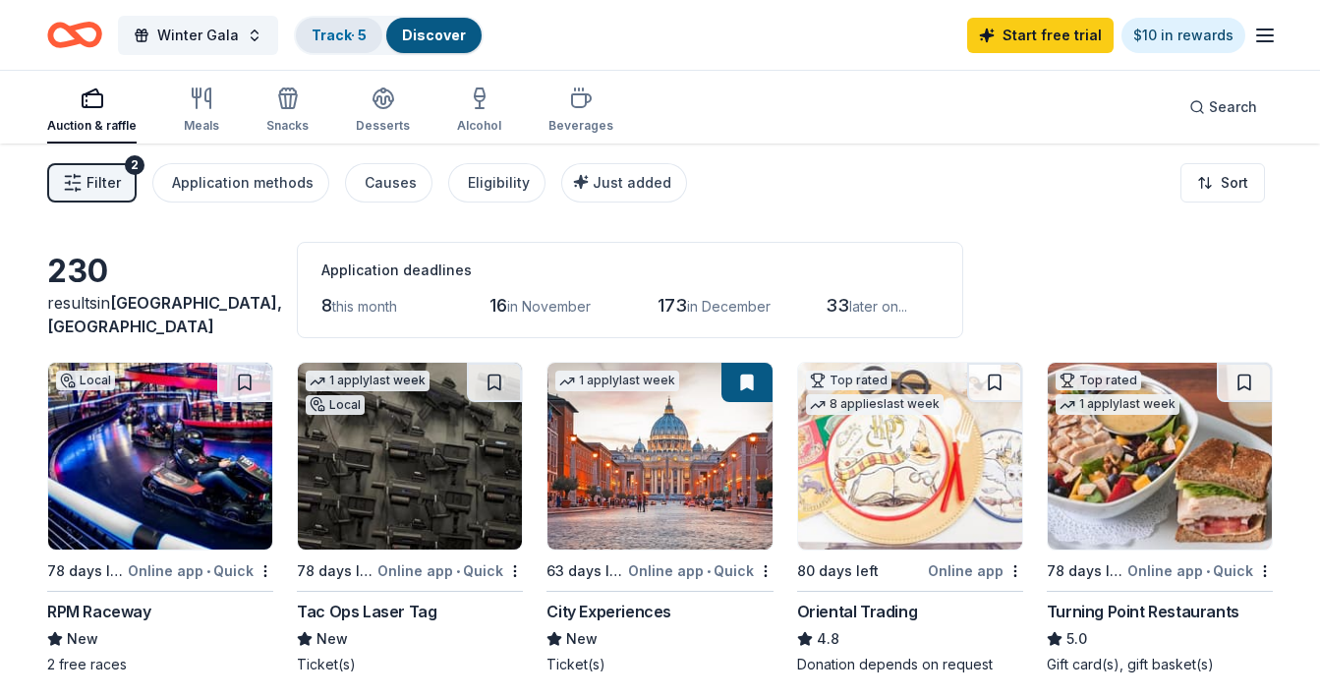
click at [332, 30] on link "Track · 5" at bounding box center [339, 35] width 55 height 17
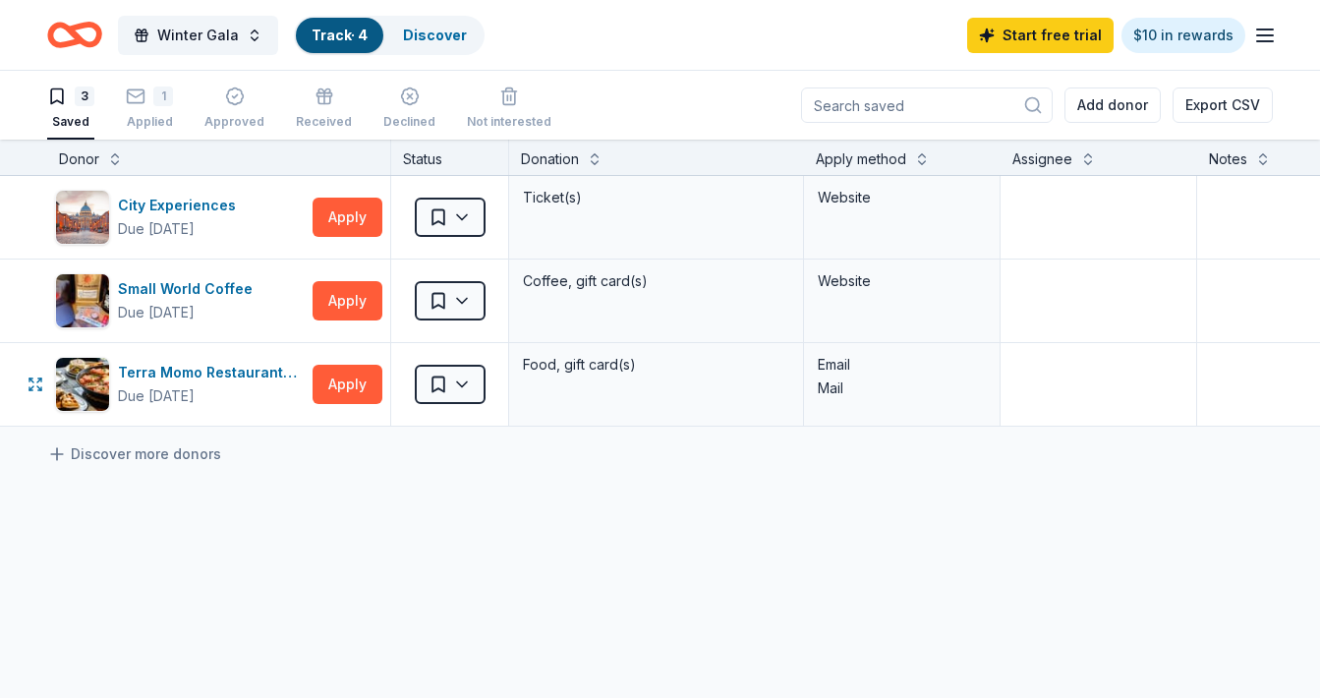
scroll to position [1, 0]
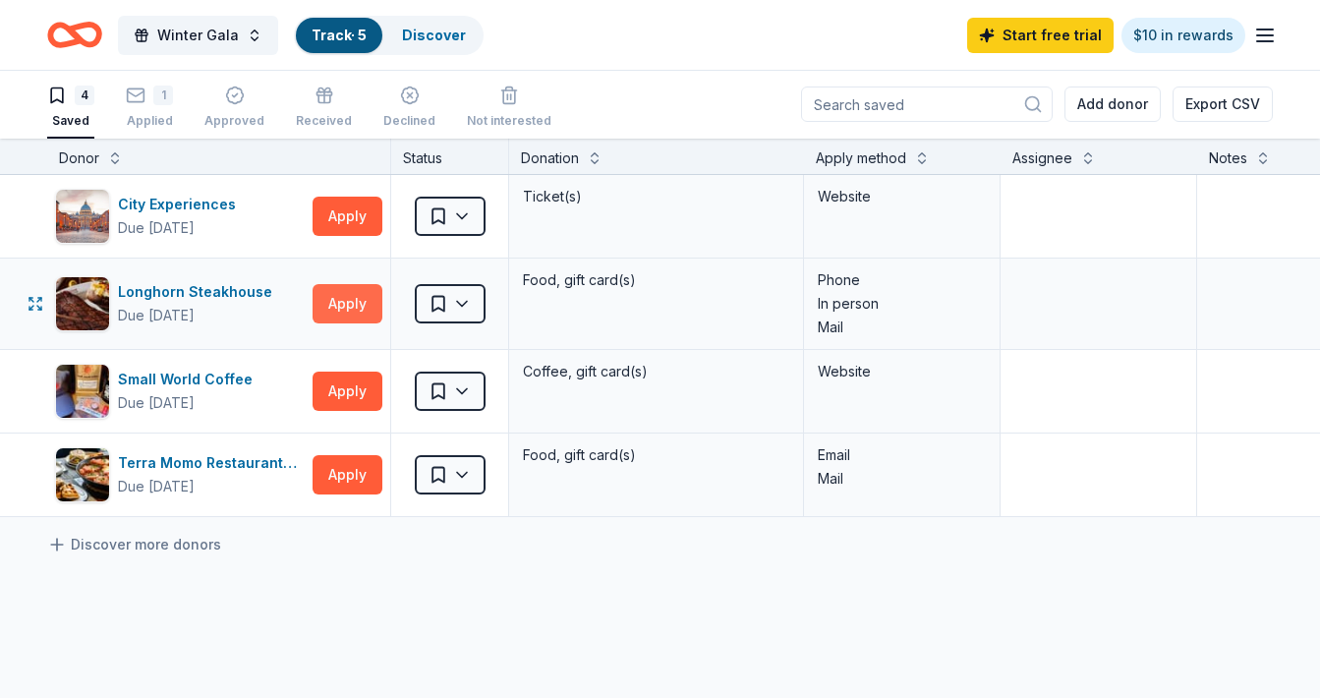
click at [328, 298] on button "Apply" at bounding box center [348, 303] width 70 height 39
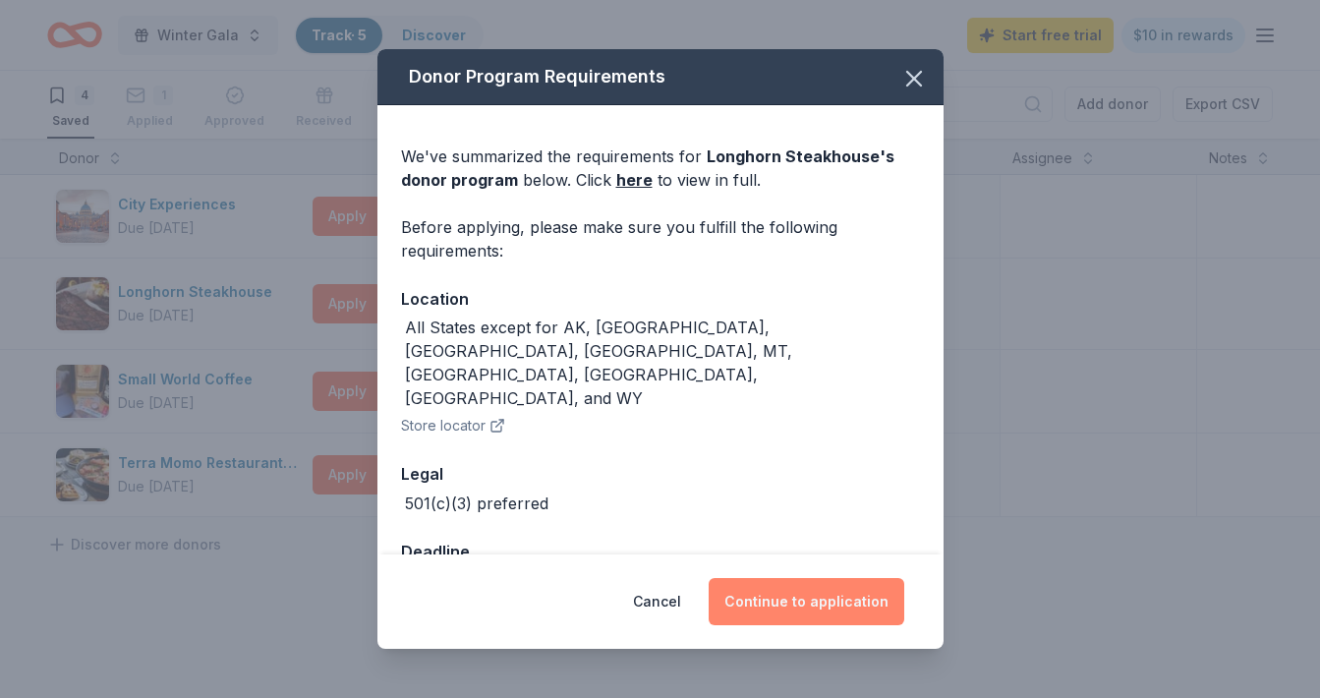
click at [818, 590] on button "Continue to application" at bounding box center [807, 601] width 196 height 47
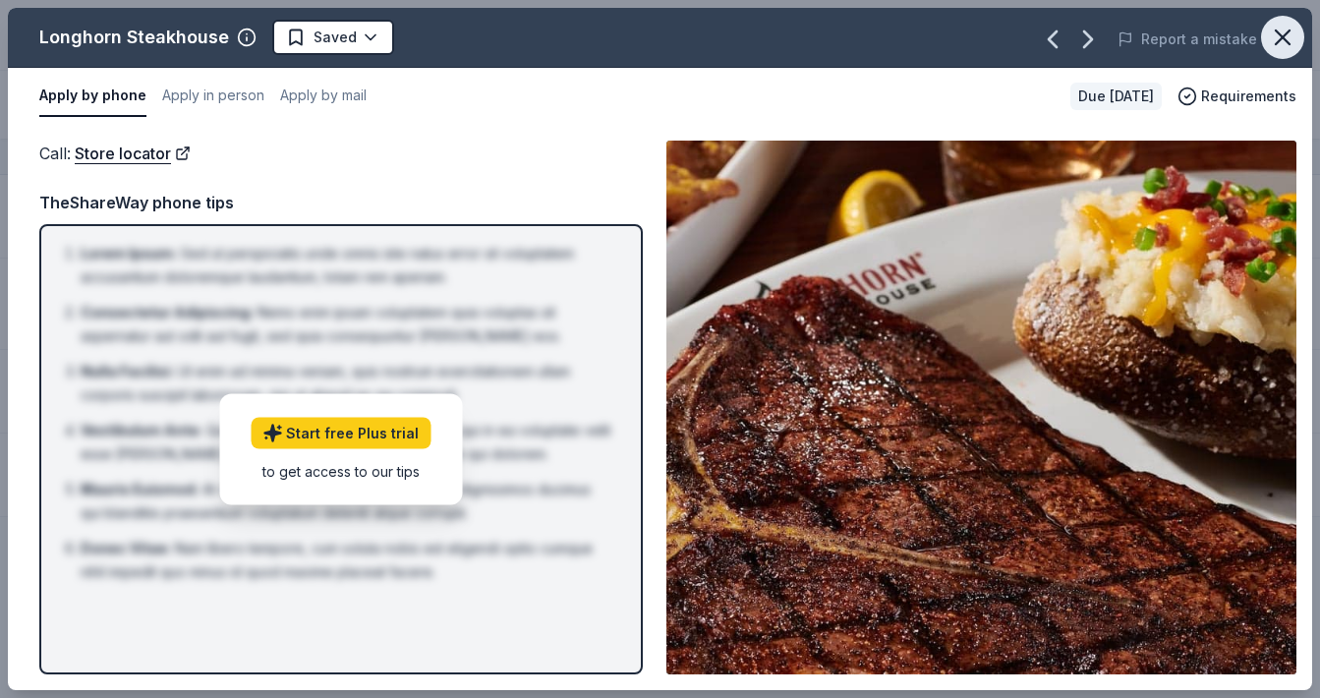
click at [1268, 29] on button "button" at bounding box center [1282, 37] width 43 height 43
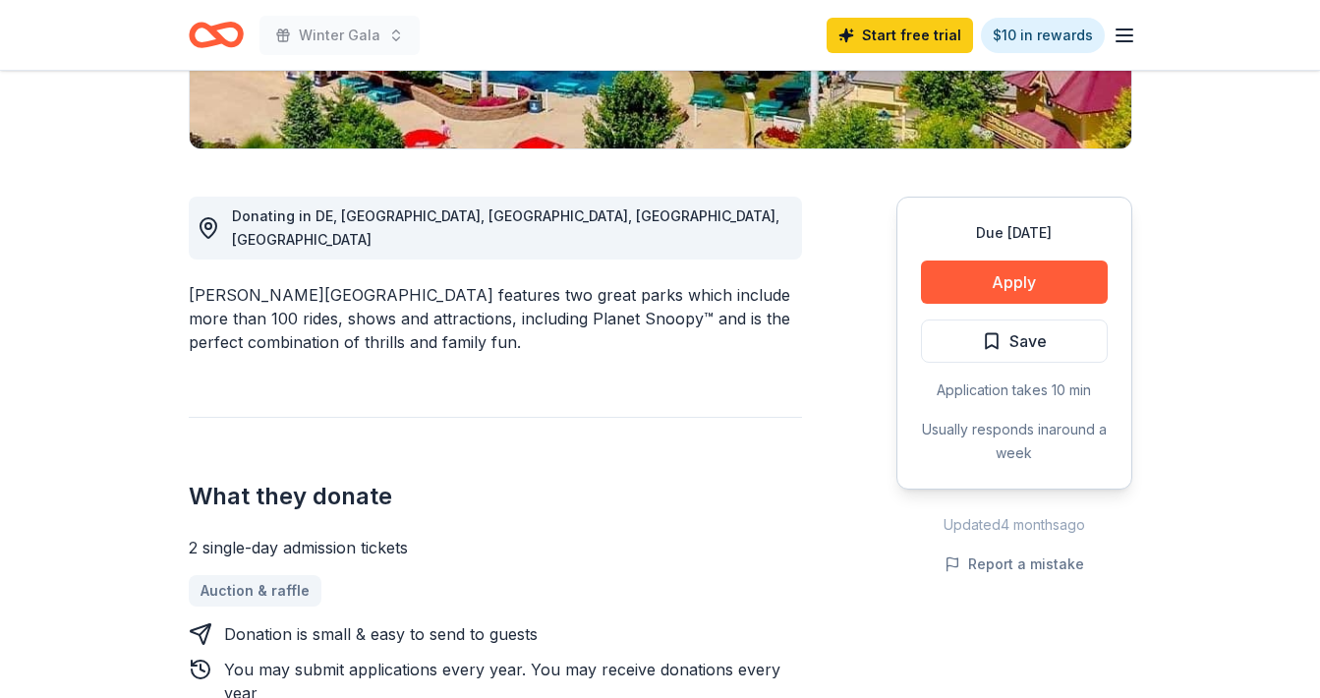
scroll to position [469, 0]
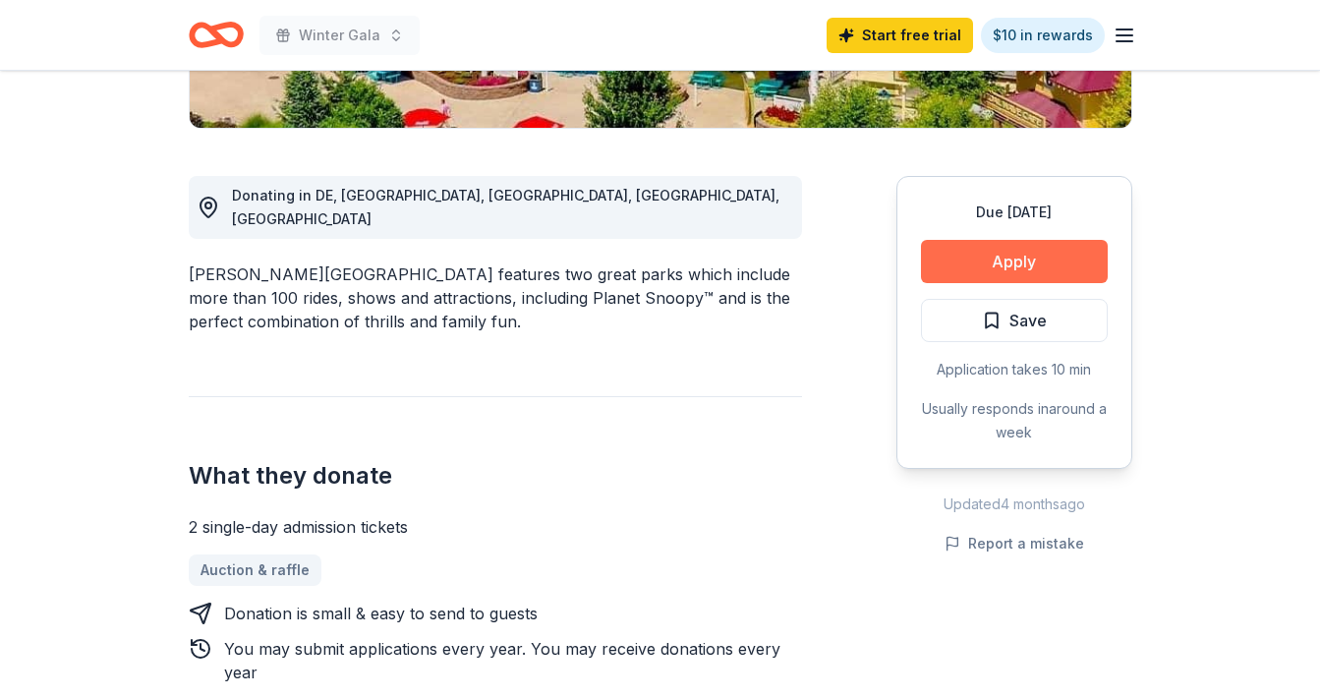
click at [1059, 255] on button "Apply" at bounding box center [1014, 261] width 187 height 43
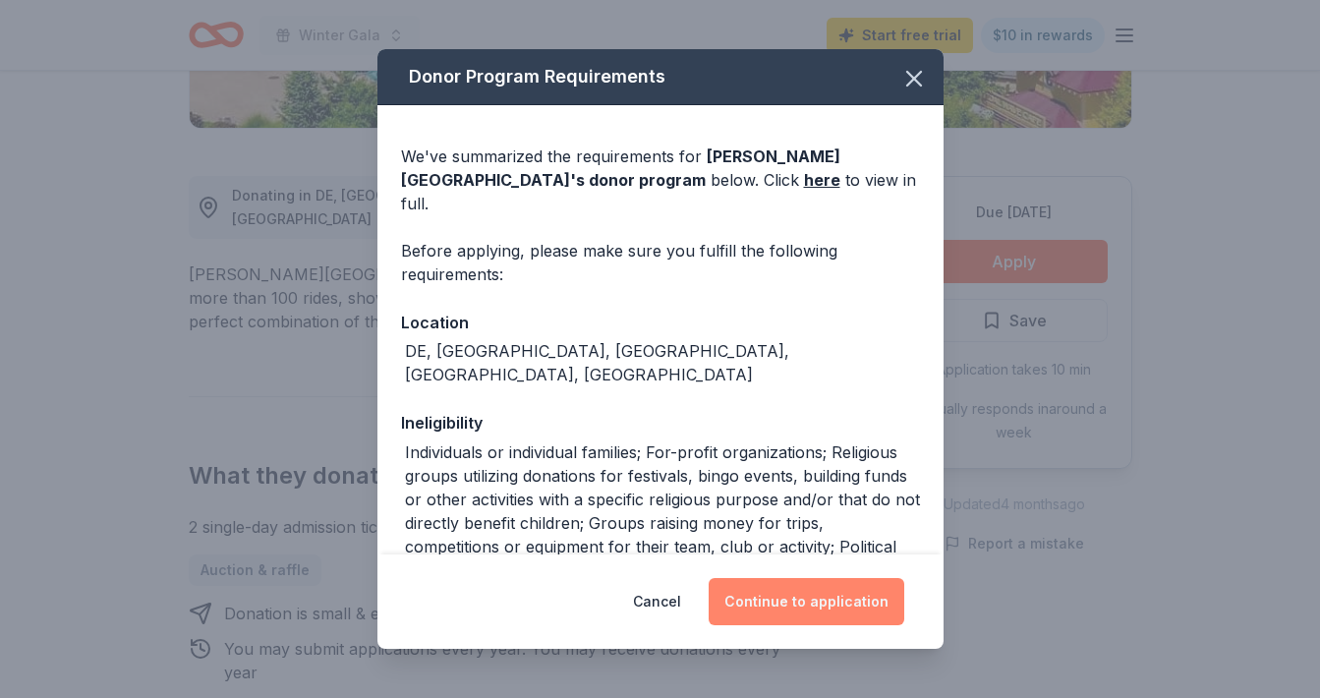
click at [757, 603] on button "Continue to application" at bounding box center [807, 601] width 196 height 47
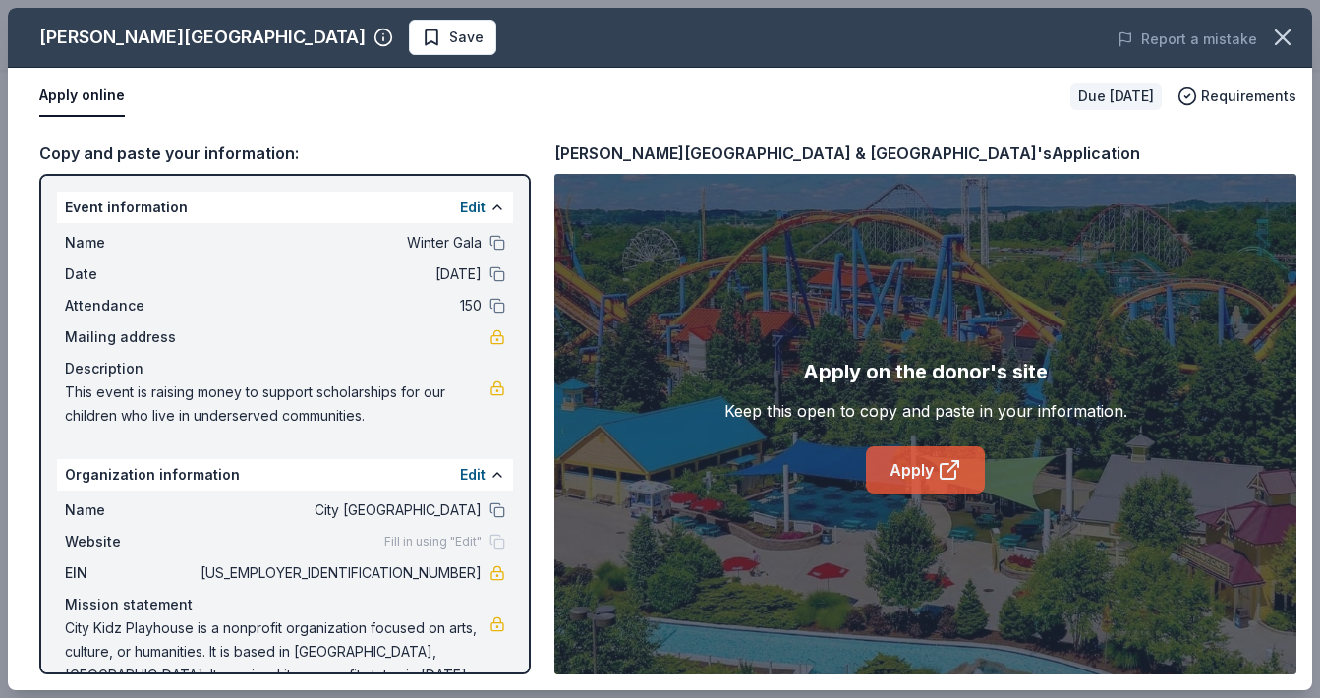
click at [940, 462] on icon at bounding box center [950, 470] width 24 height 24
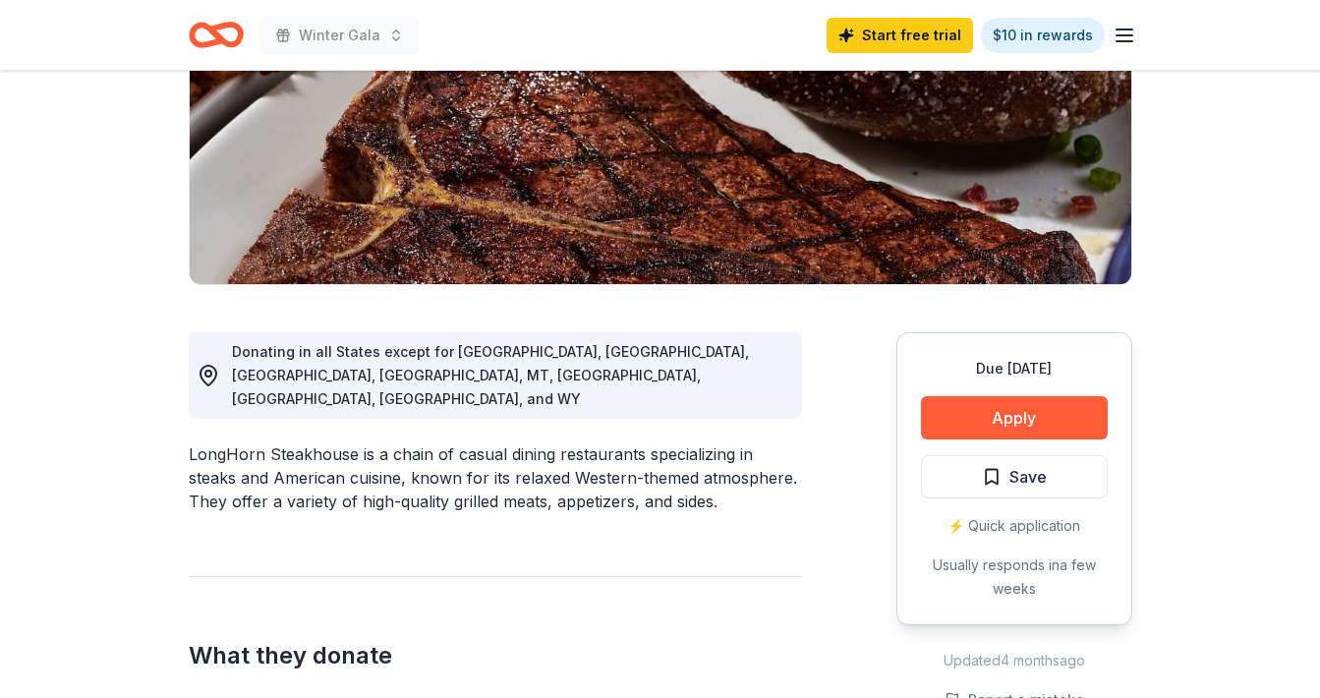
scroll to position [341, 0]
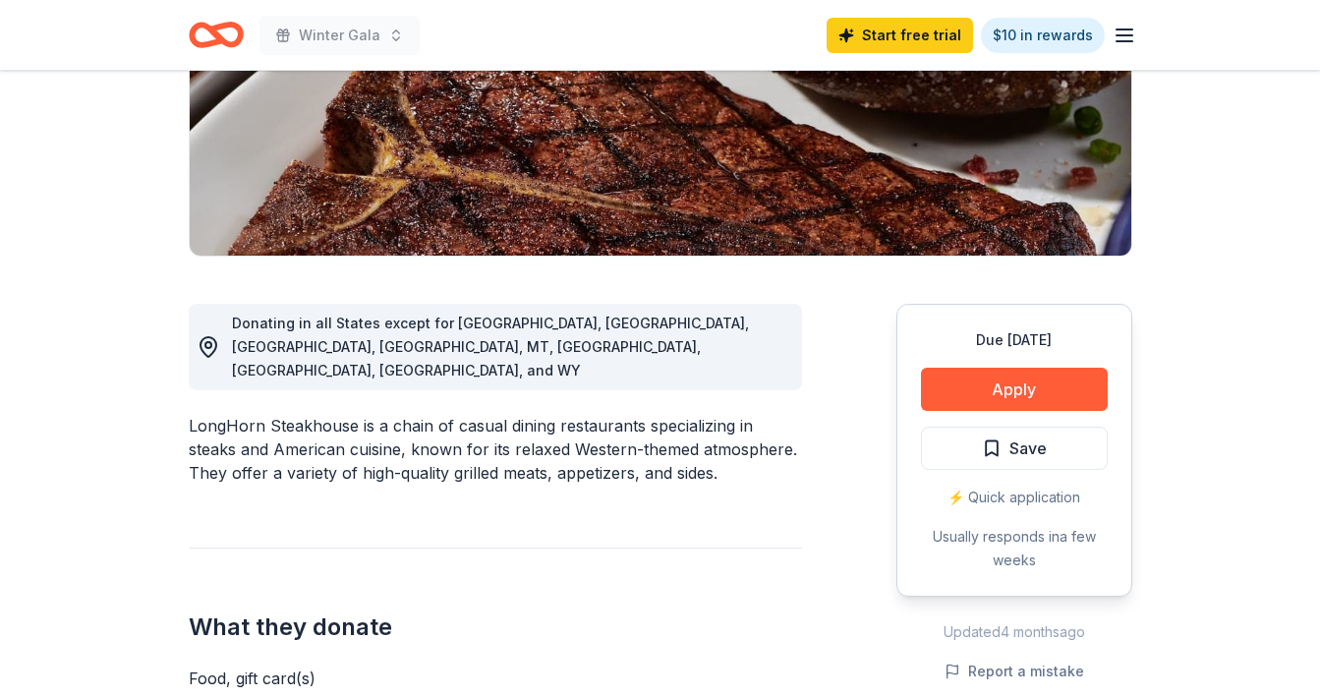
click at [1007, 367] on div "Due [DATE] Apply Save ⚡️ Quick application Usually responds in a few weeks" at bounding box center [1015, 450] width 236 height 293
click at [1008, 390] on button "Apply" at bounding box center [1014, 389] width 187 height 43
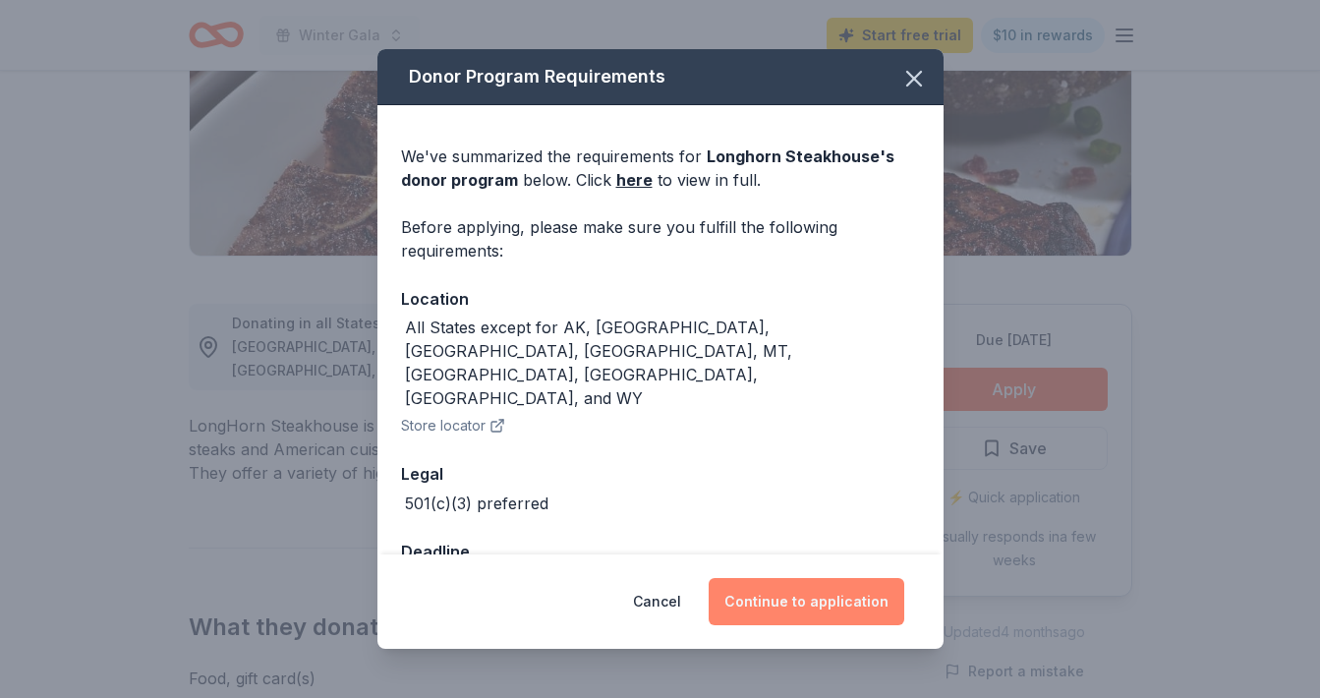
click at [844, 597] on button "Continue to application" at bounding box center [807, 601] width 196 height 47
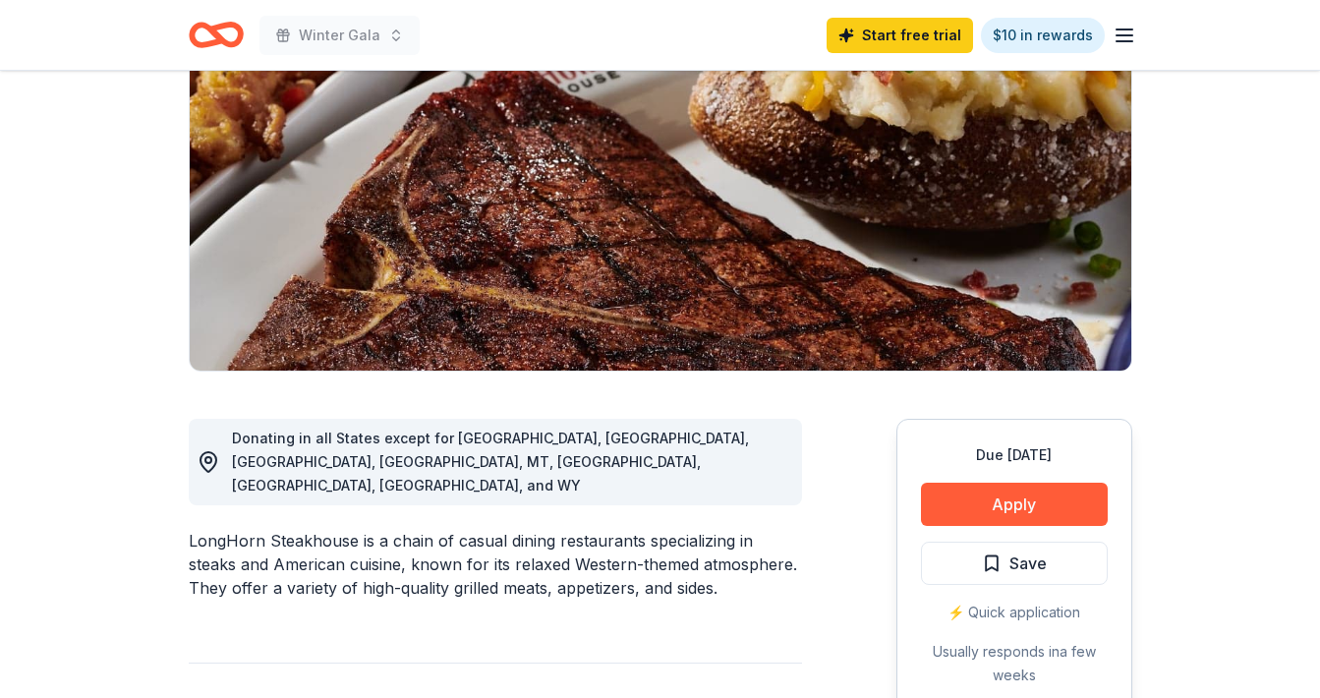
scroll to position [227, 0]
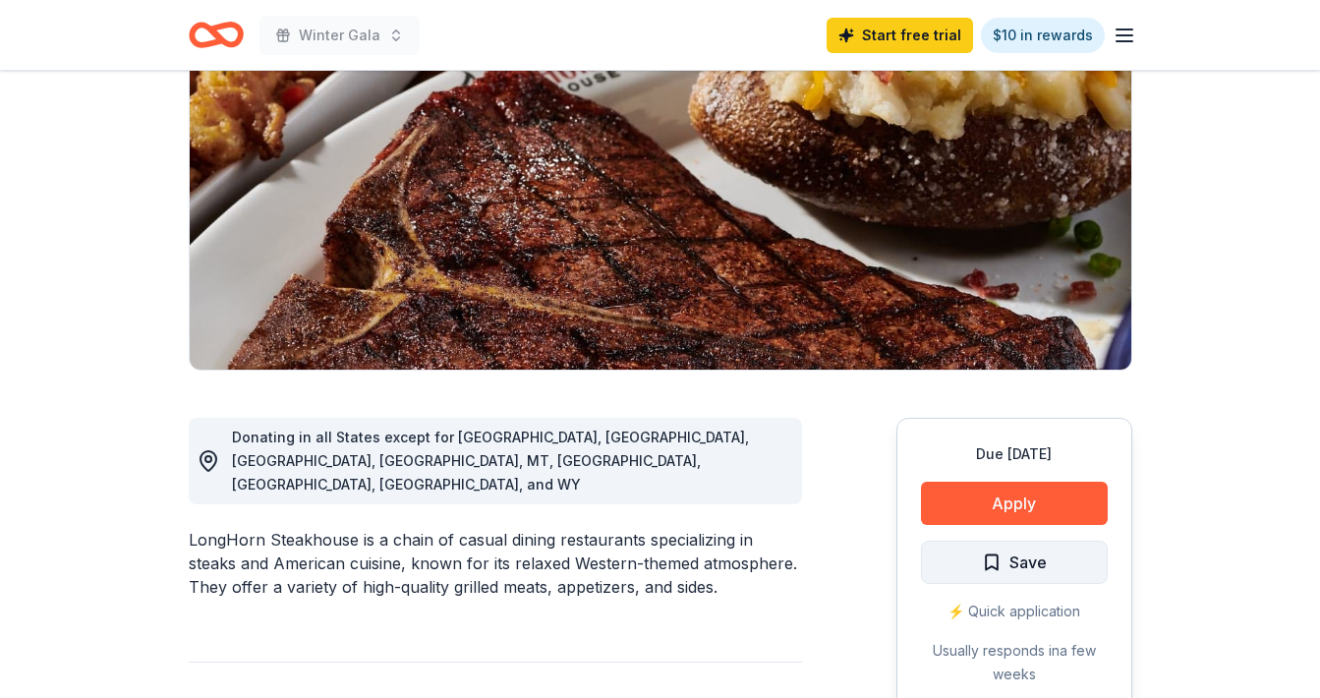
click at [942, 566] on button "Save" at bounding box center [1014, 562] width 187 height 43
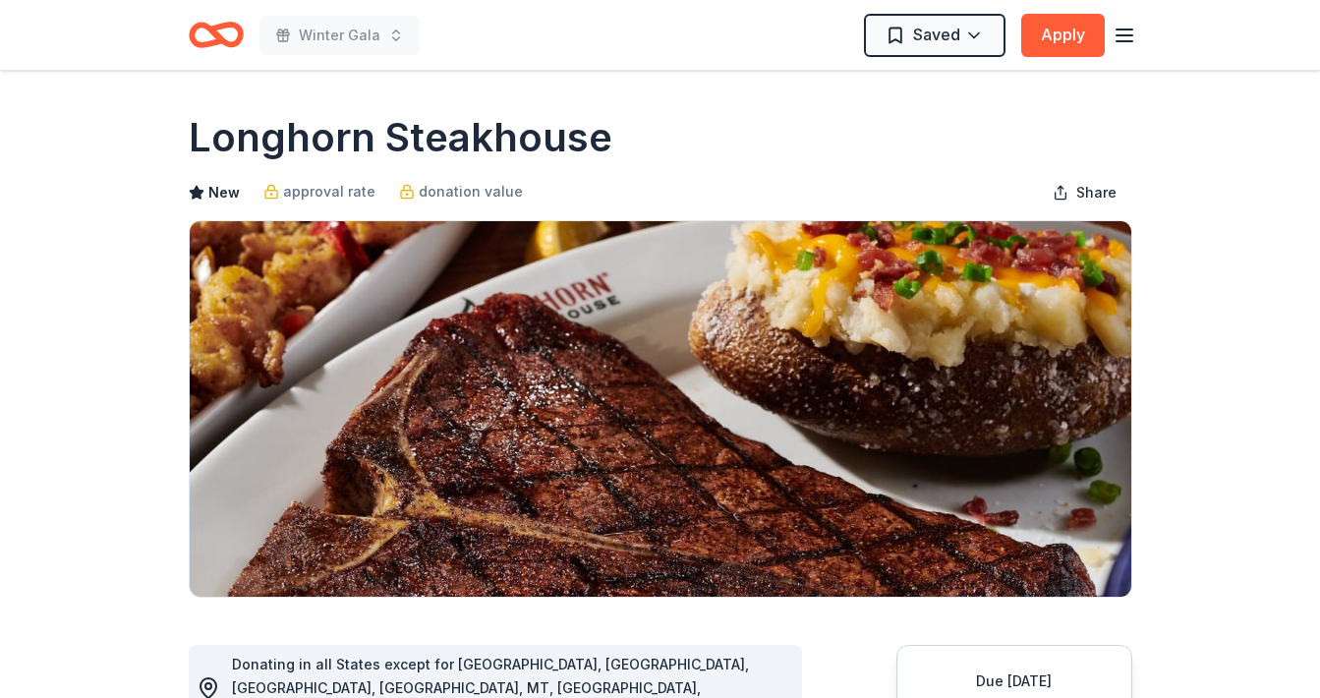
click at [211, 43] on icon "Home" at bounding box center [207, 35] width 30 height 20
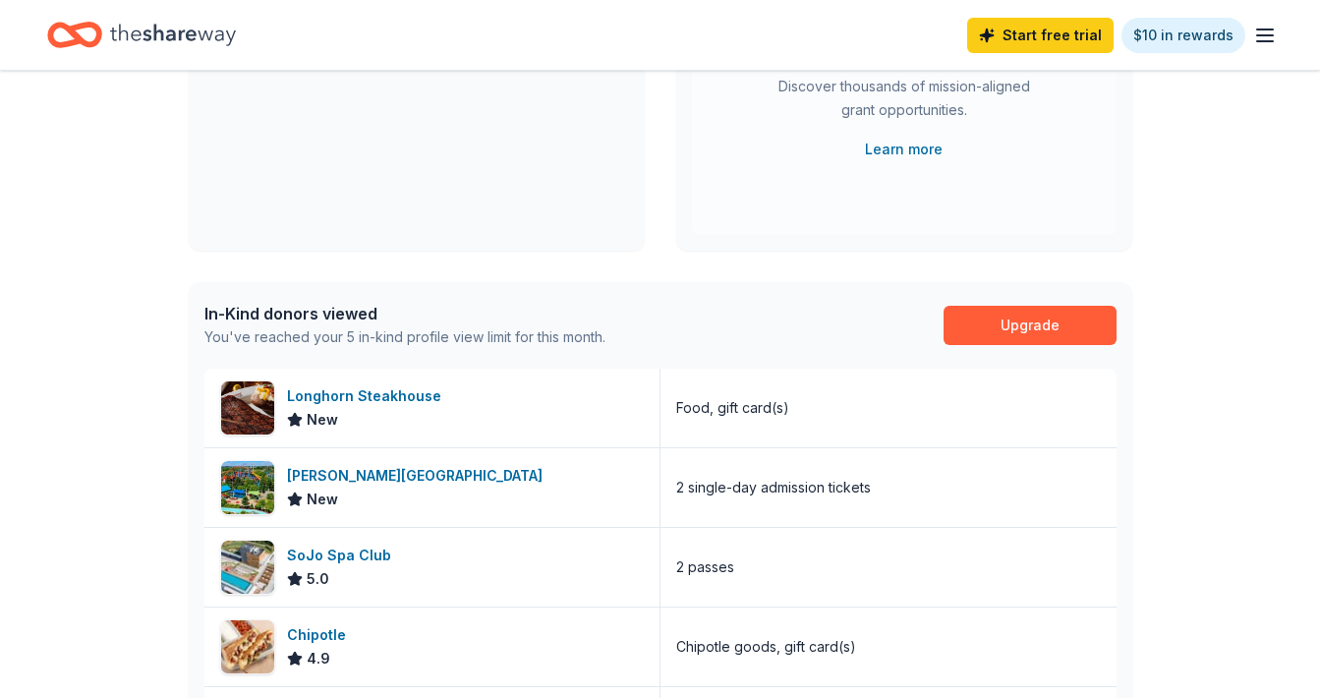
scroll to position [311, 0]
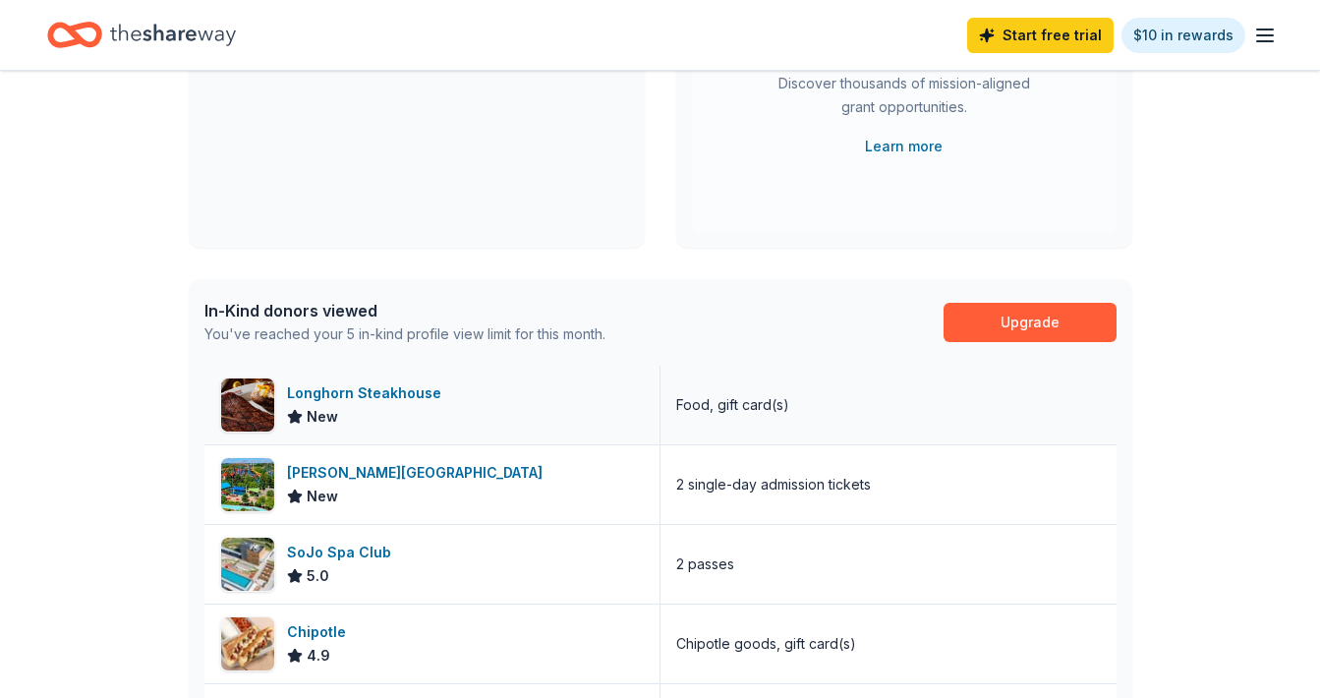
click at [328, 394] on div "Longhorn Steakhouse" at bounding box center [368, 393] width 162 height 24
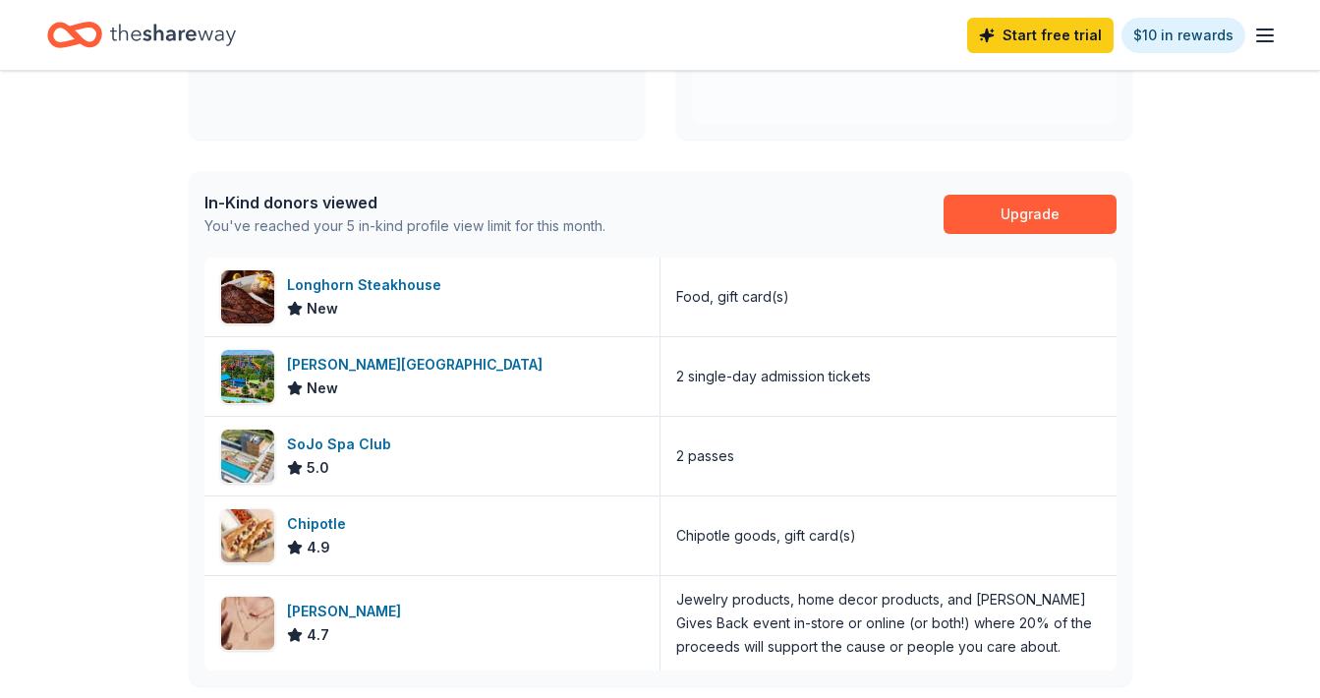
scroll to position [428, 0]
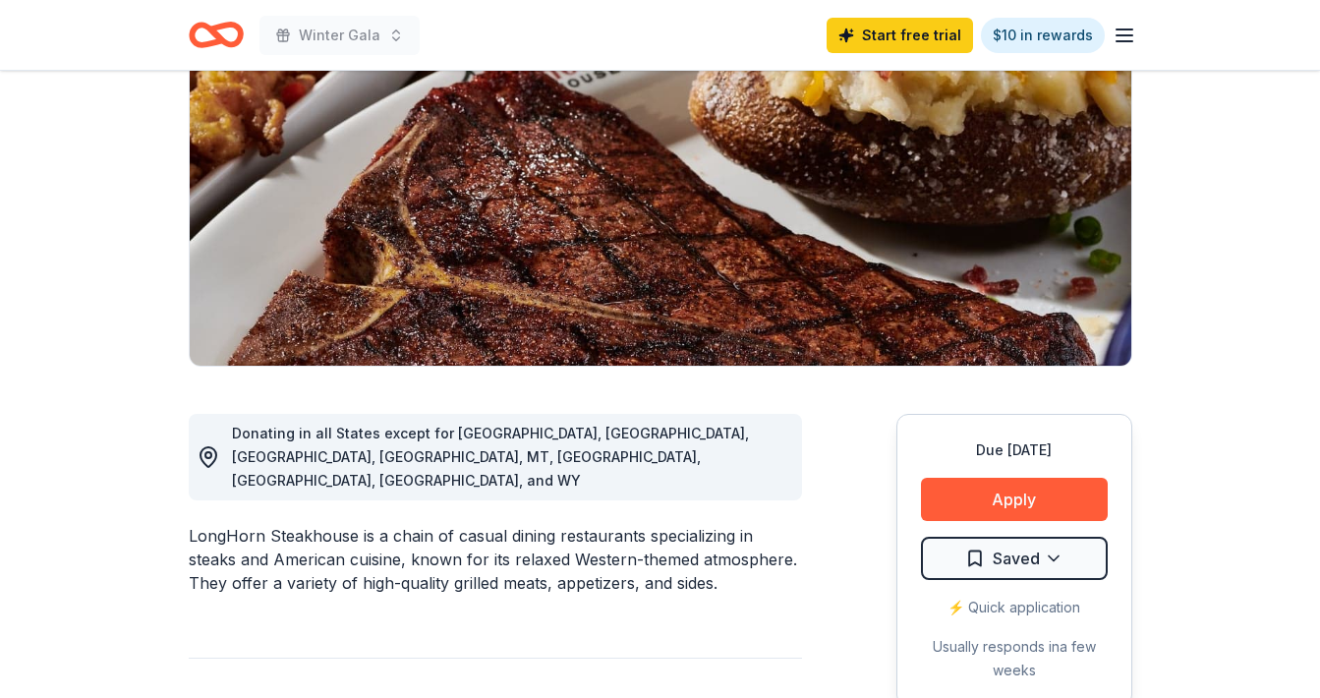
scroll to position [240, 0]
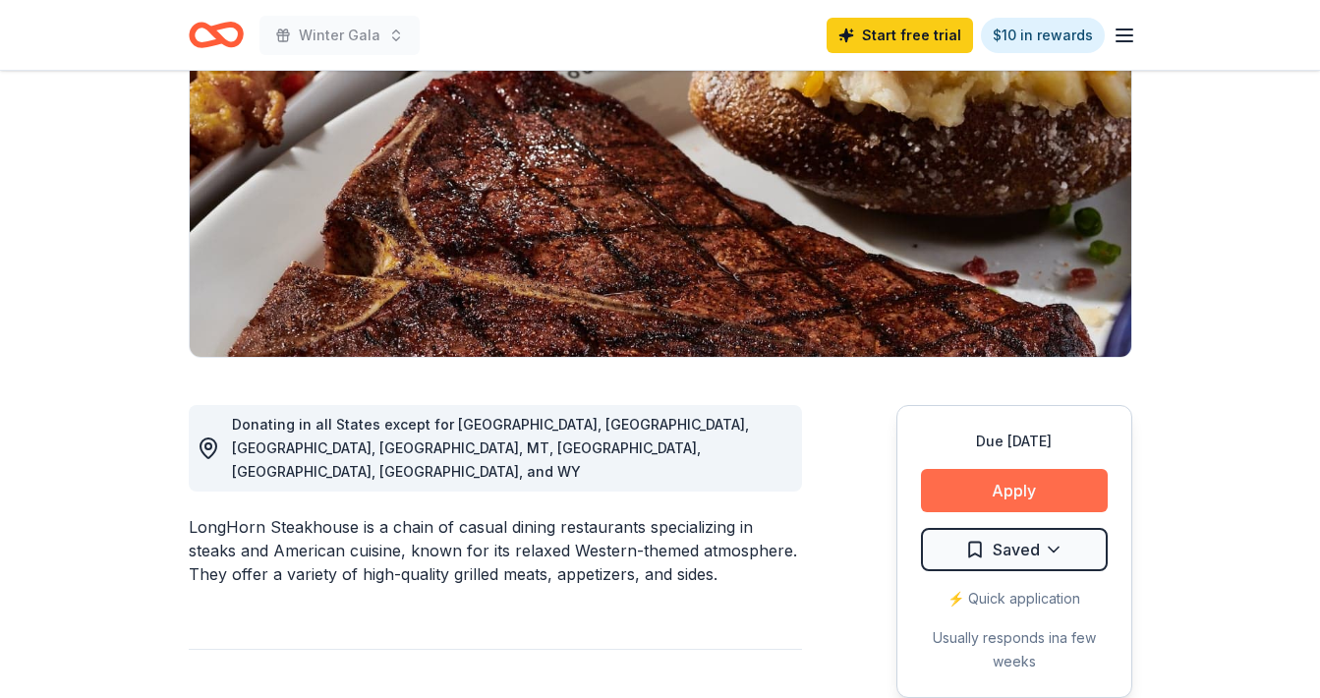
click at [1016, 497] on button "Apply" at bounding box center [1014, 490] width 187 height 43
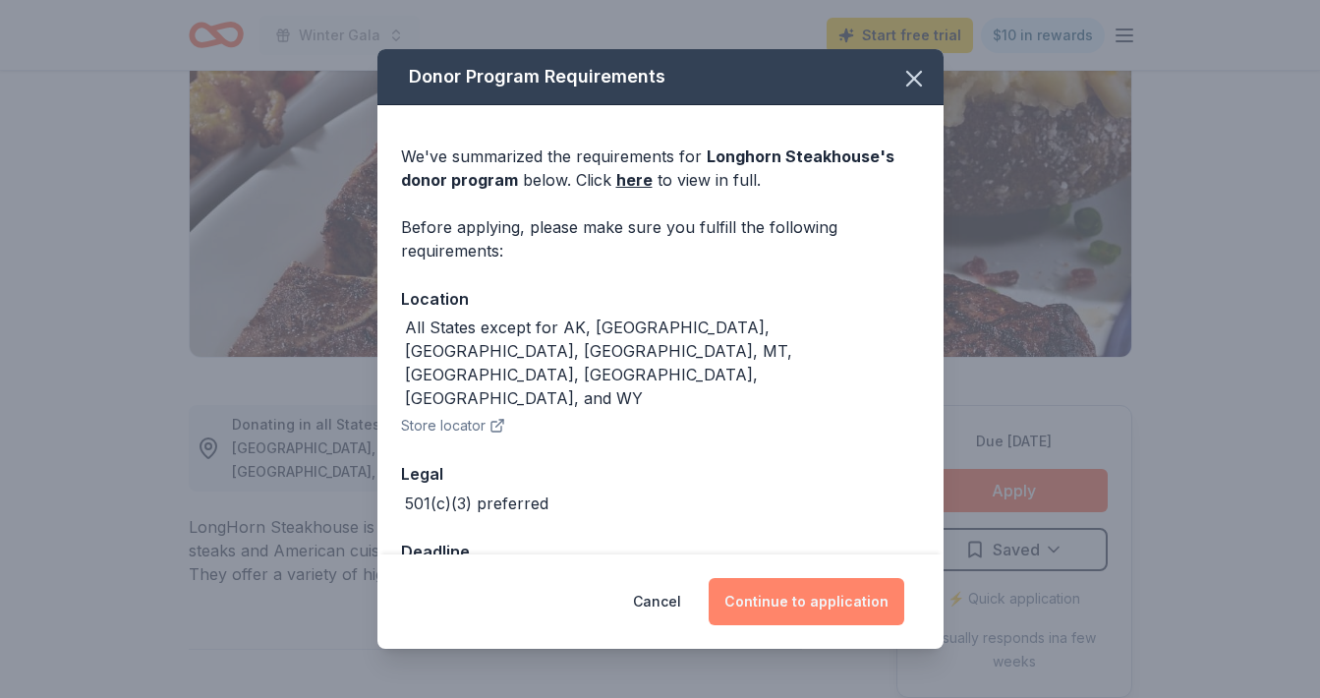
click at [821, 596] on button "Continue to application" at bounding box center [807, 601] width 196 height 47
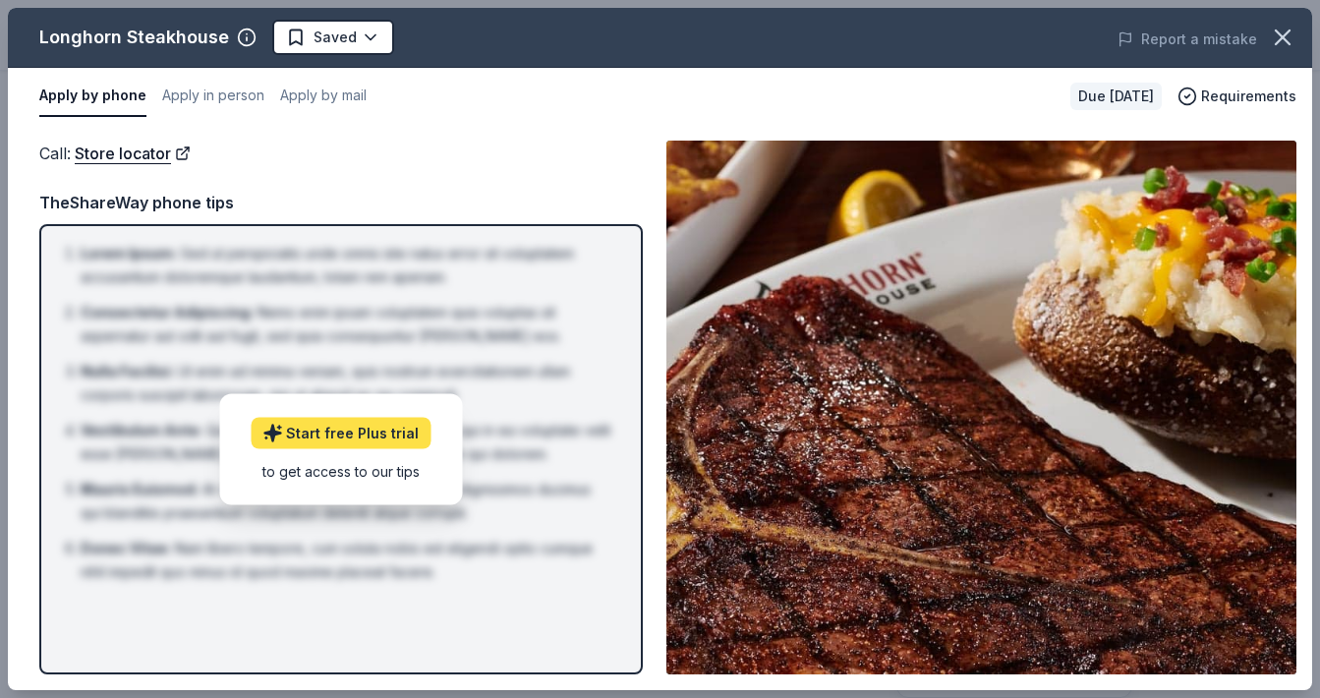
click at [355, 442] on link "Start free Plus trial" at bounding box center [341, 432] width 180 height 31
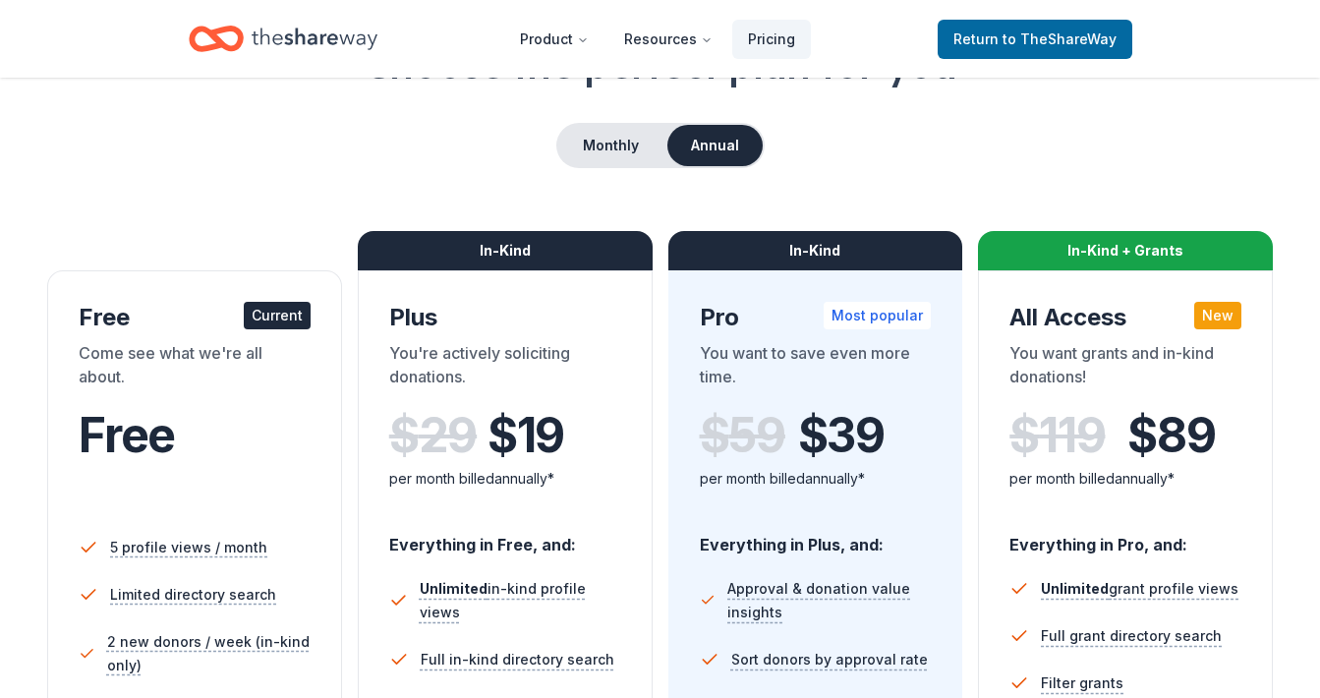
scroll to position [153, 0]
